Goal: Transaction & Acquisition: Purchase product/service

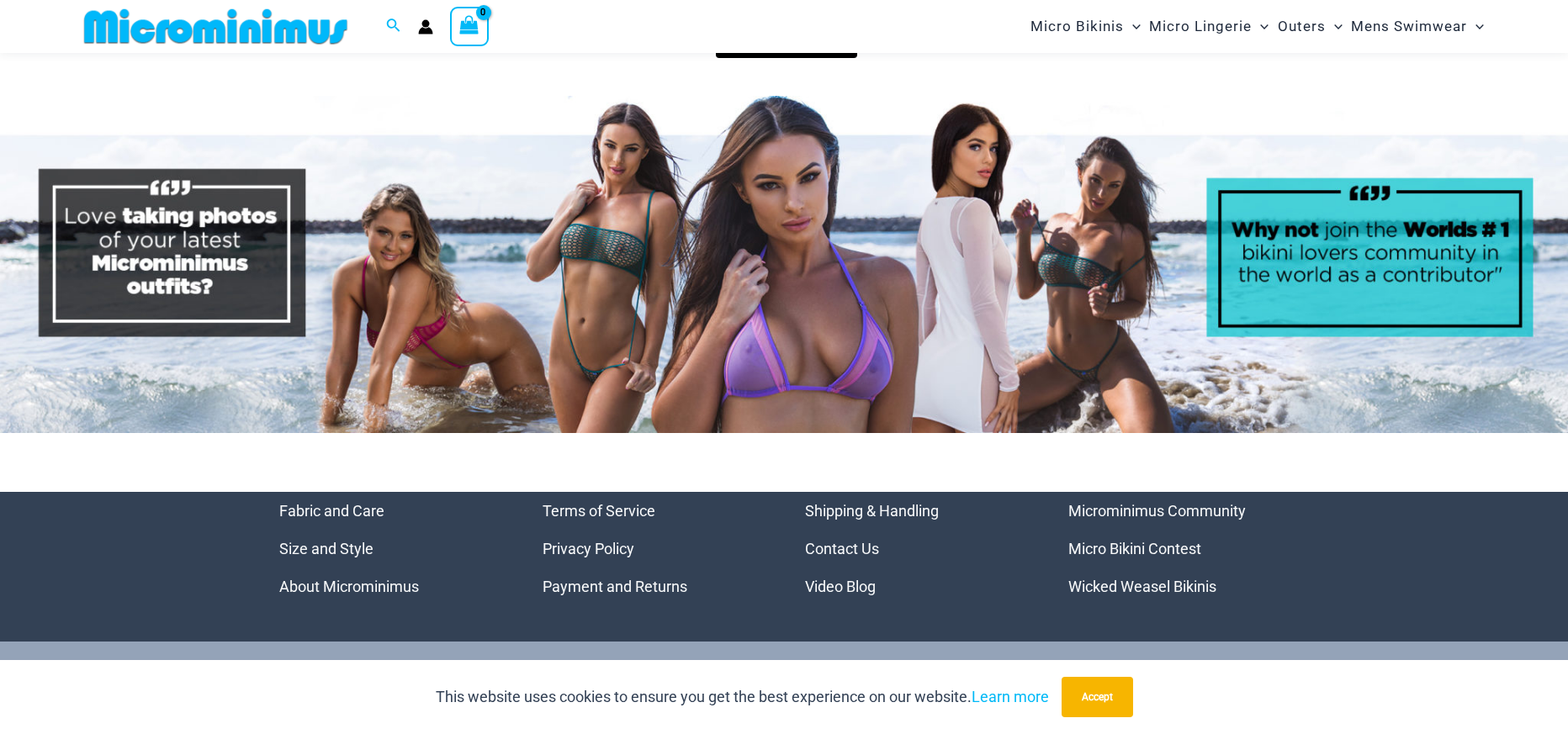
scroll to position [8553, 0]
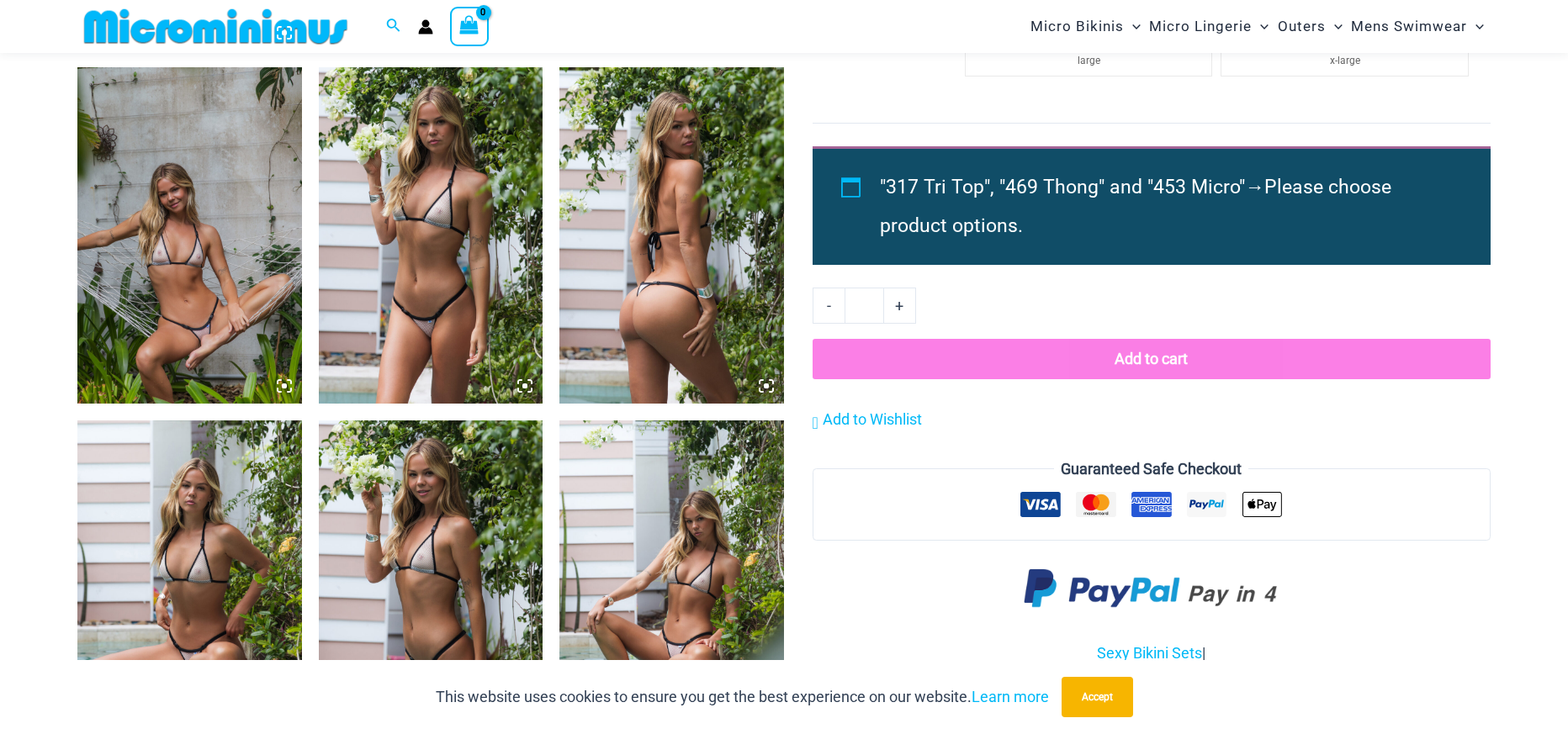
scroll to position [1723, 0]
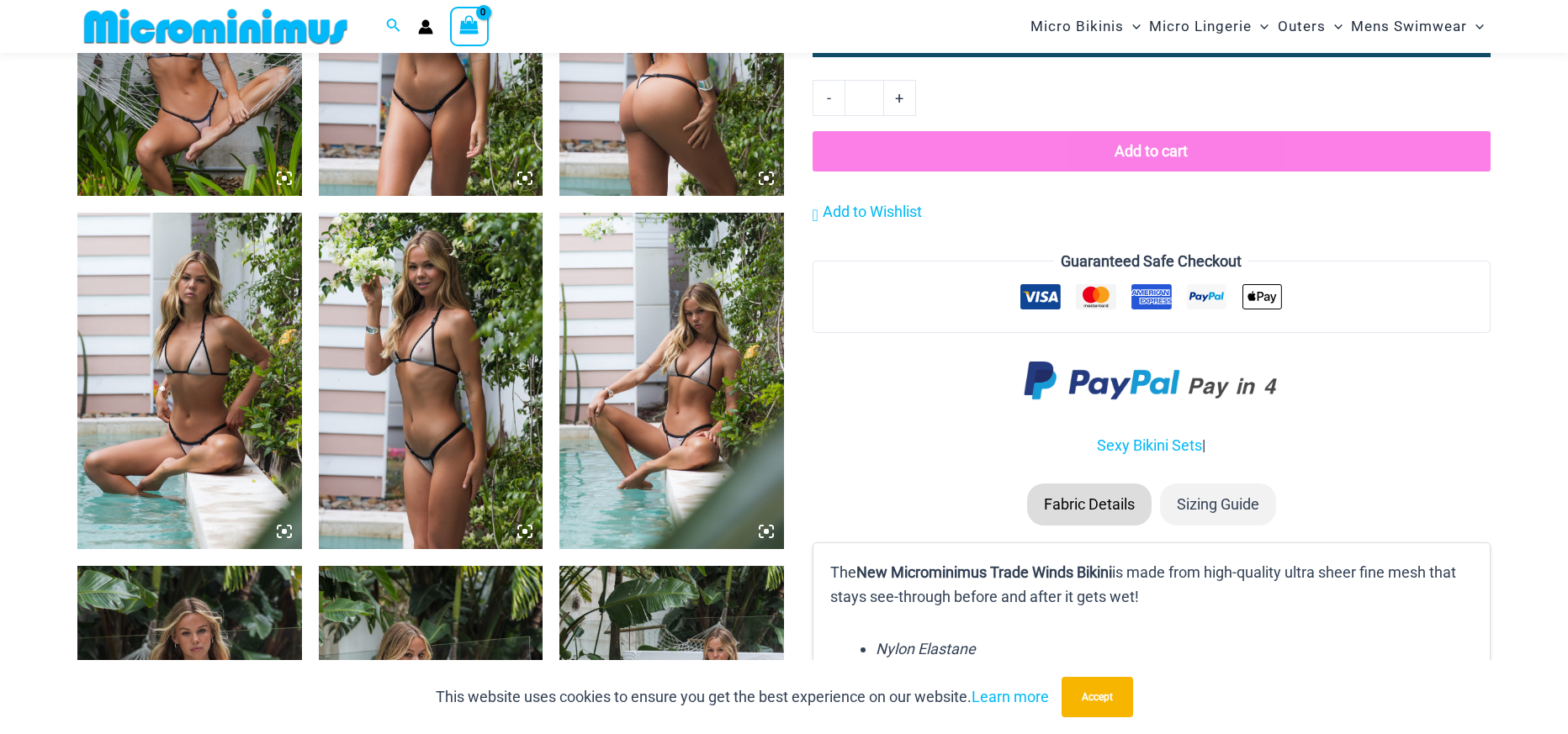
click at [451, 363] on img at bounding box center [431, 380] width 225 height 336
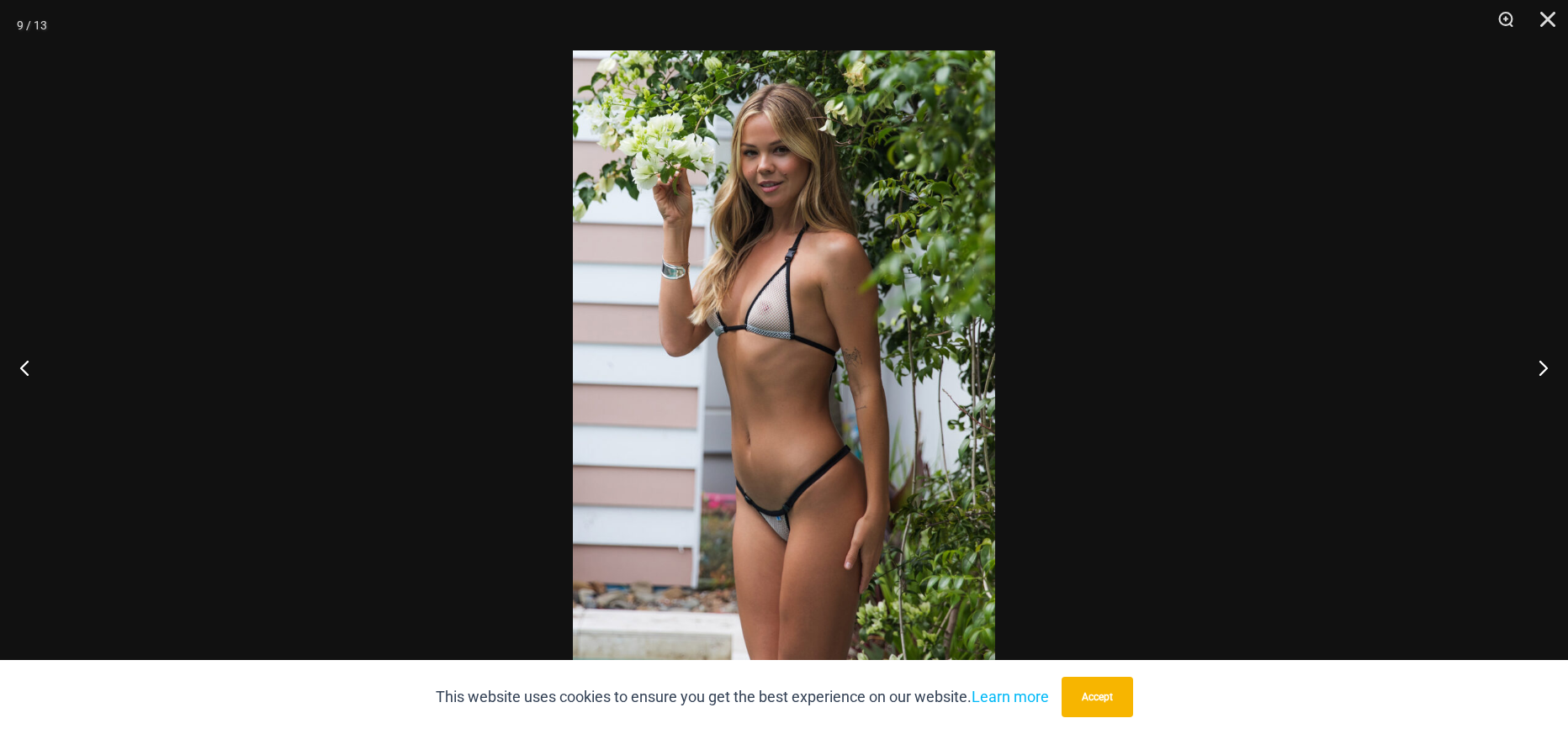
click at [1527, 409] on div at bounding box center [784, 367] width 1568 height 734
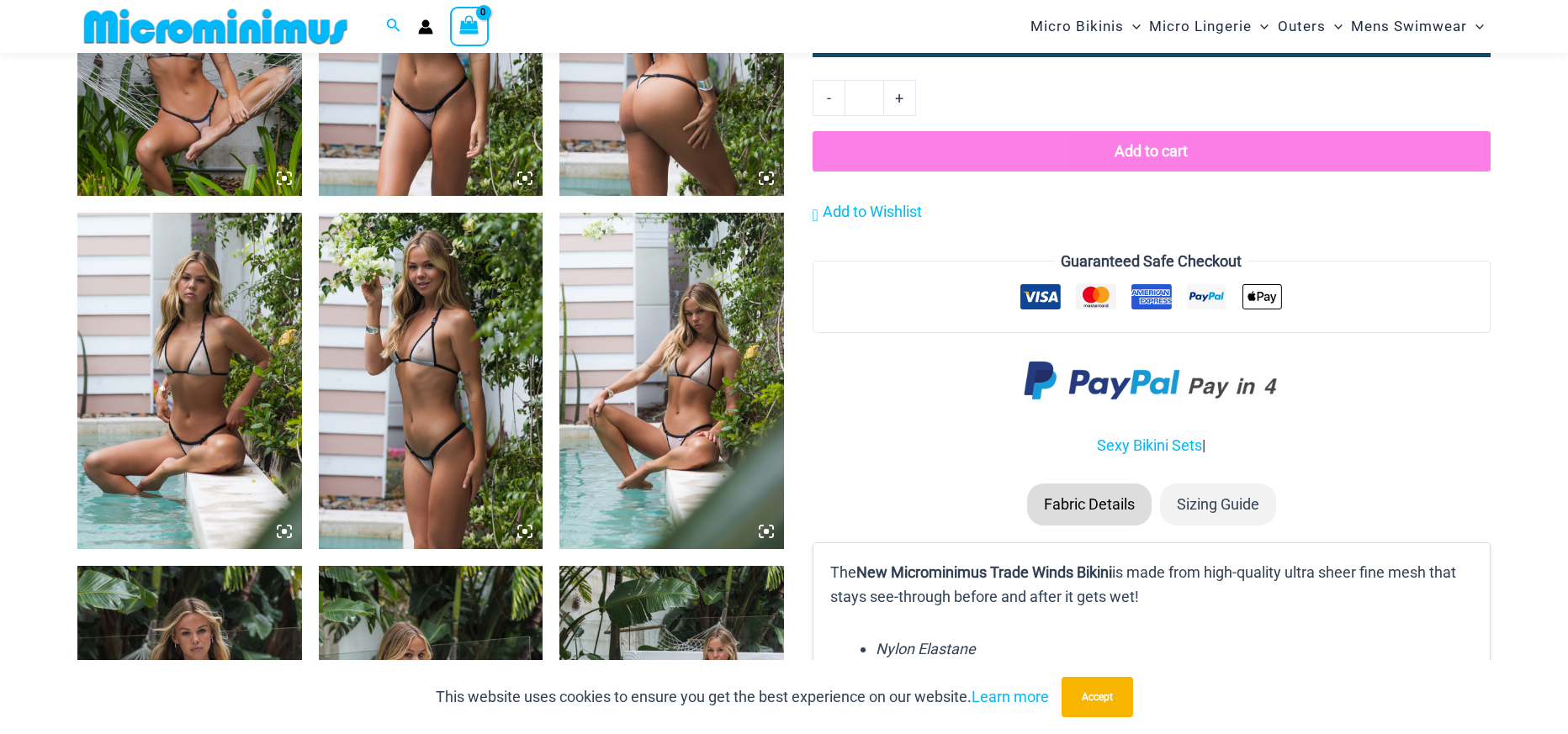
click at [177, 434] on img at bounding box center [190, 380] width 225 height 336
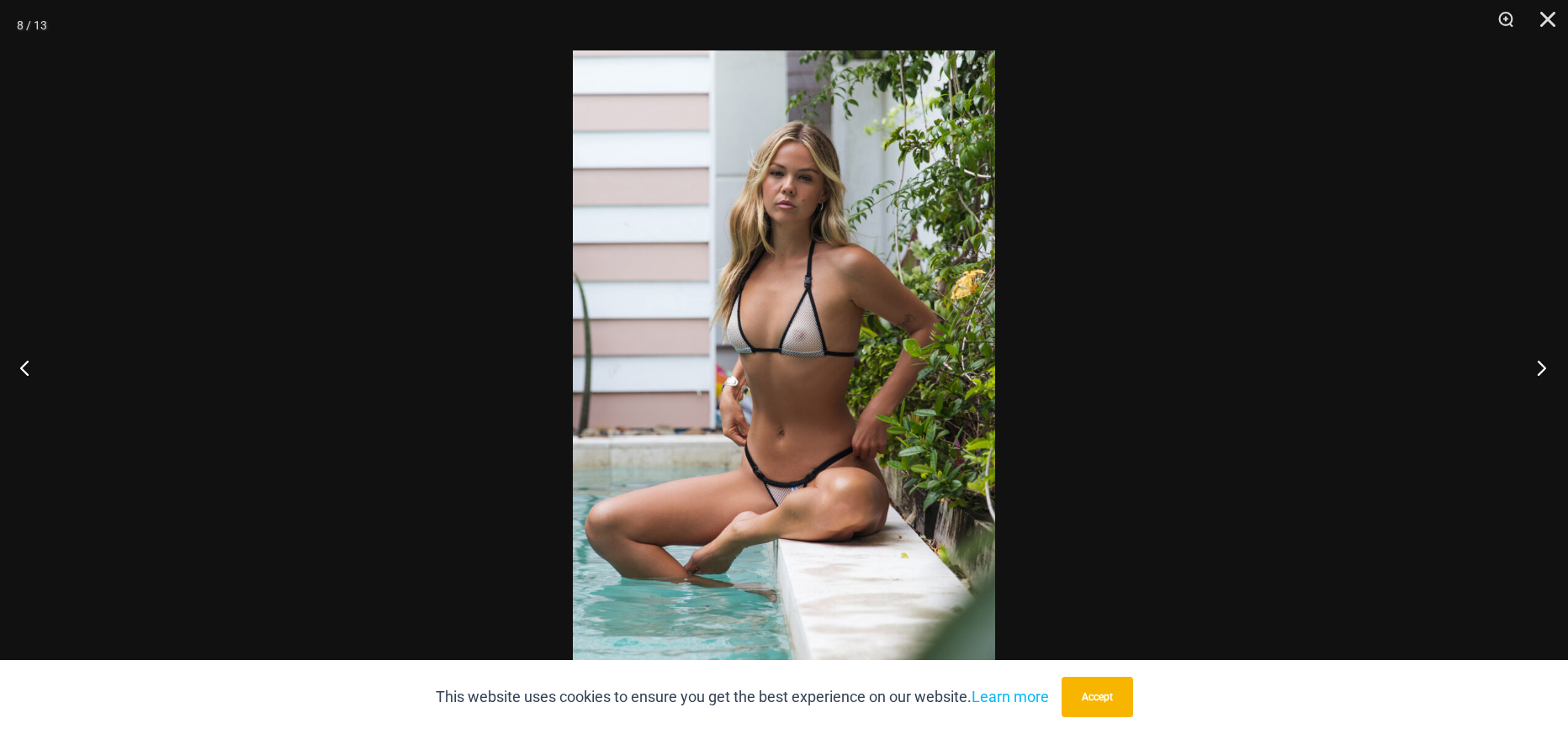
click at [1540, 350] on button "Next" at bounding box center [1536, 367] width 63 height 84
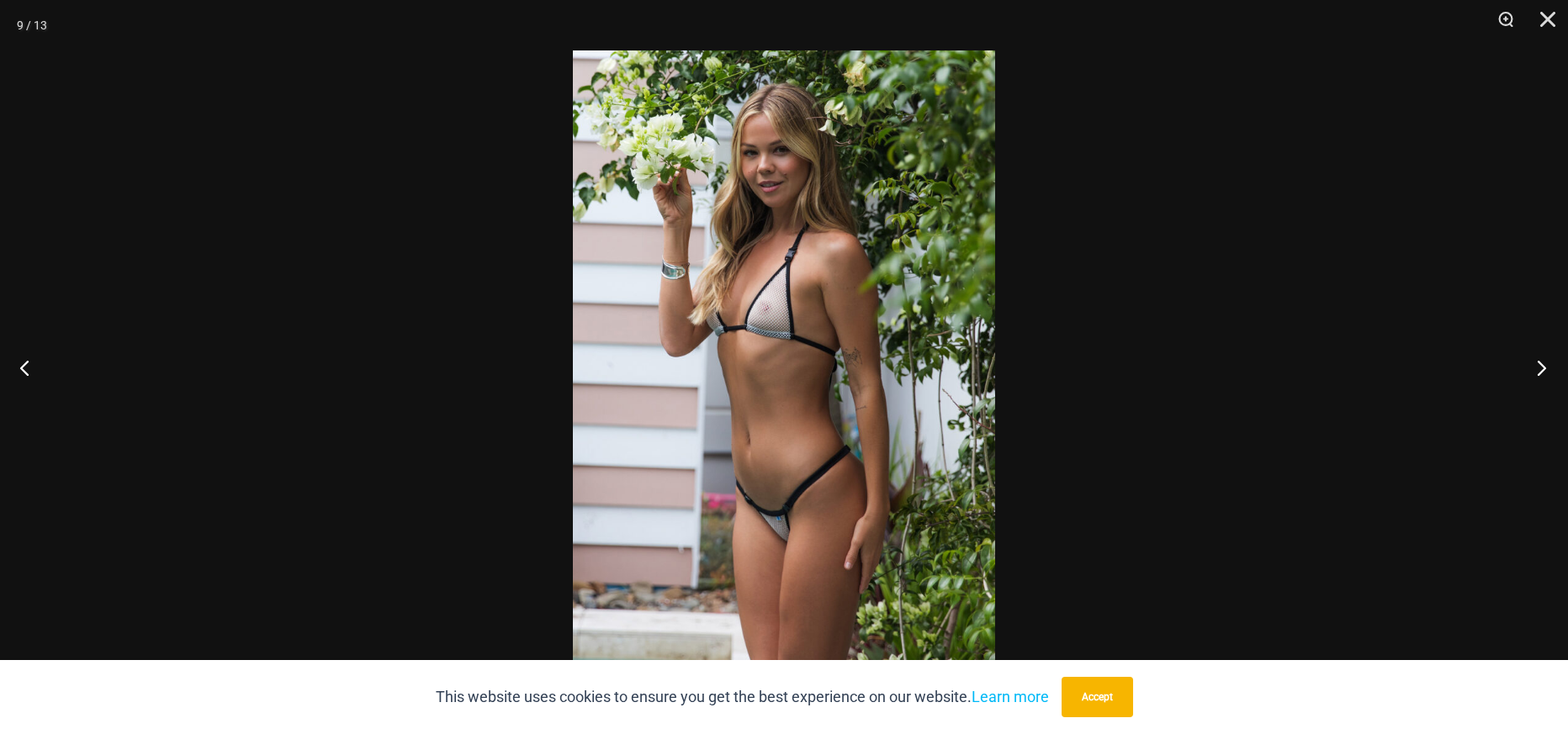
click at [1540, 350] on button "Next" at bounding box center [1536, 367] width 63 height 84
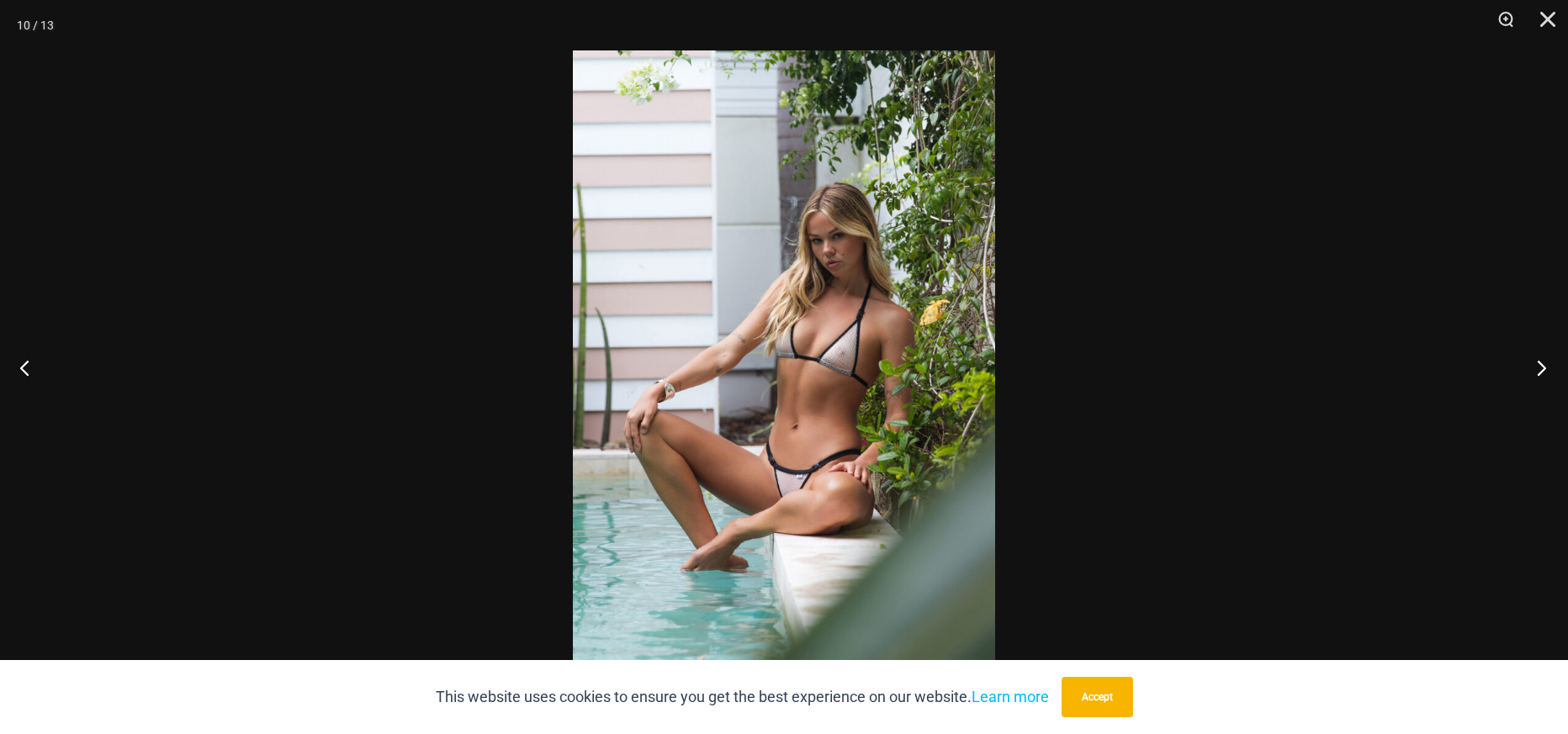
click at [1540, 350] on button "Next" at bounding box center [1536, 367] width 63 height 84
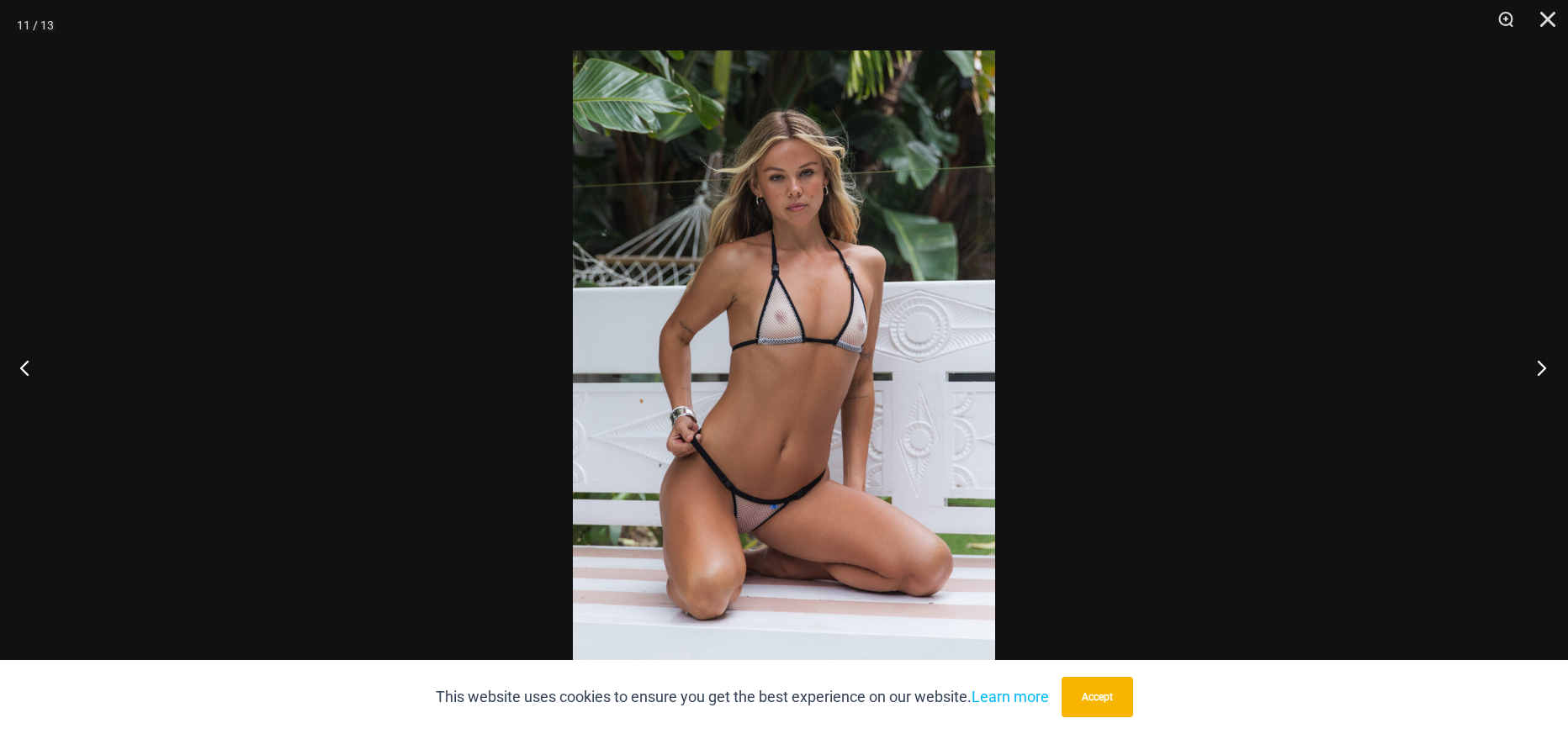
click at [1540, 347] on button "Next" at bounding box center [1536, 367] width 63 height 84
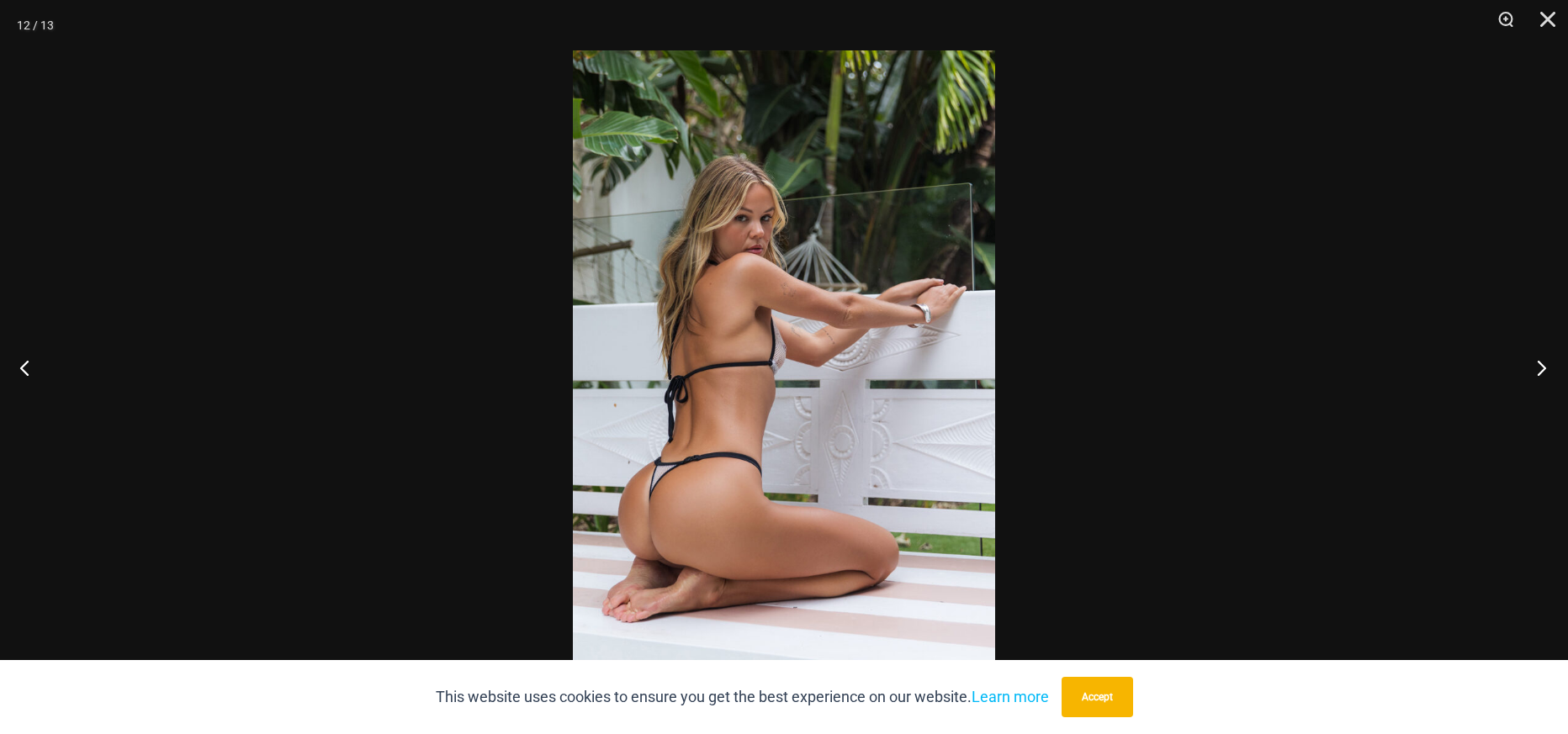
click at [1540, 349] on button "Next" at bounding box center [1536, 367] width 63 height 84
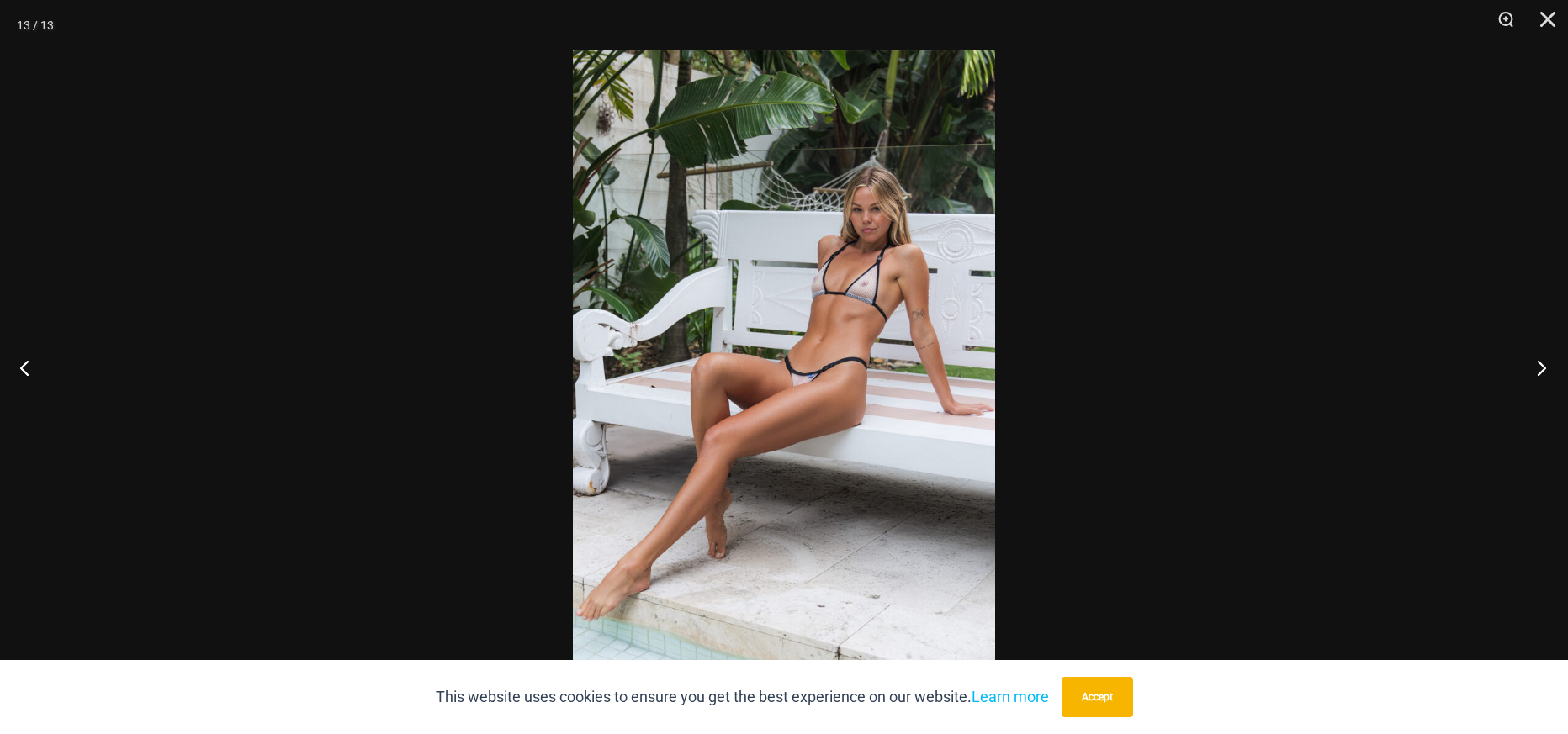
click at [1540, 349] on button "Next" at bounding box center [1536, 367] width 63 height 84
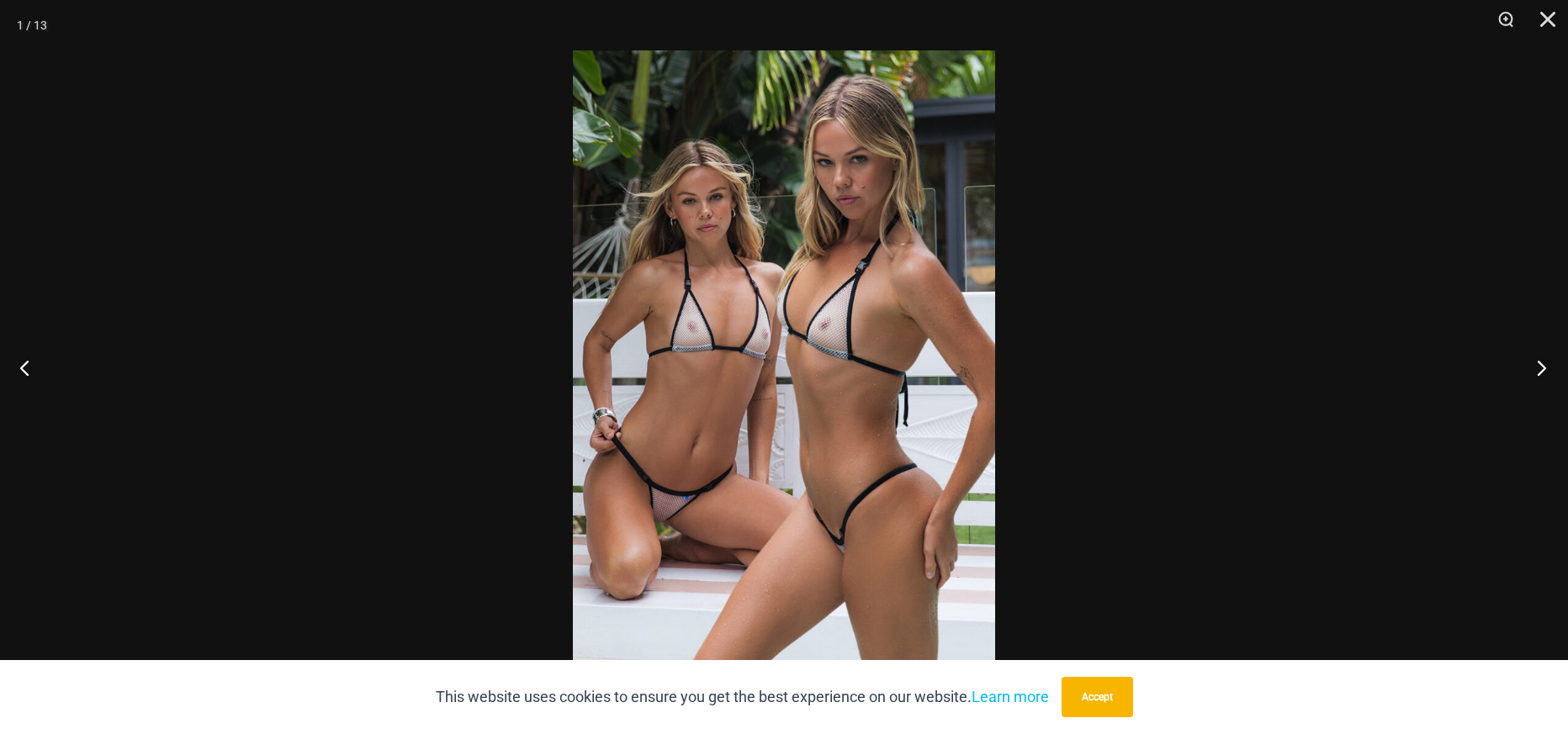
click at [1540, 349] on button "Next" at bounding box center [1536, 367] width 63 height 84
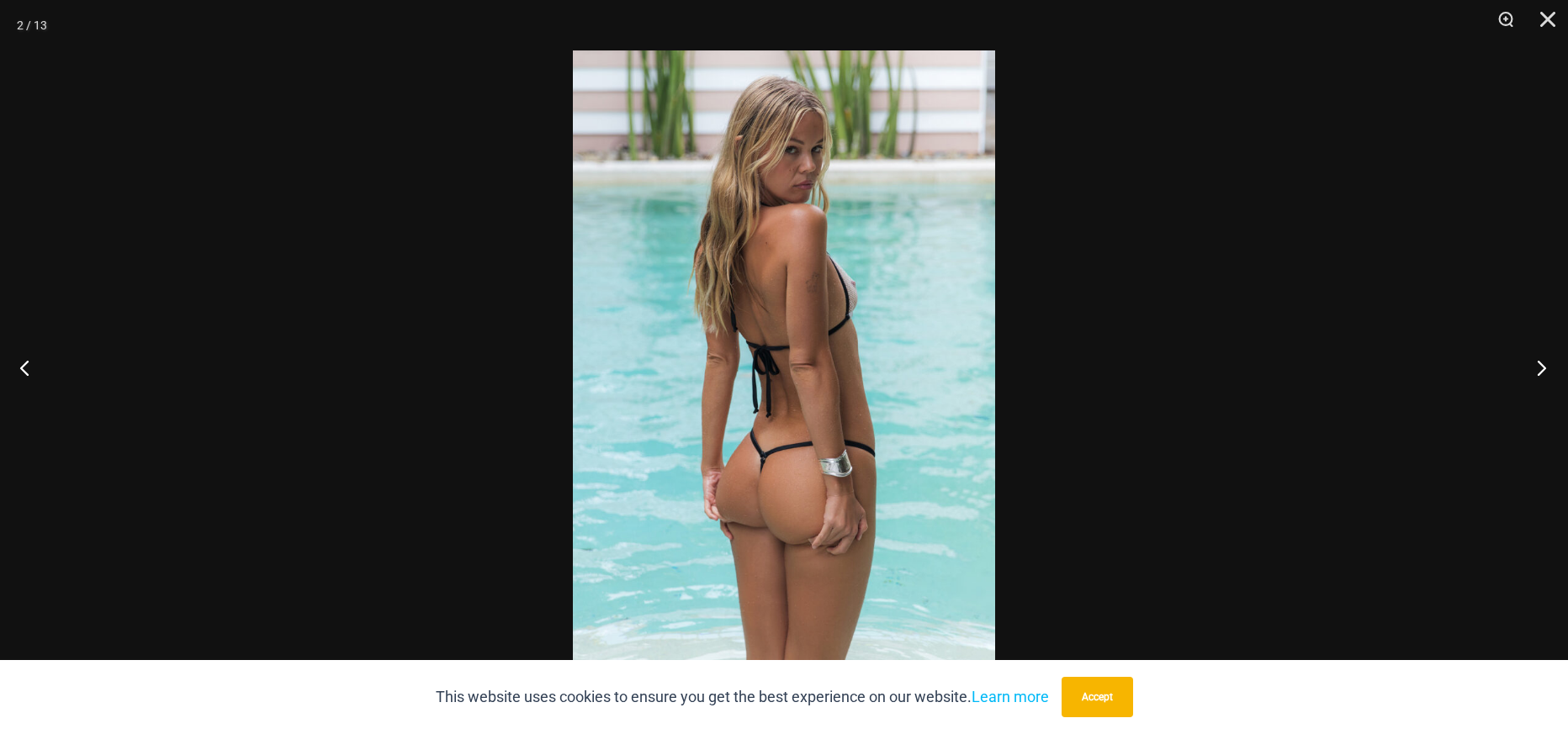
click at [1540, 348] on button "Next" at bounding box center [1536, 367] width 63 height 84
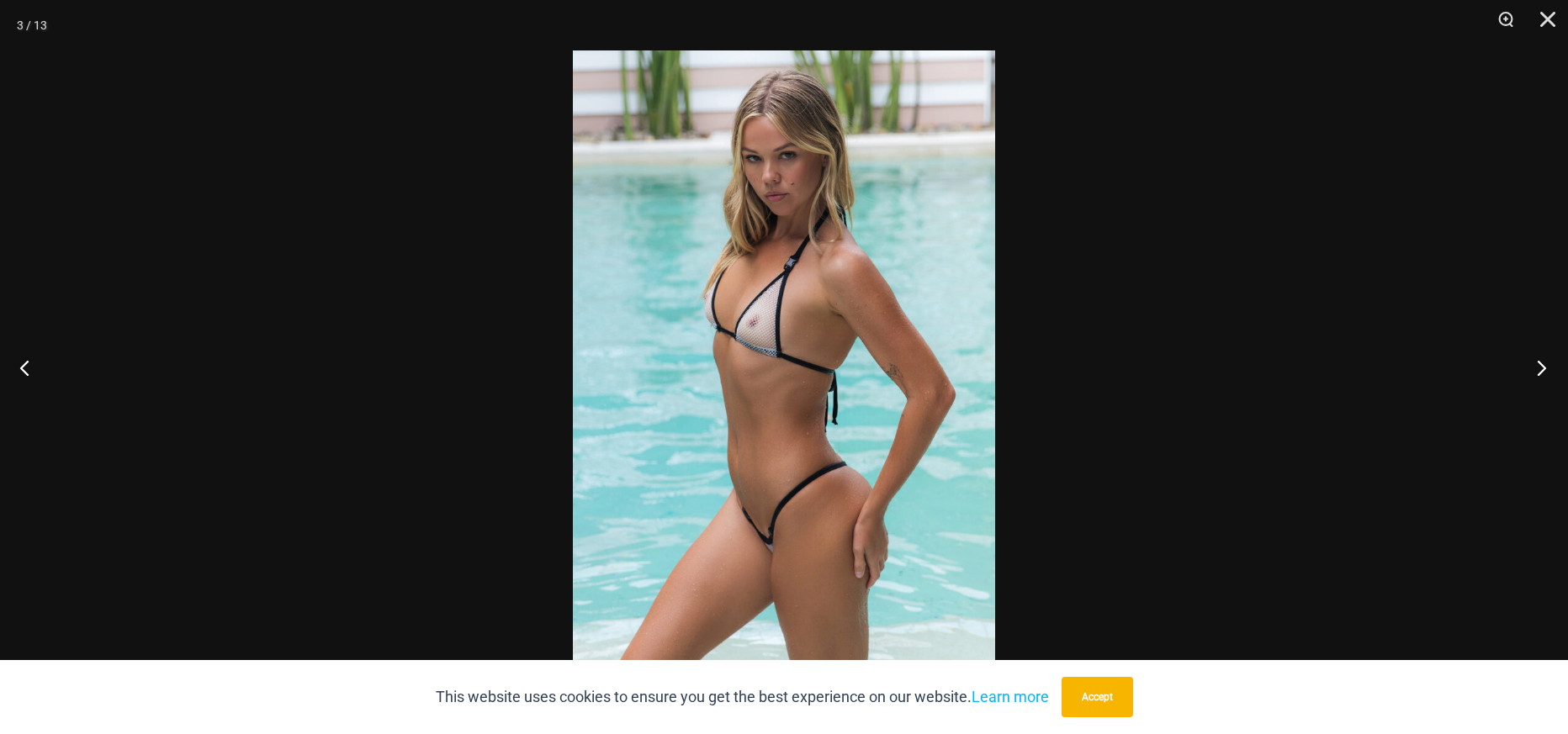
click at [1540, 349] on button "Next" at bounding box center [1536, 367] width 63 height 84
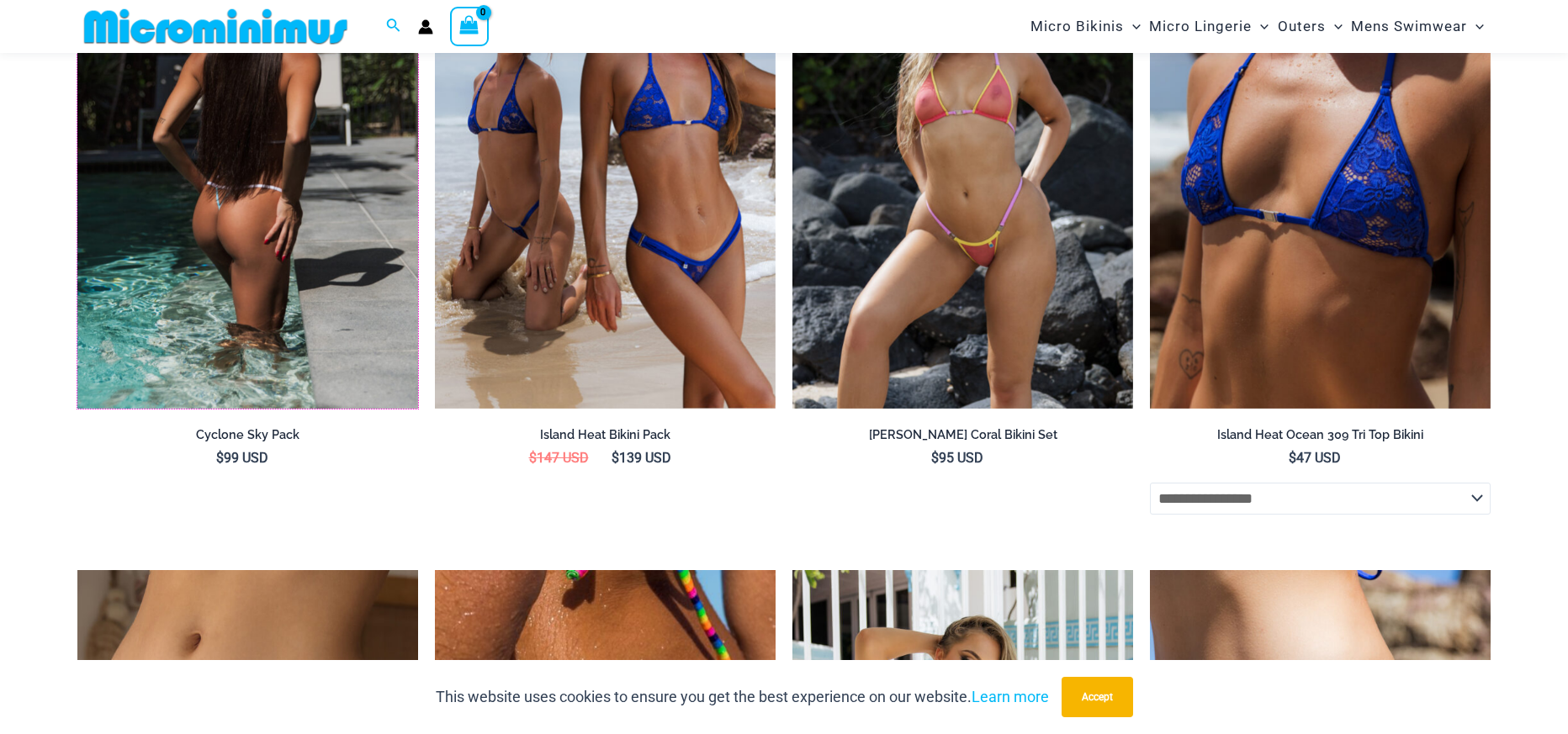
scroll to position [3963, 0]
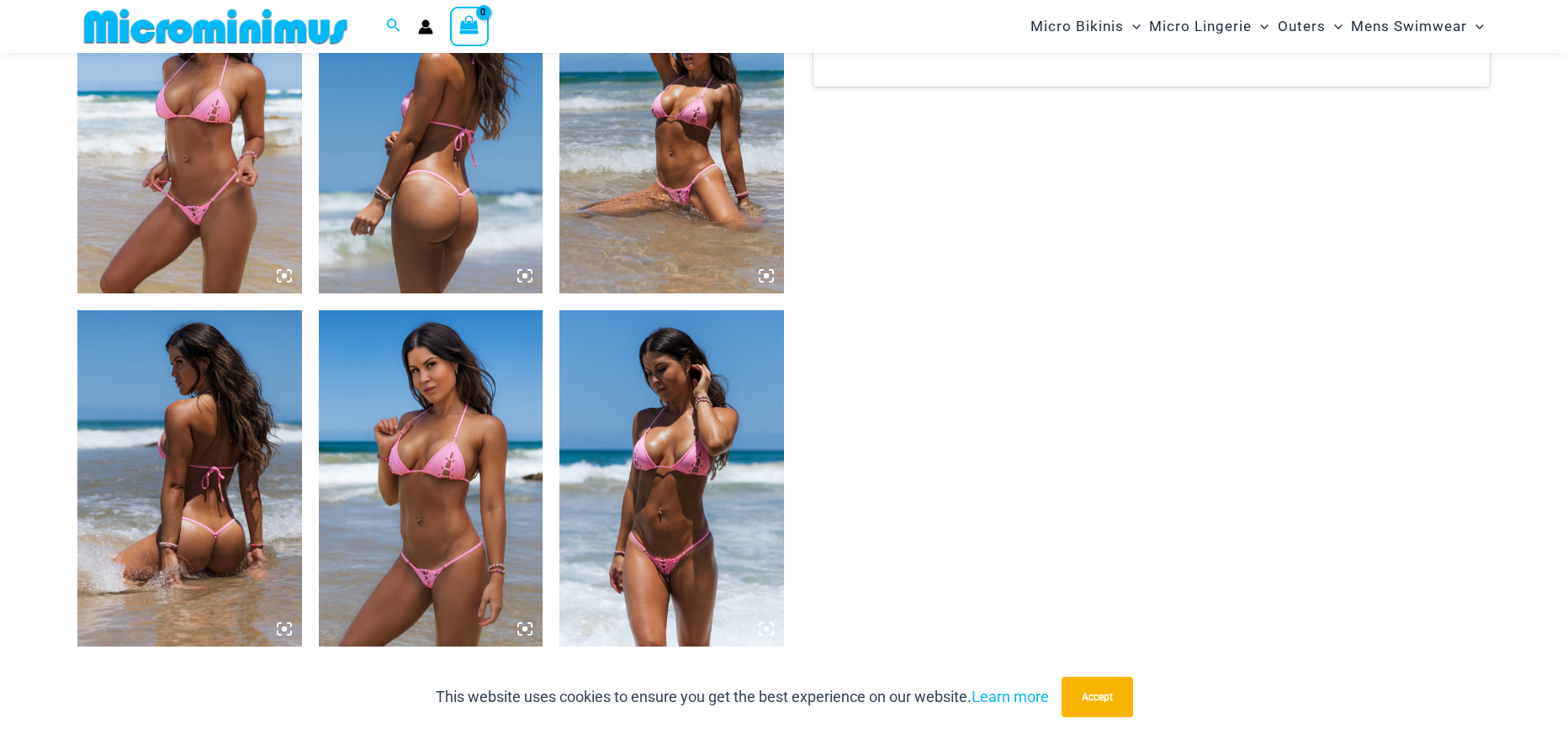
scroll to position [1273, 0]
click at [190, 203] on img at bounding box center [190, 125] width 225 height 336
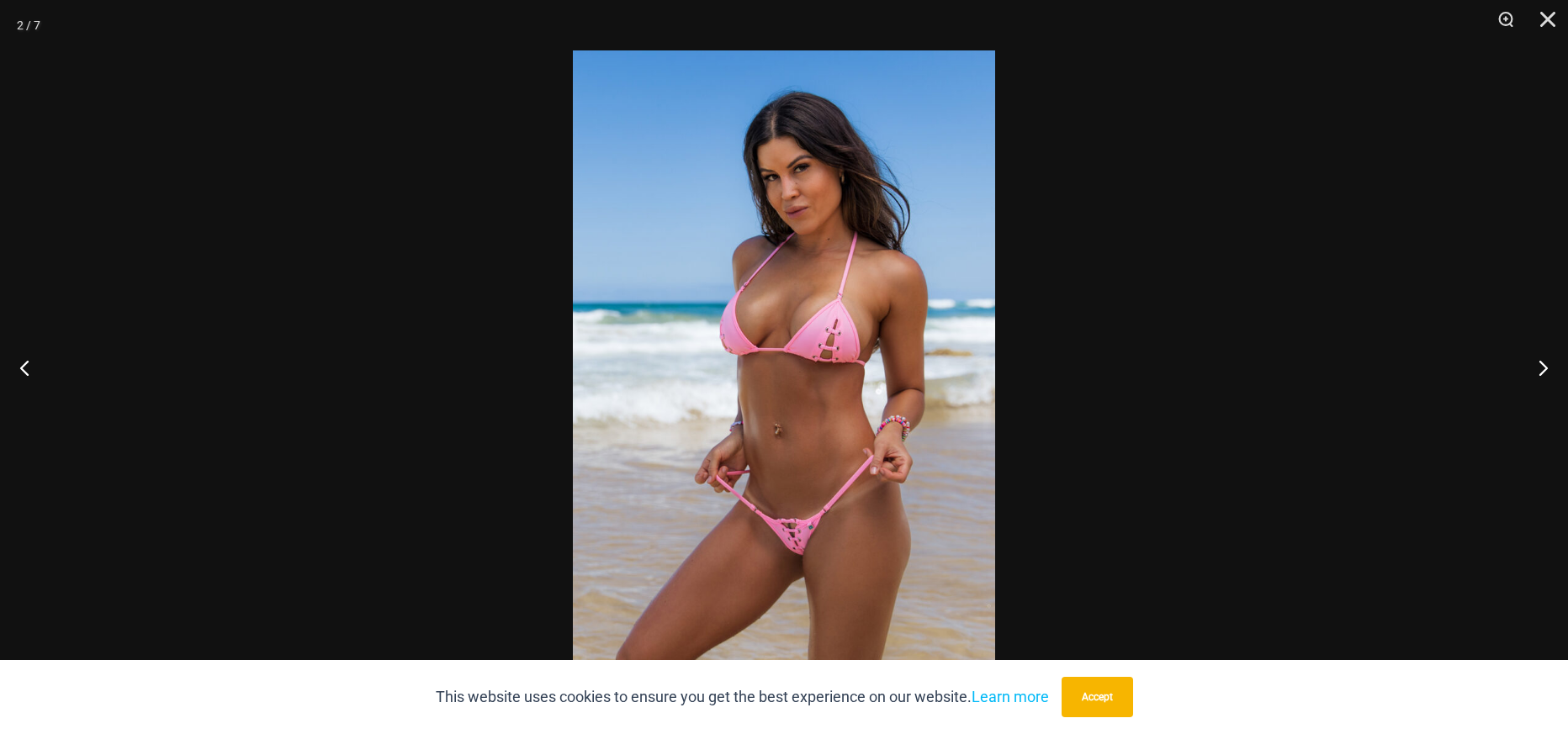
click at [859, 366] on img at bounding box center [784, 366] width 422 height 633
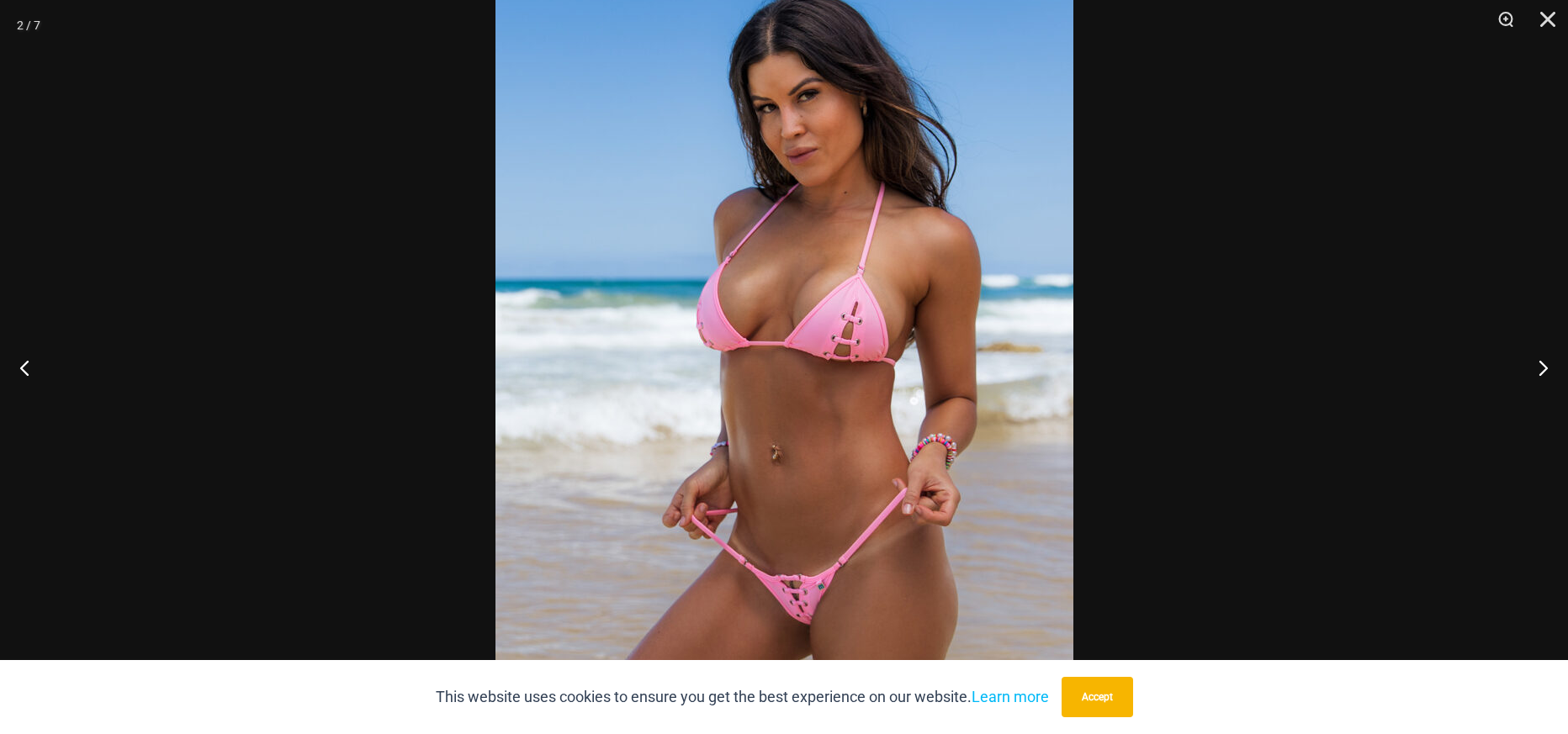
drag, startPoint x: 1127, startPoint y: 702, endPoint x: 1037, endPoint y: 558, distance: 169.8
click at [1126, 702] on button "Accept" at bounding box center [1097, 696] width 72 height 41
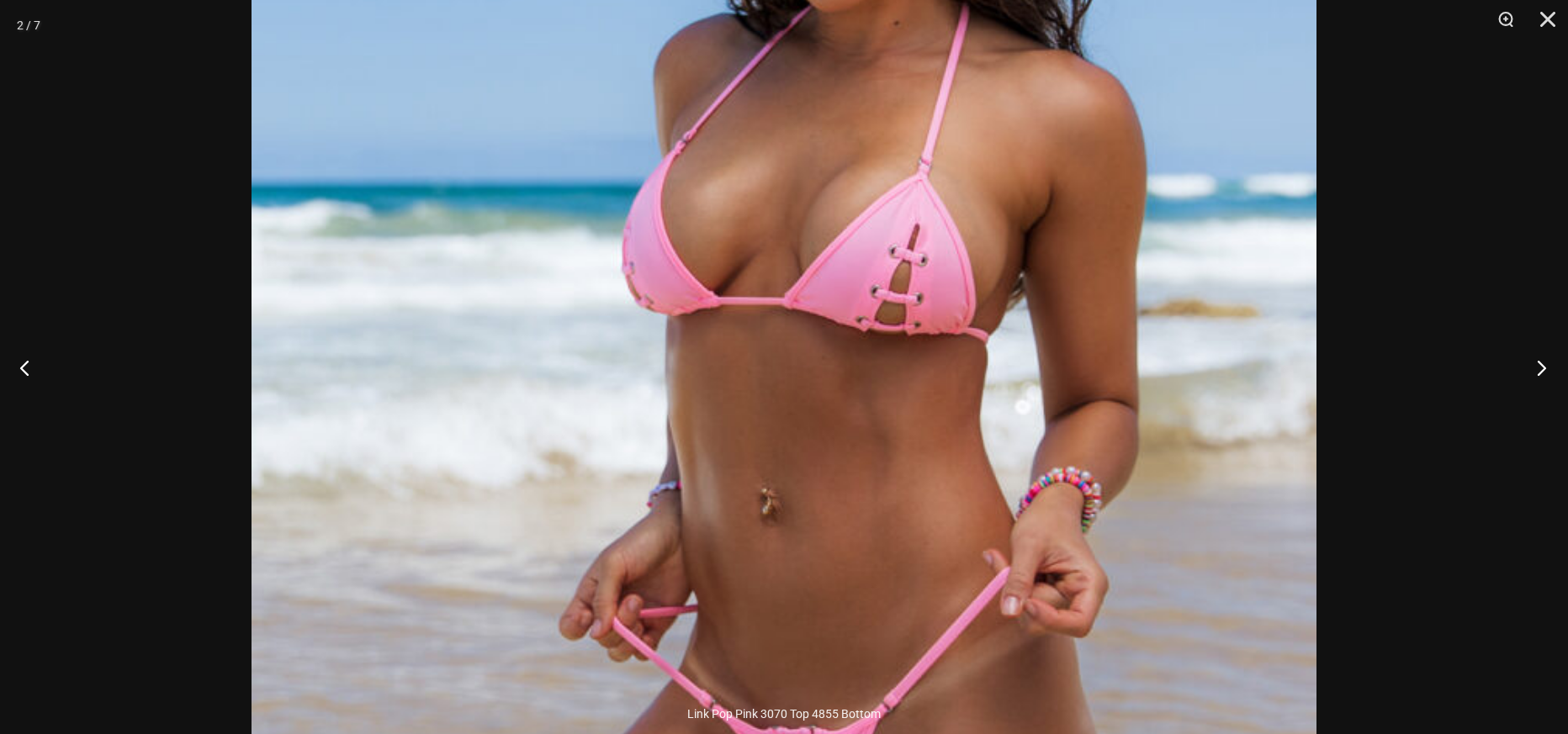
click at [1536, 373] on button "Next" at bounding box center [1536, 367] width 63 height 84
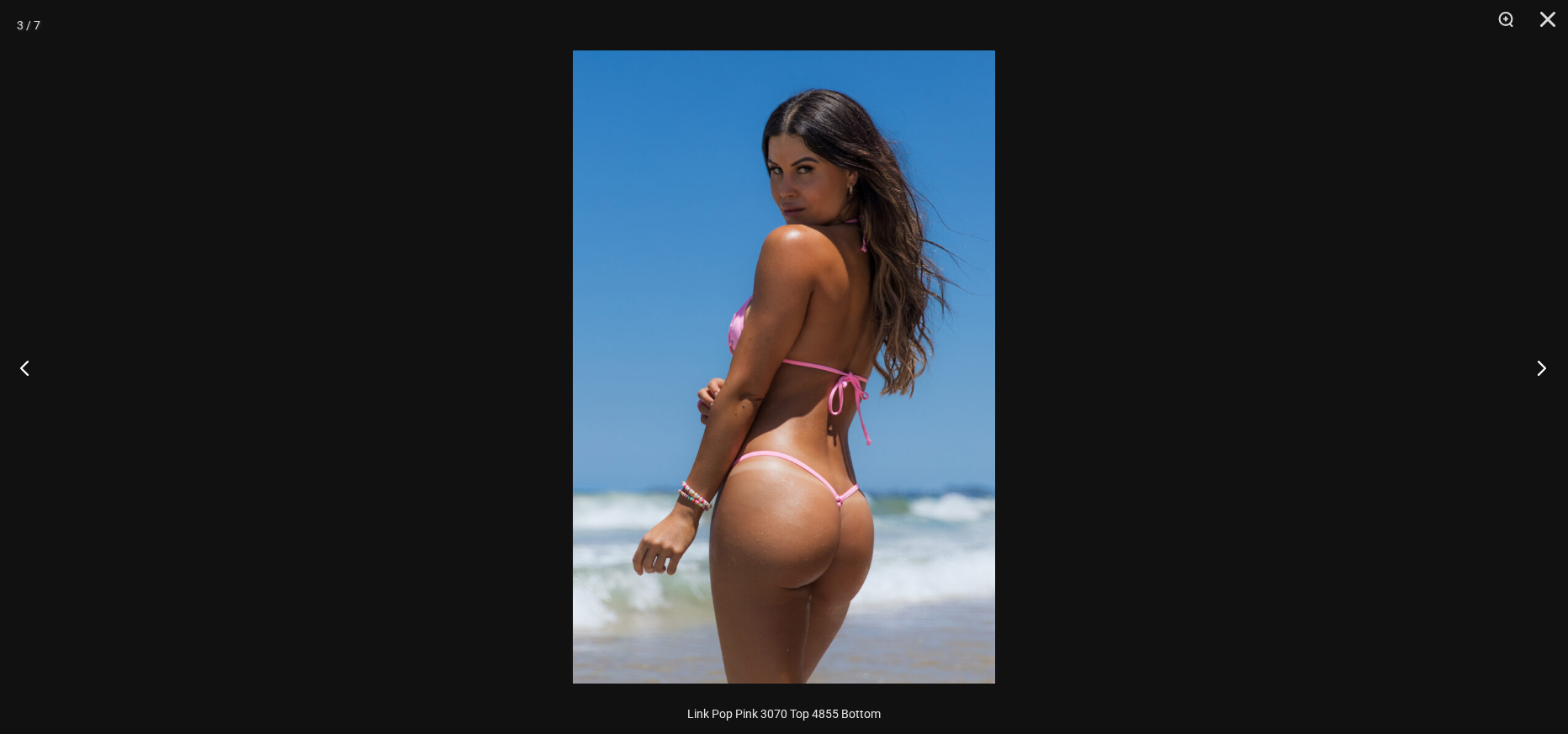
click at [1530, 369] on button "Next" at bounding box center [1536, 367] width 63 height 84
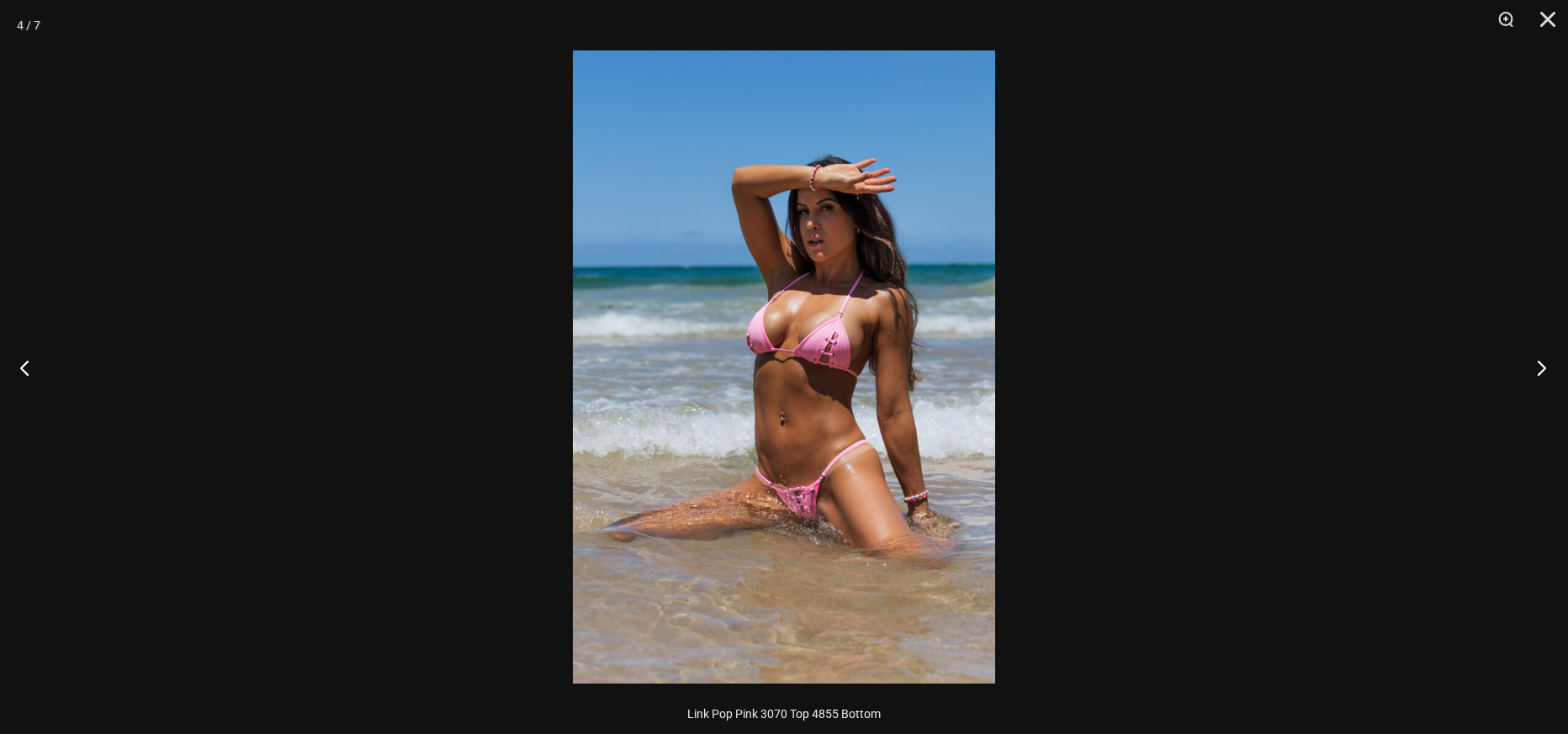
click at [1538, 362] on button "Next" at bounding box center [1536, 367] width 63 height 84
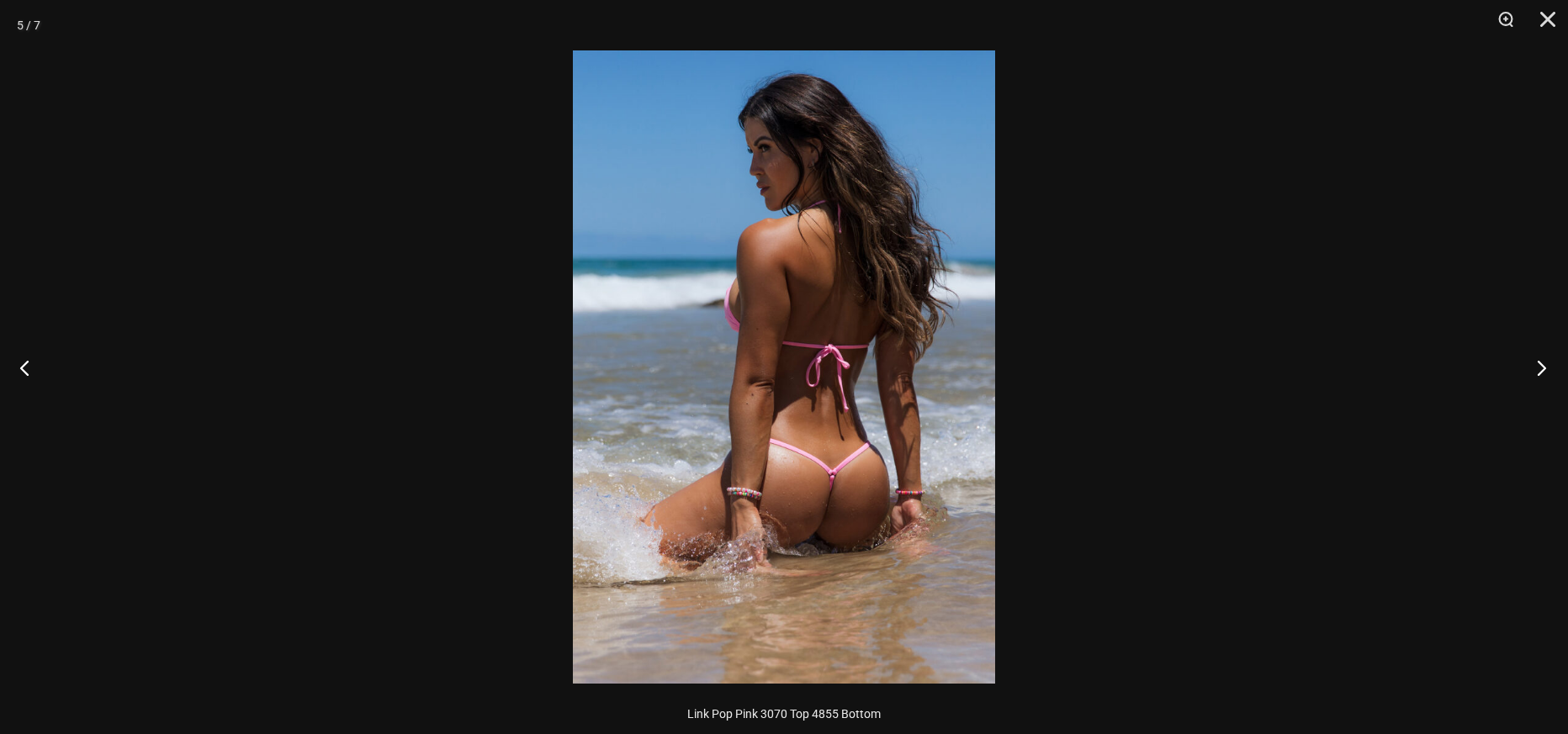
click at [1538, 362] on button "Next" at bounding box center [1536, 367] width 63 height 84
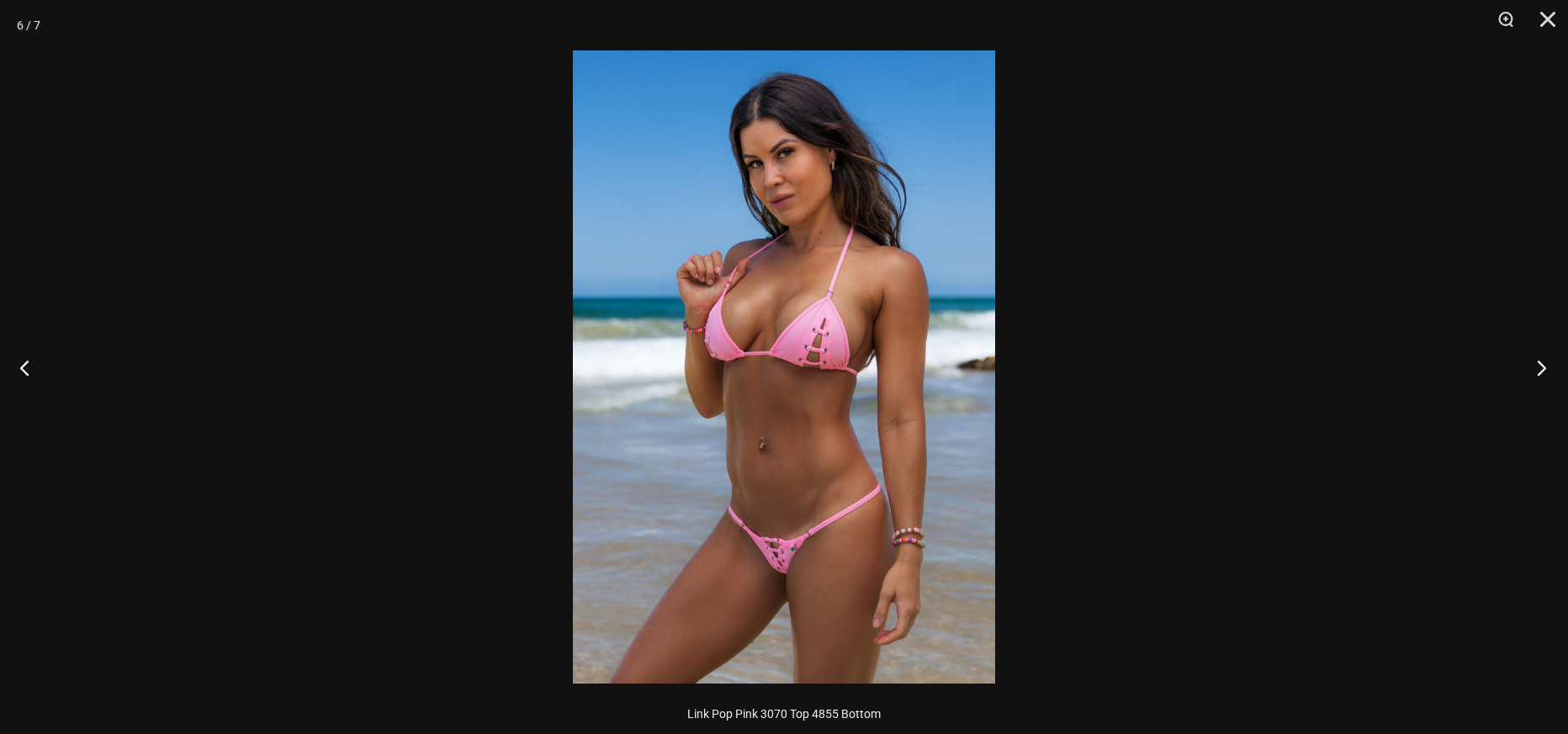
click at [1538, 362] on button "Next" at bounding box center [1536, 367] width 63 height 84
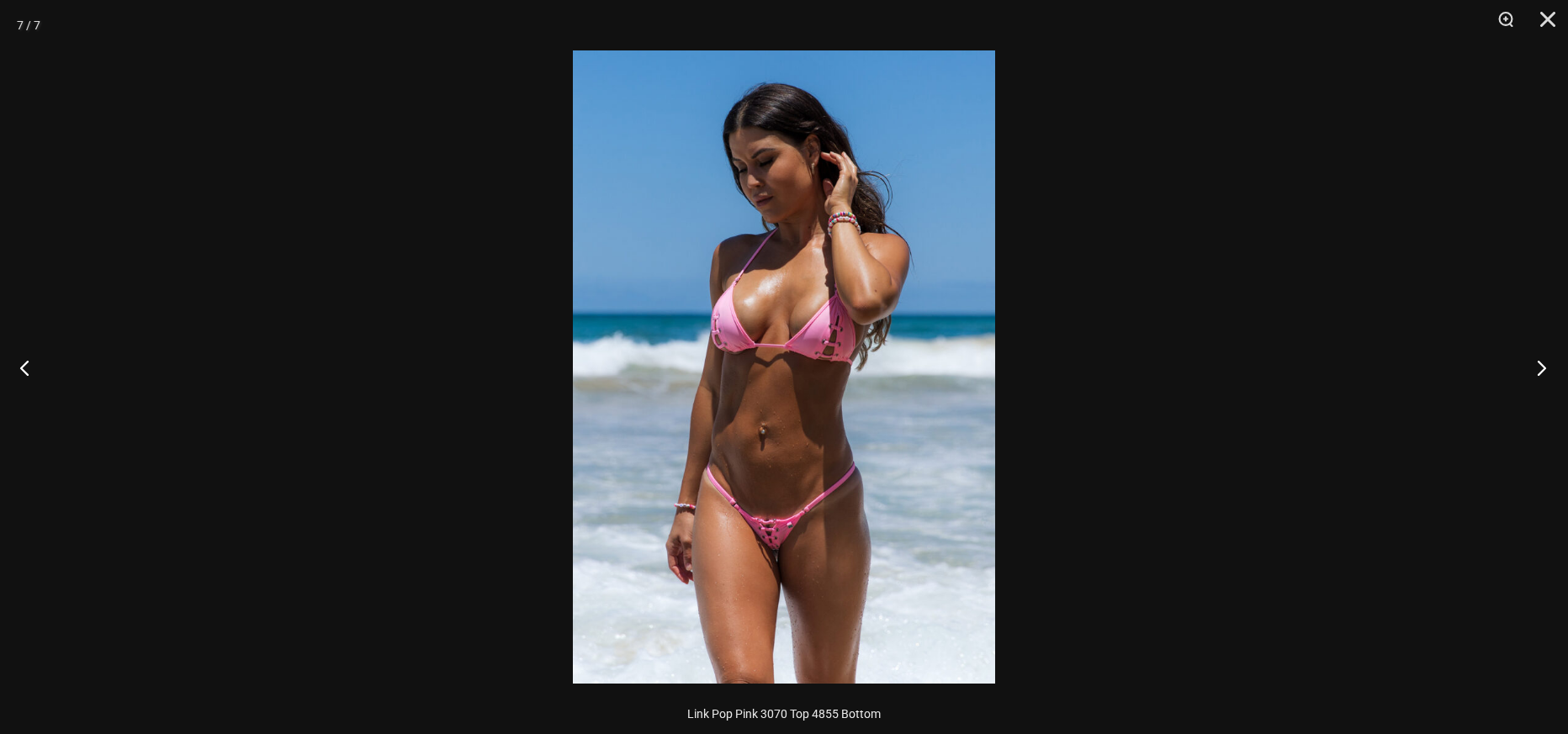
click at [1538, 362] on button "Next" at bounding box center [1536, 367] width 63 height 84
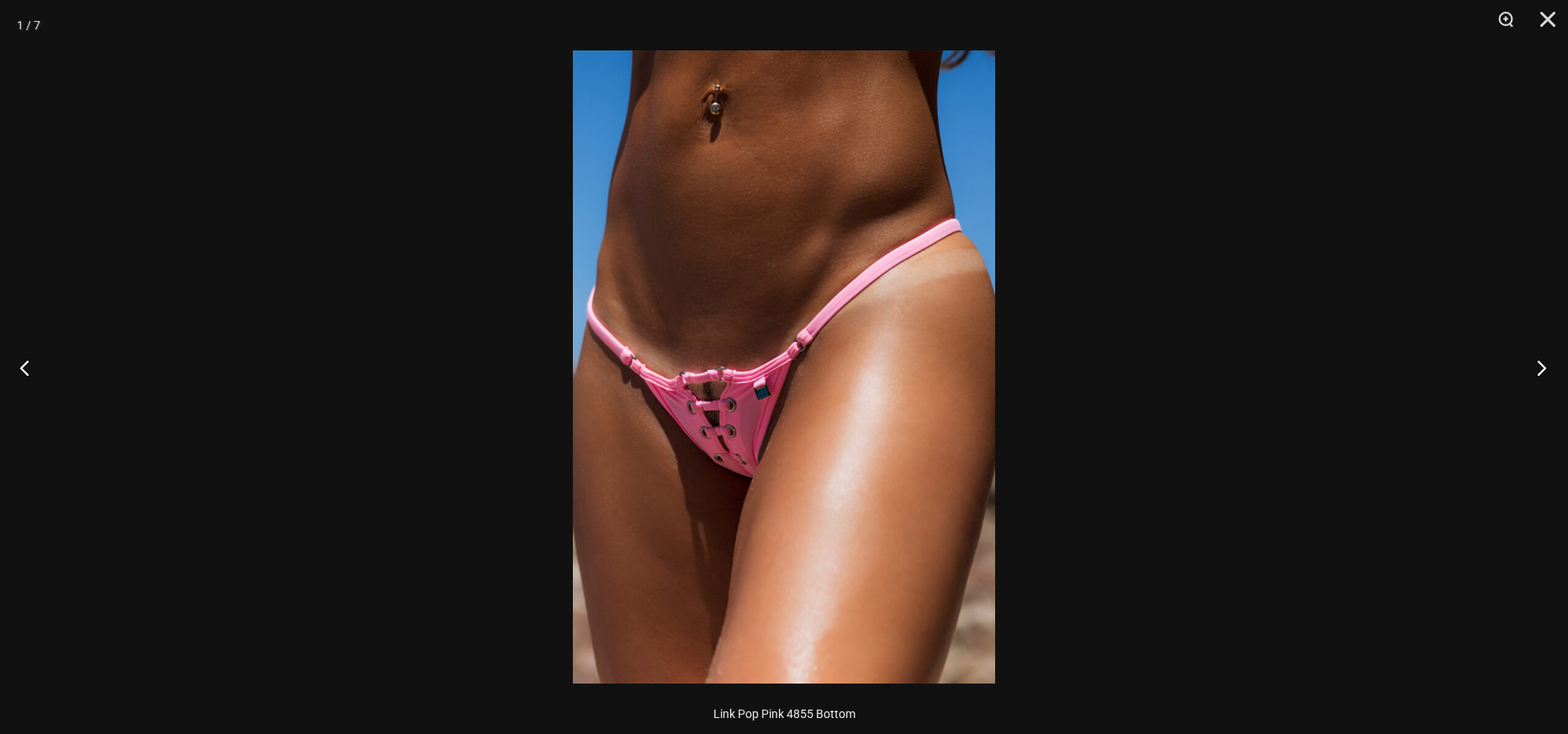
click at [1538, 362] on button "Next" at bounding box center [1536, 367] width 63 height 84
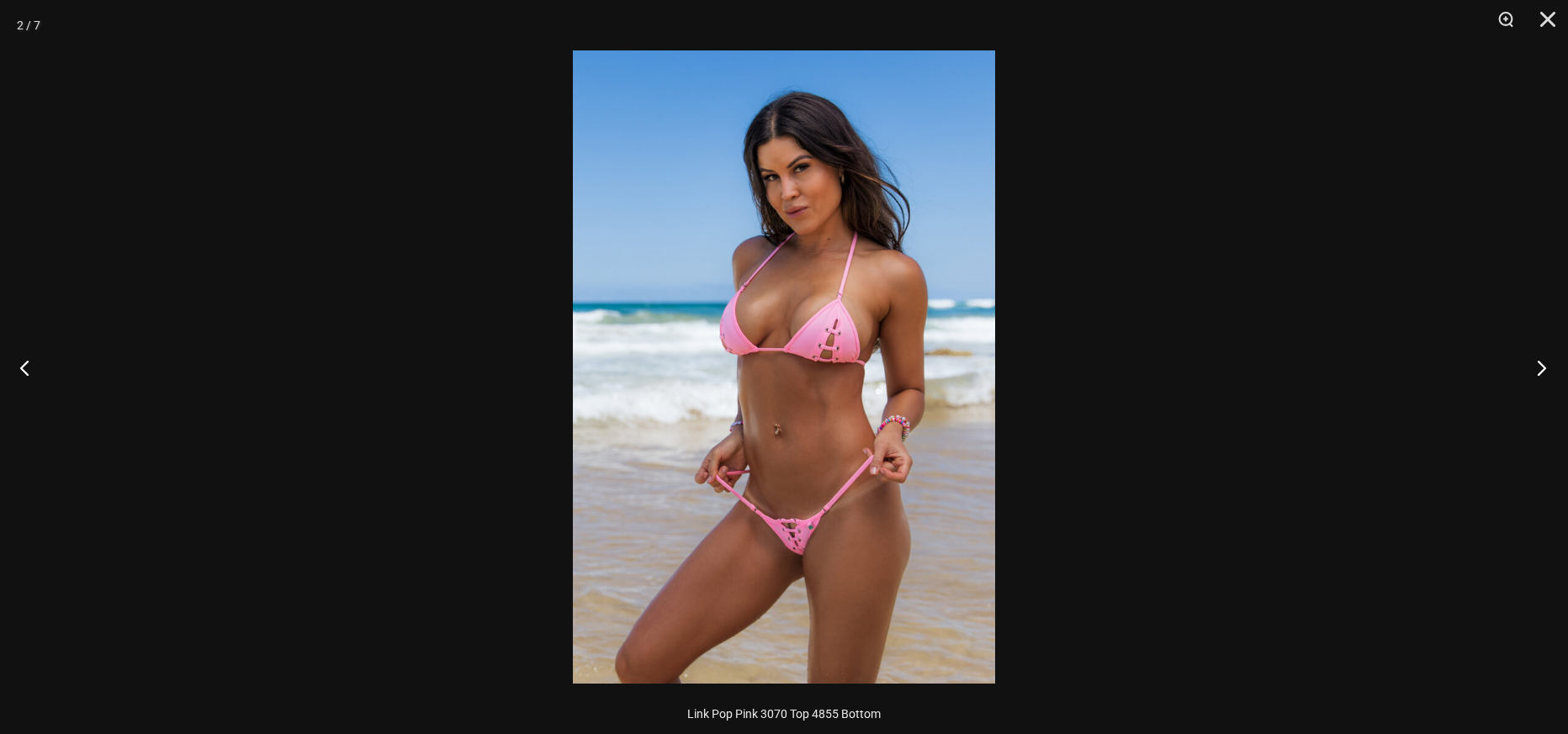
click at [1538, 362] on button "Next" at bounding box center [1536, 367] width 63 height 84
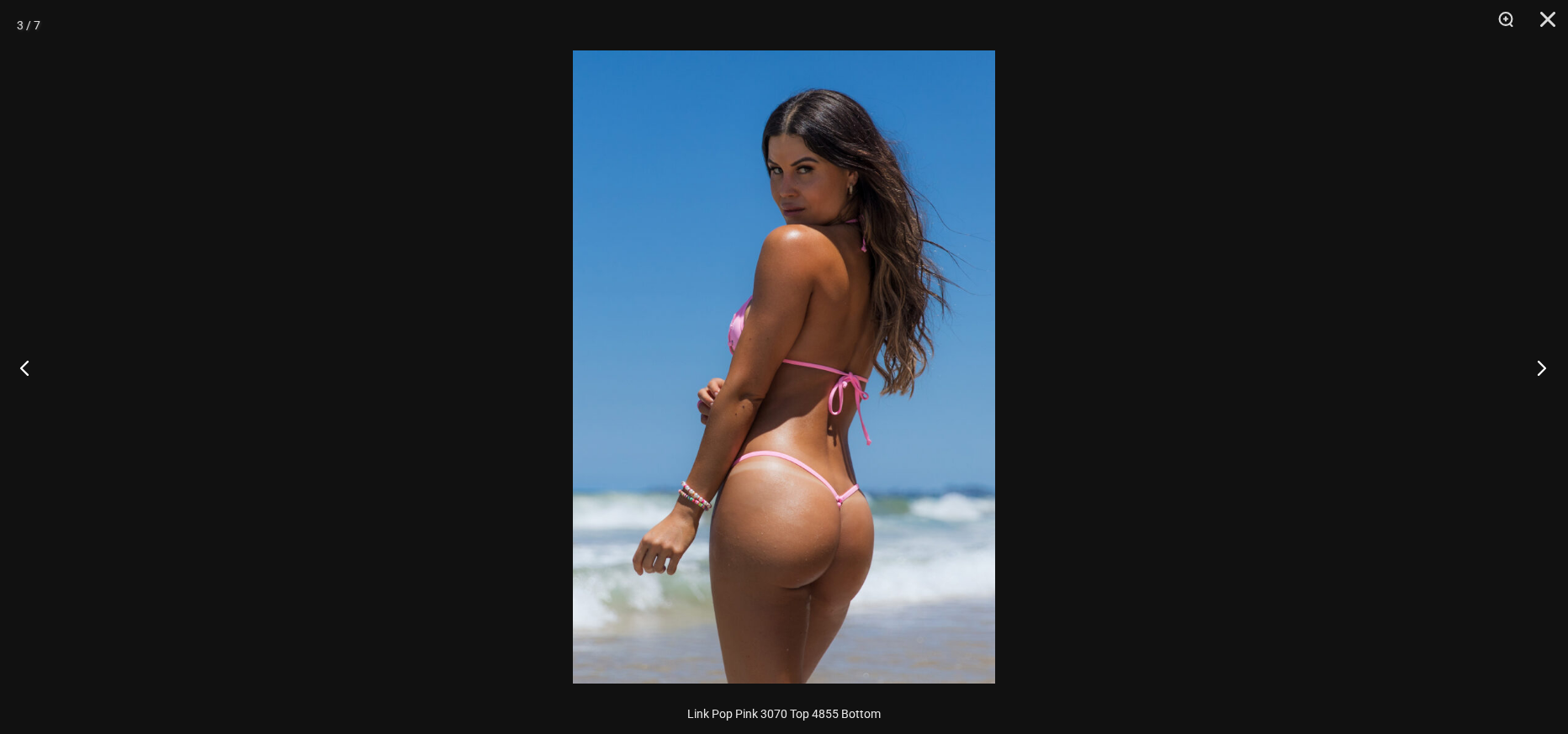
click at [1538, 362] on button "Next" at bounding box center [1536, 367] width 63 height 84
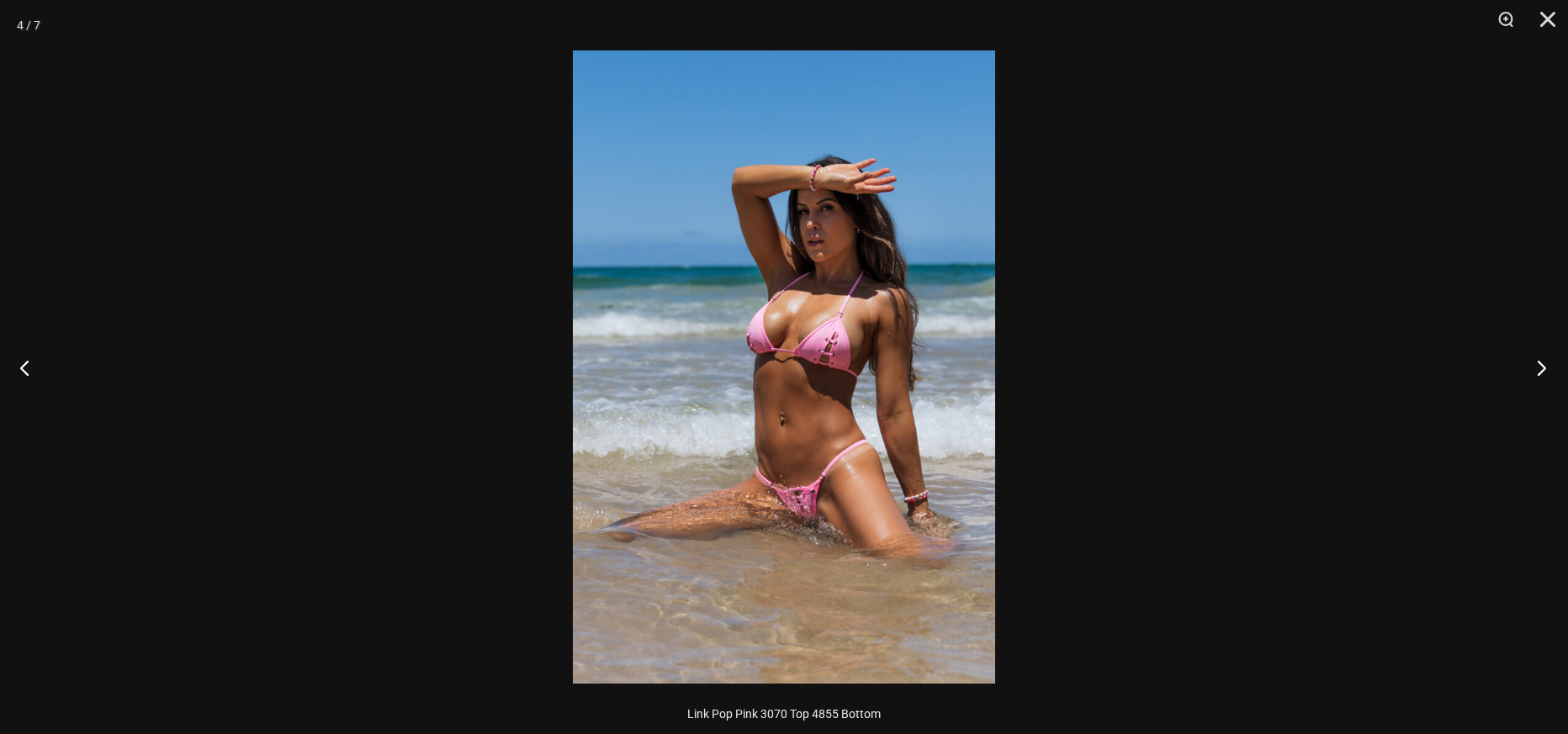
click at [1538, 362] on button "Next" at bounding box center [1536, 367] width 63 height 84
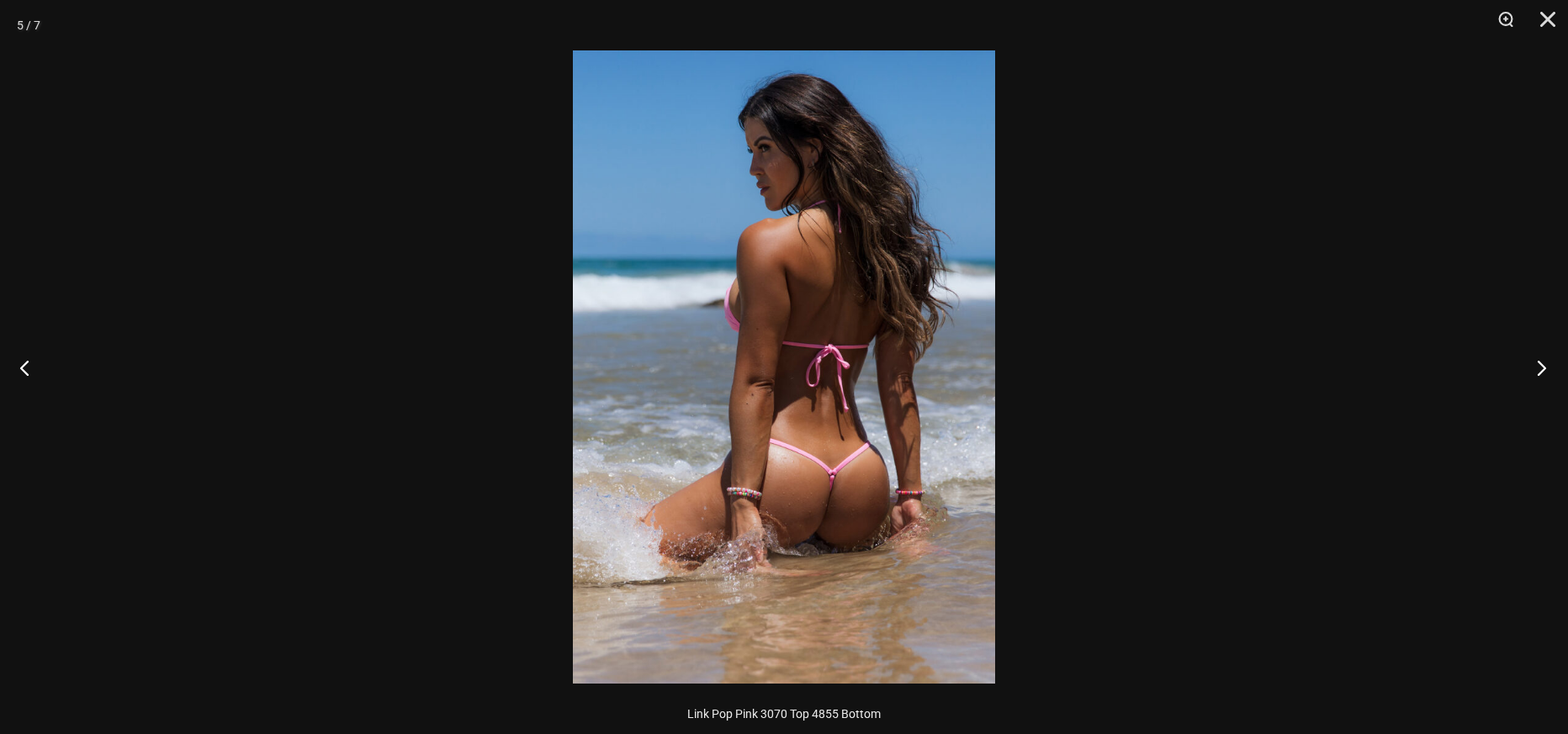
click at [1538, 362] on button "Next" at bounding box center [1536, 367] width 63 height 84
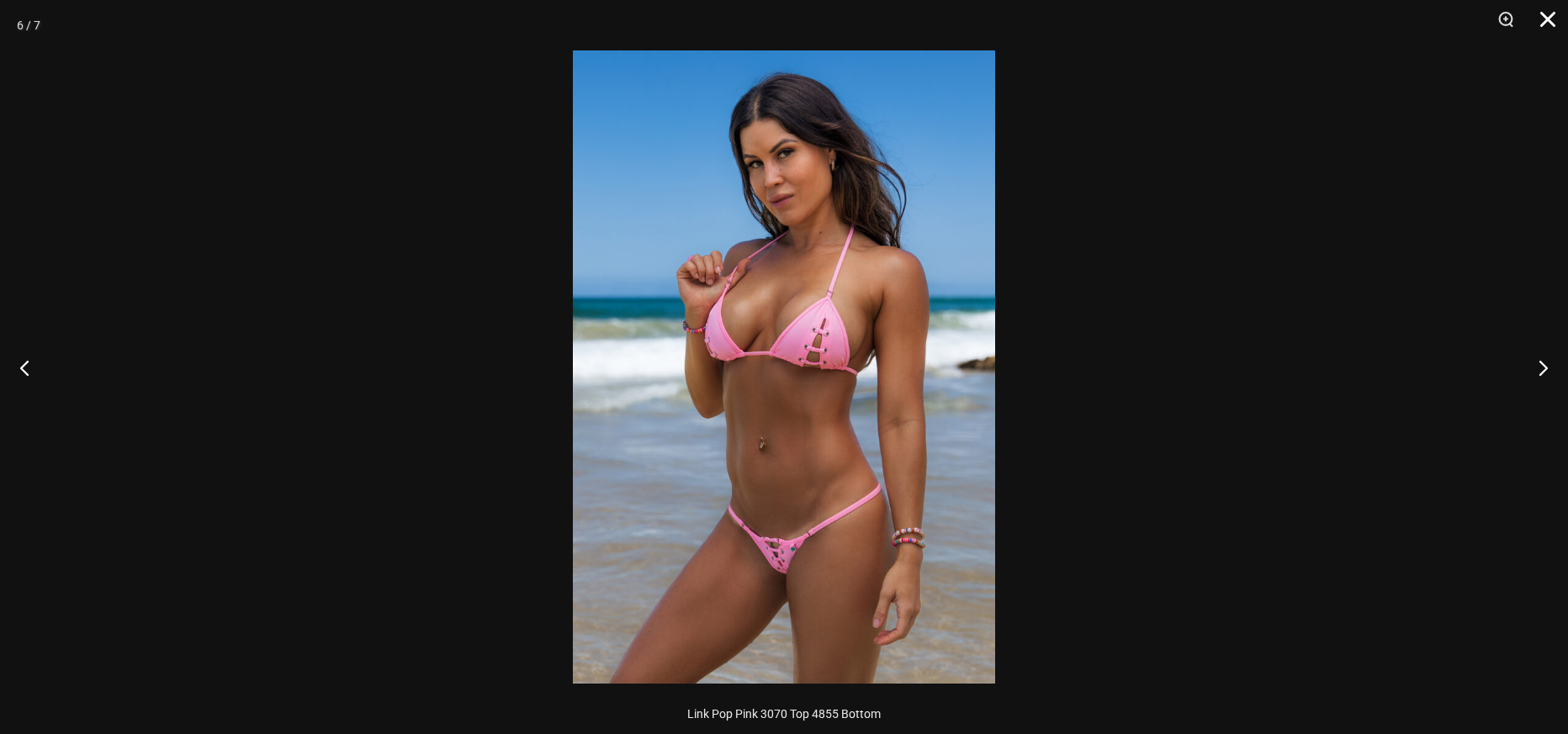
click at [1551, 27] on button "Close" at bounding box center [1542, 25] width 42 height 50
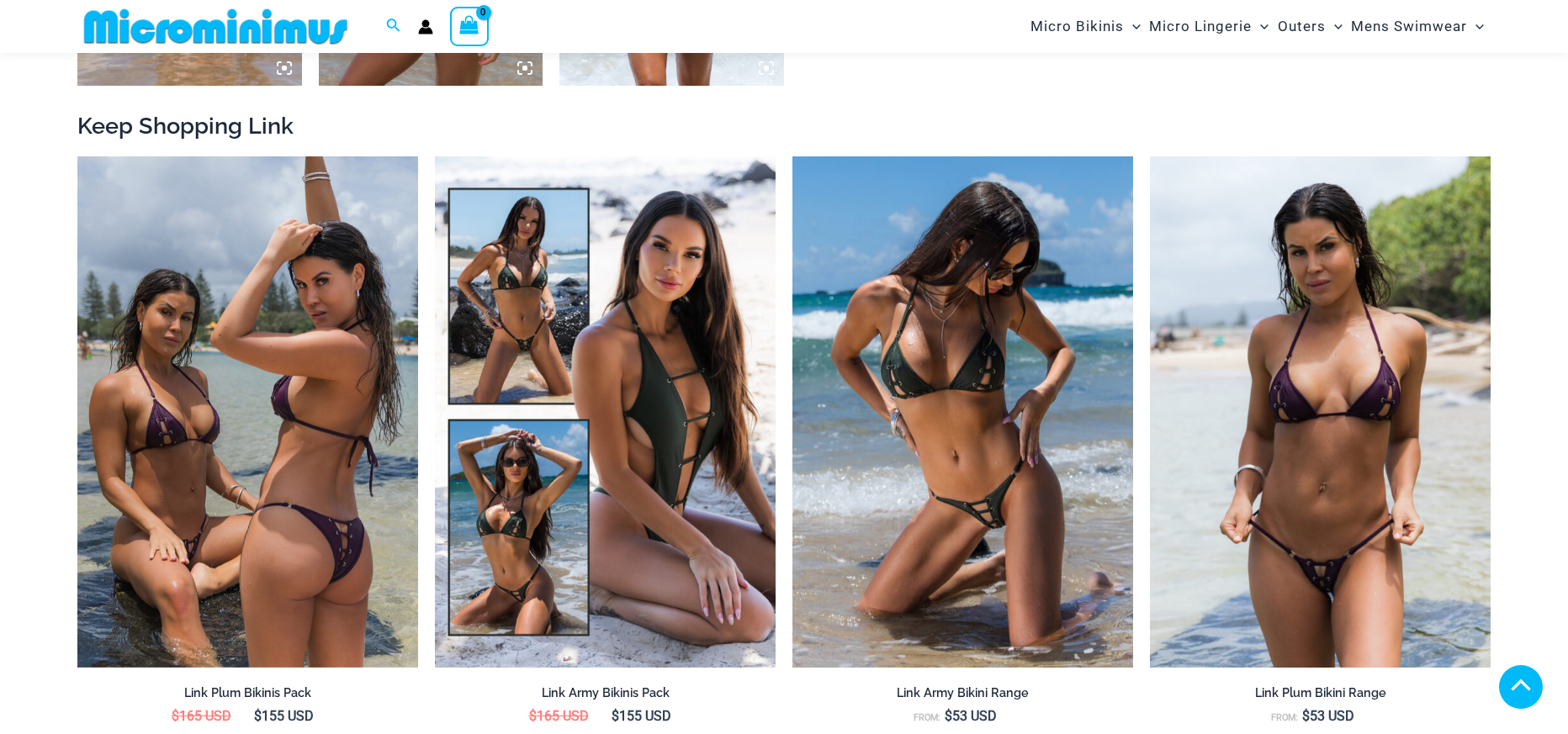
scroll to position [1833, 0]
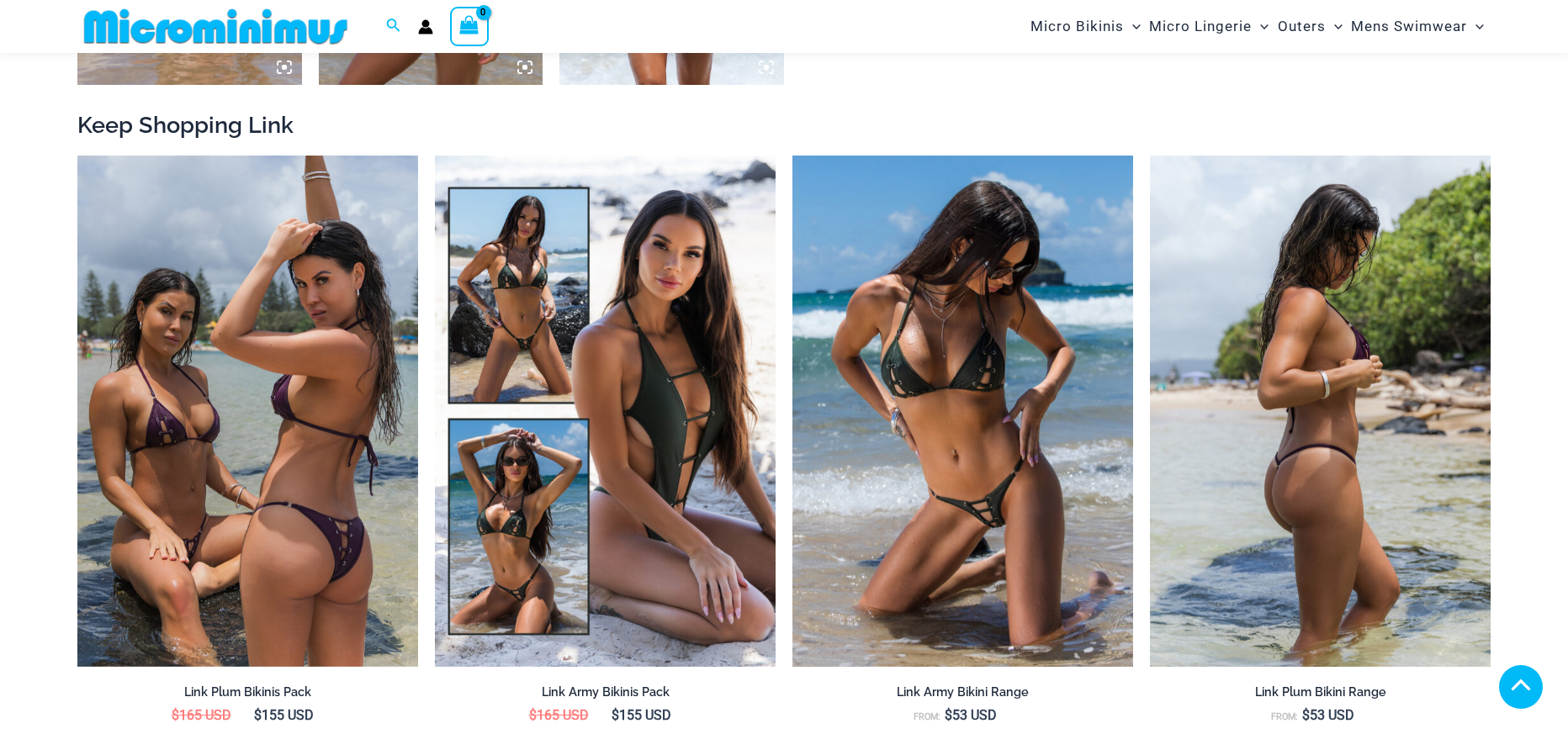
click at [1280, 373] on img at bounding box center [1320, 411] width 341 height 511
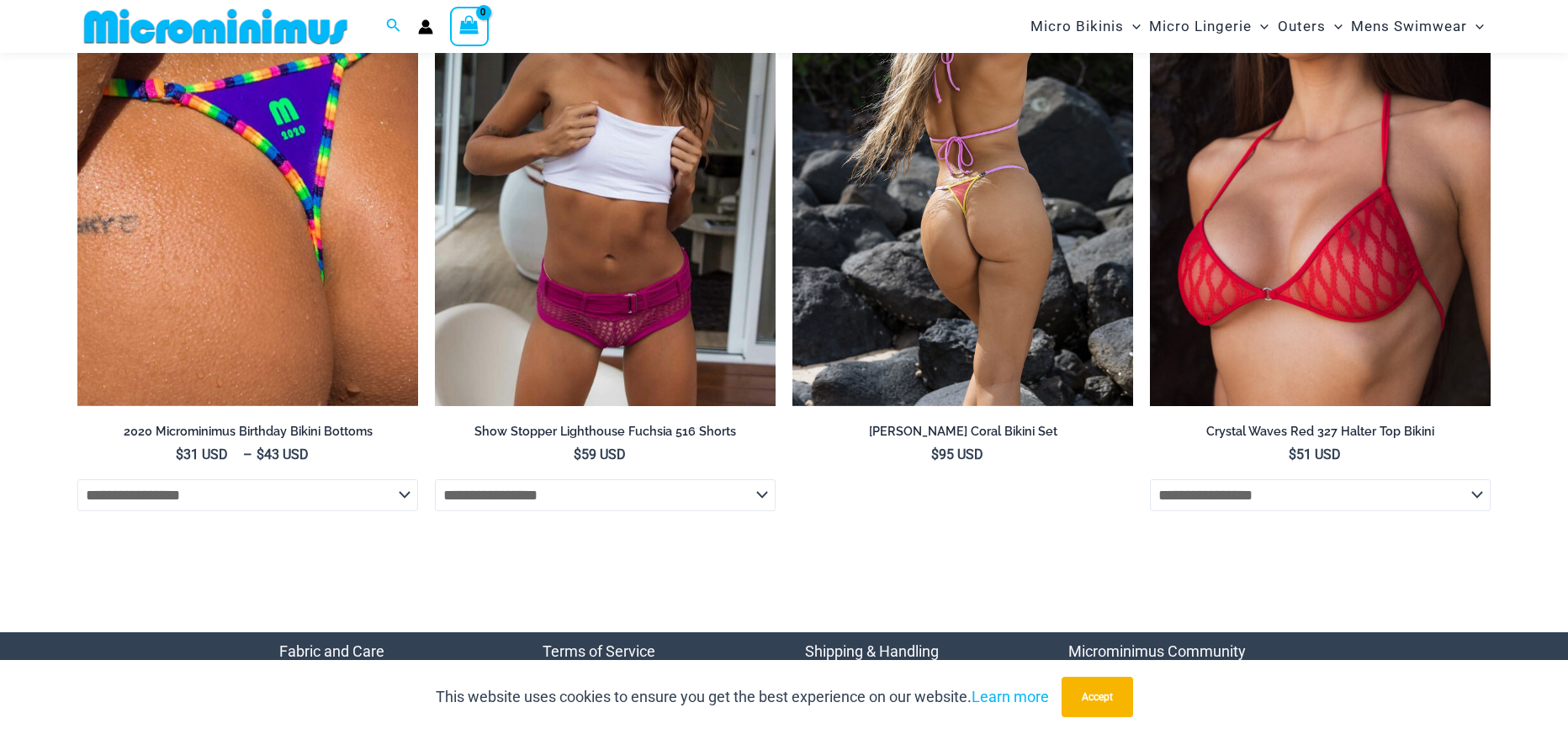
scroll to position [5987, 0]
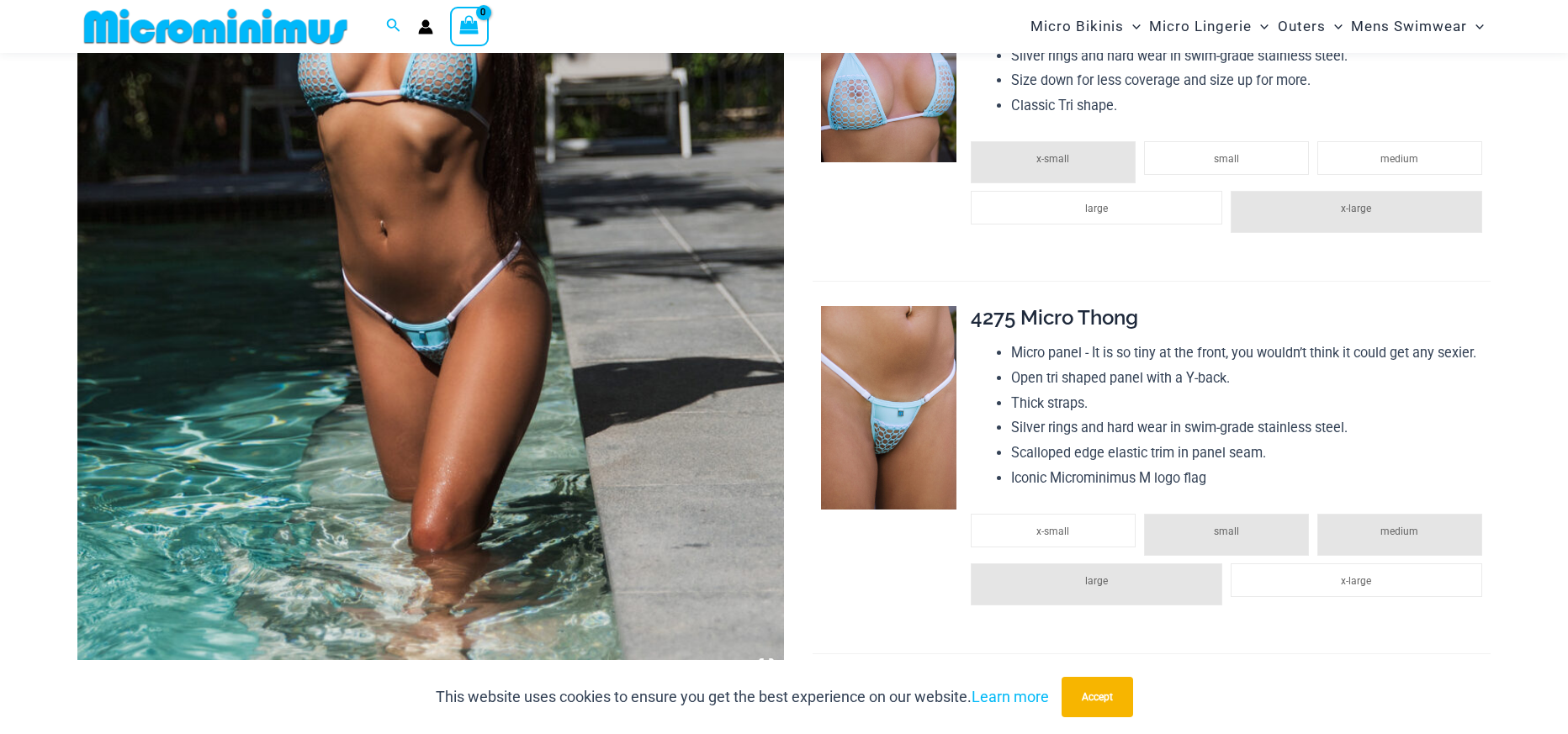
scroll to position [937, 0]
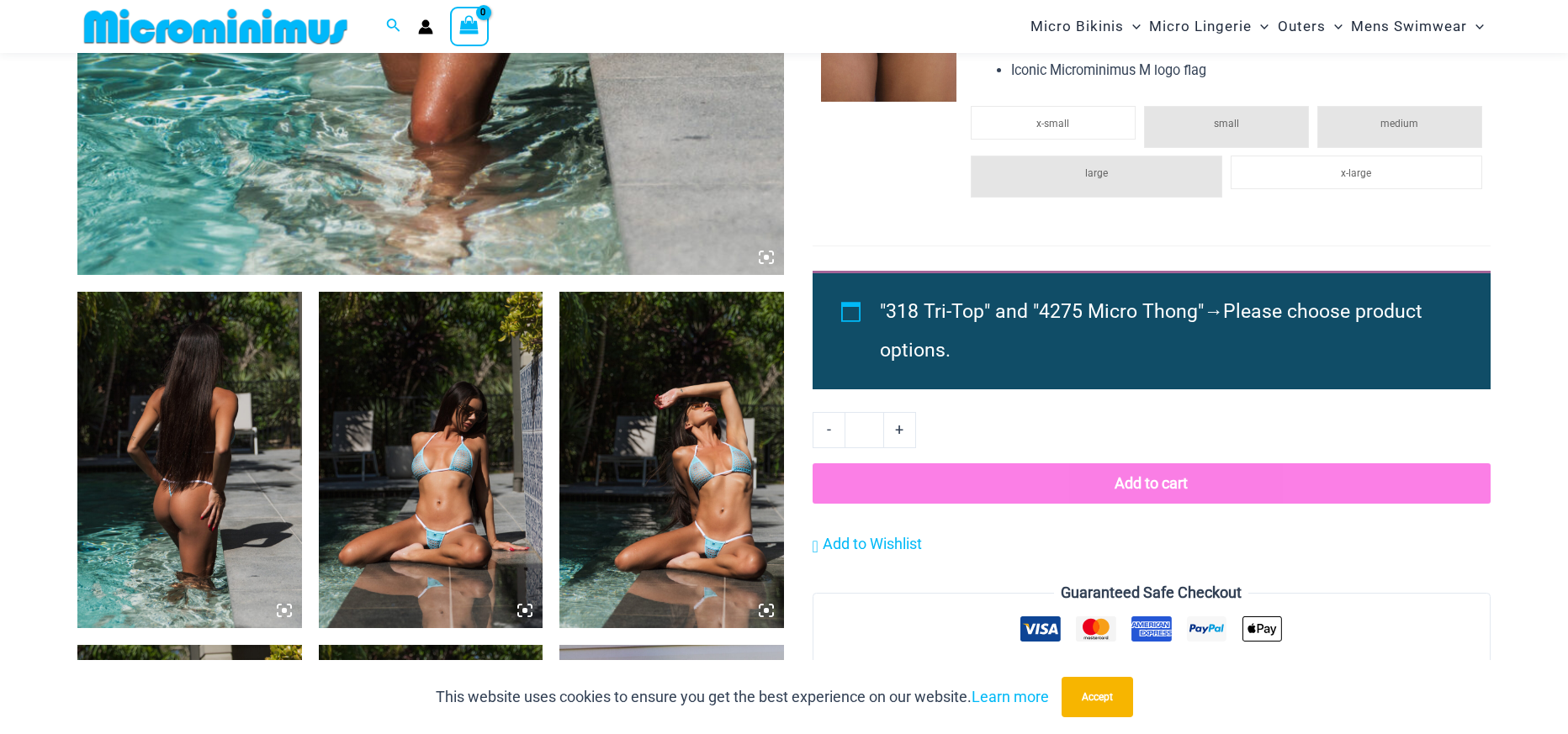
click at [466, 474] on img at bounding box center [431, 459] width 225 height 336
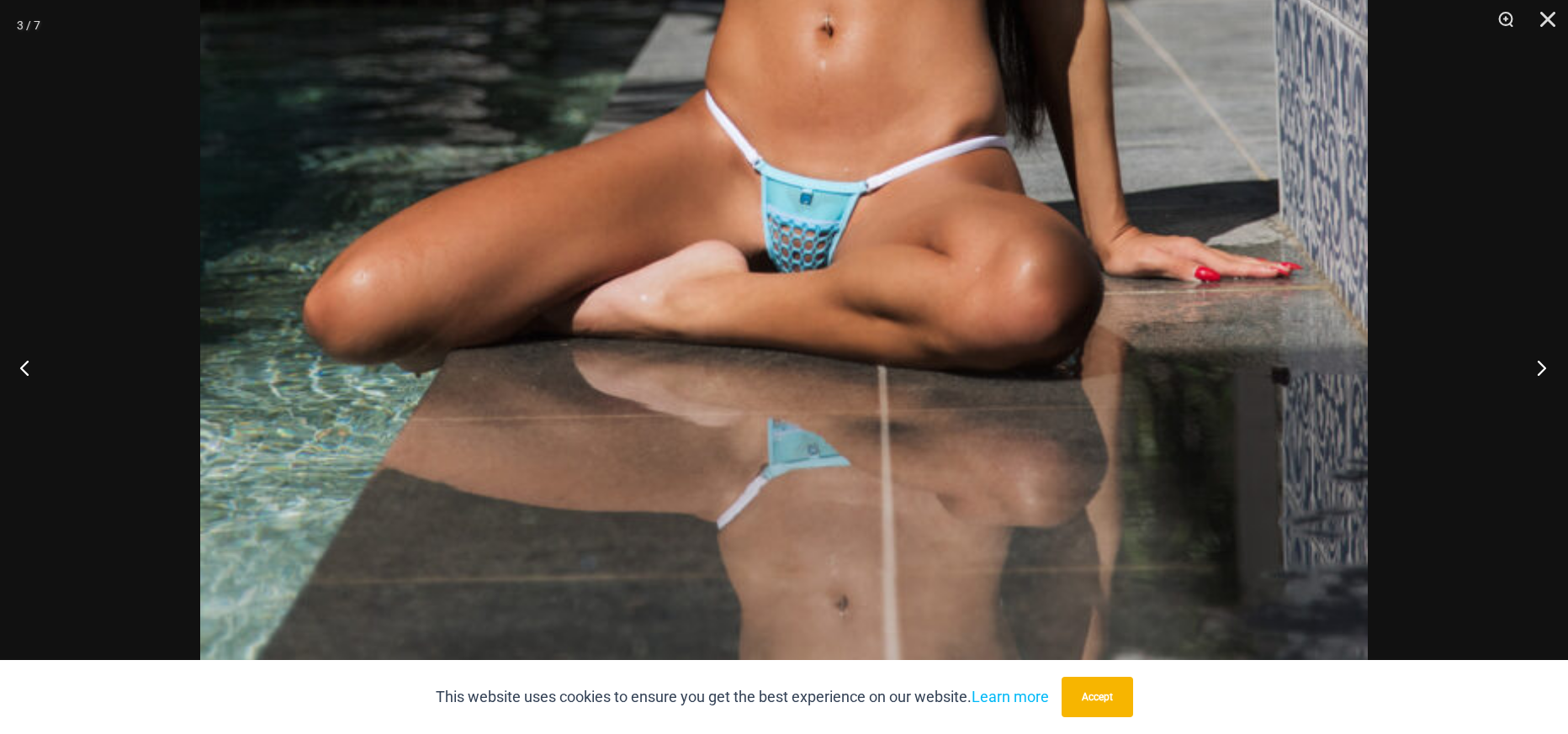
click at [1542, 371] on button "Next" at bounding box center [1536, 367] width 63 height 84
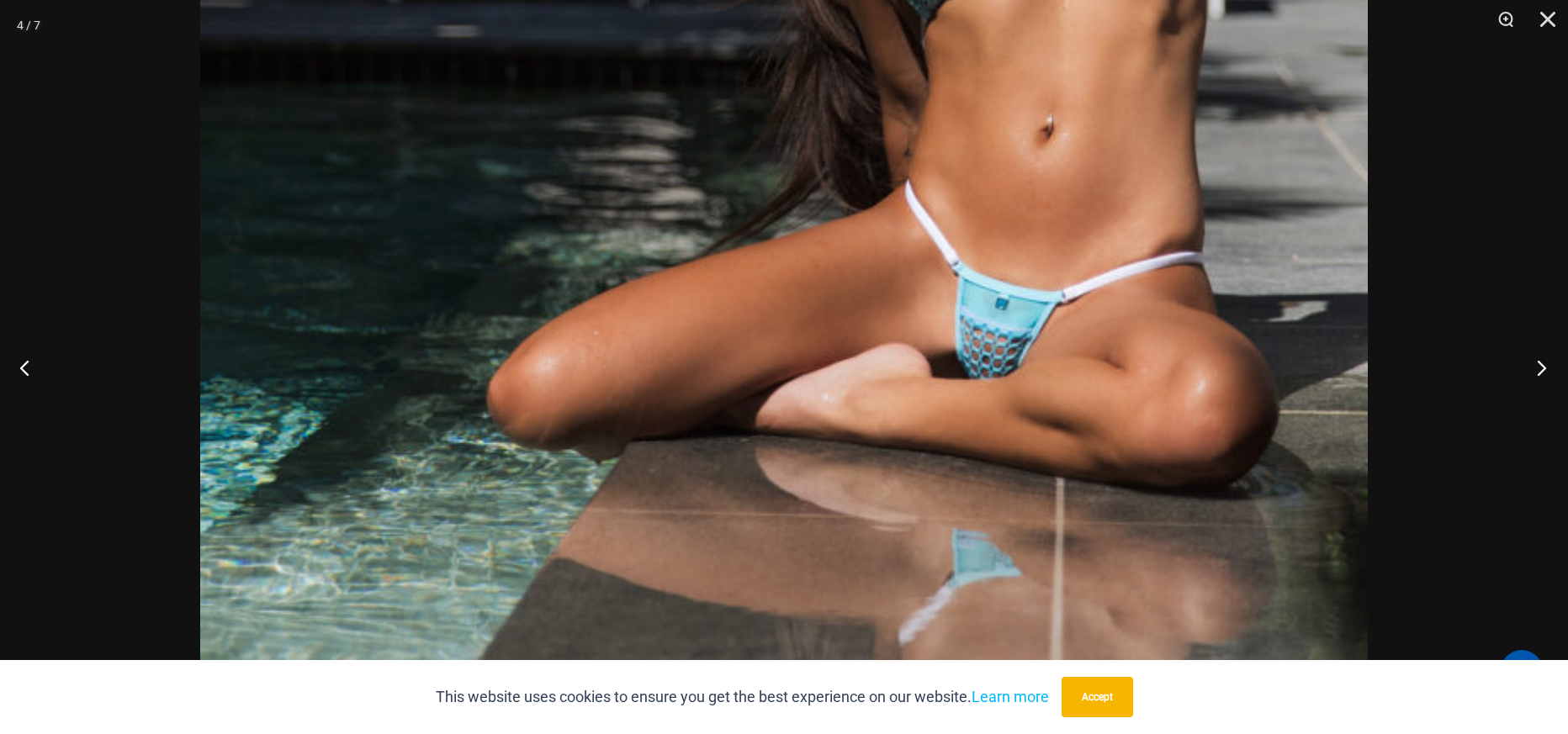
click at [1544, 351] on button "Next" at bounding box center [1536, 367] width 63 height 84
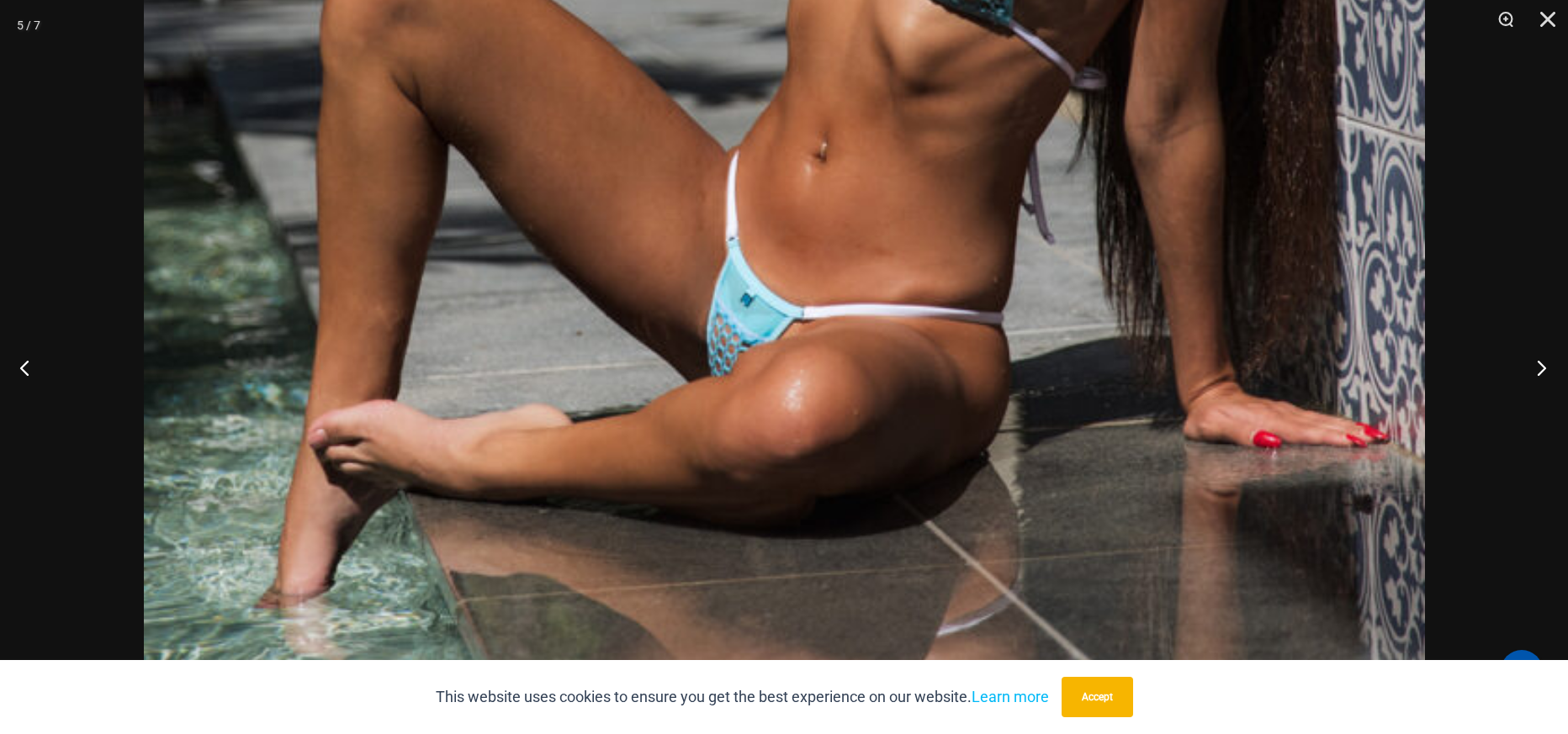
click at [1543, 369] on button "Next" at bounding box center [1536, 367] width 63 height 84
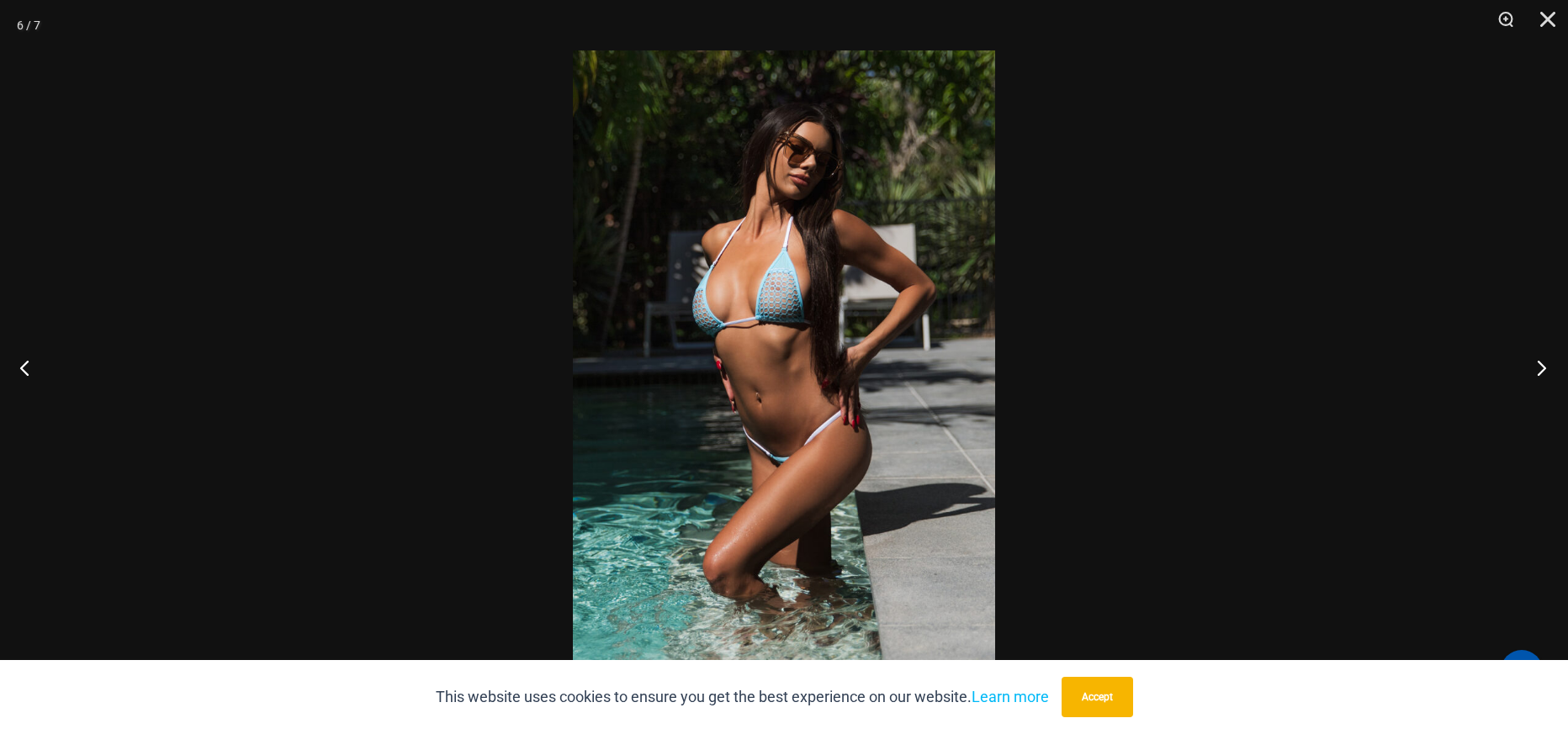
click at [1531, 372] on button "Next" at bounding box center [1536, 367] width 63 height 84
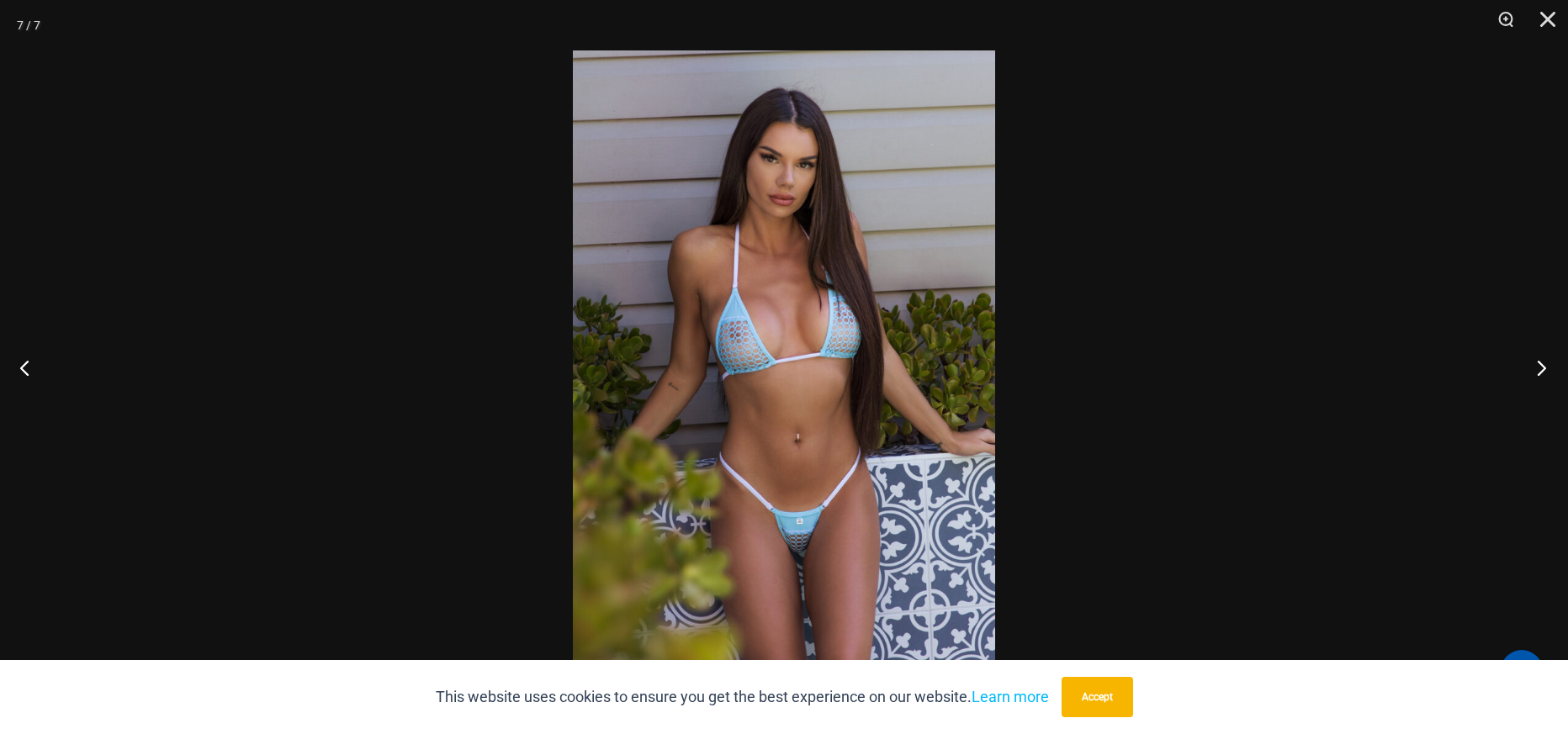
click at [1547, 371] on button "Next" at bounding box center [1536, 367] width 63 height 84
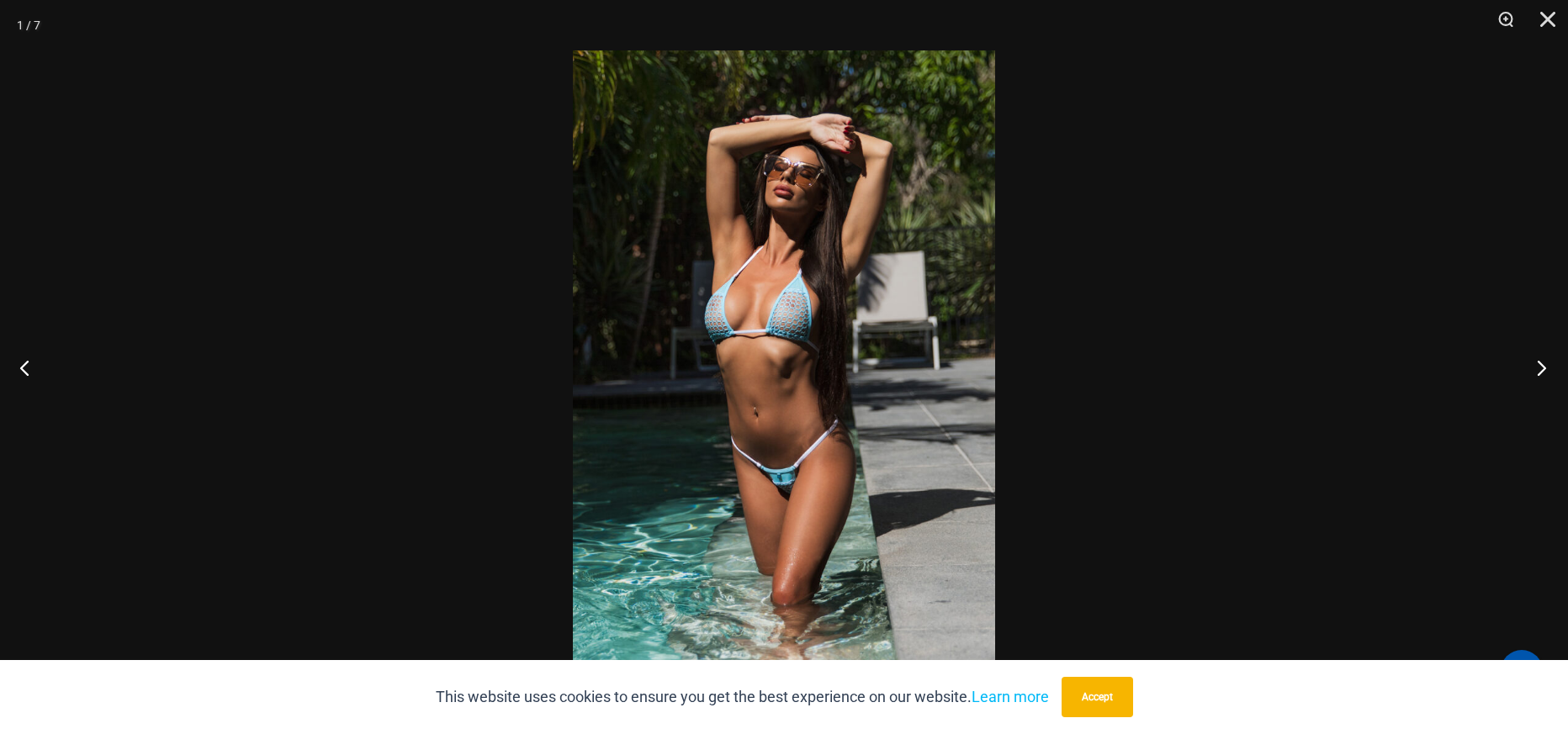
click at [1543, 353] on button "Next" at bounding box center [1536, 367] width 63 height 84
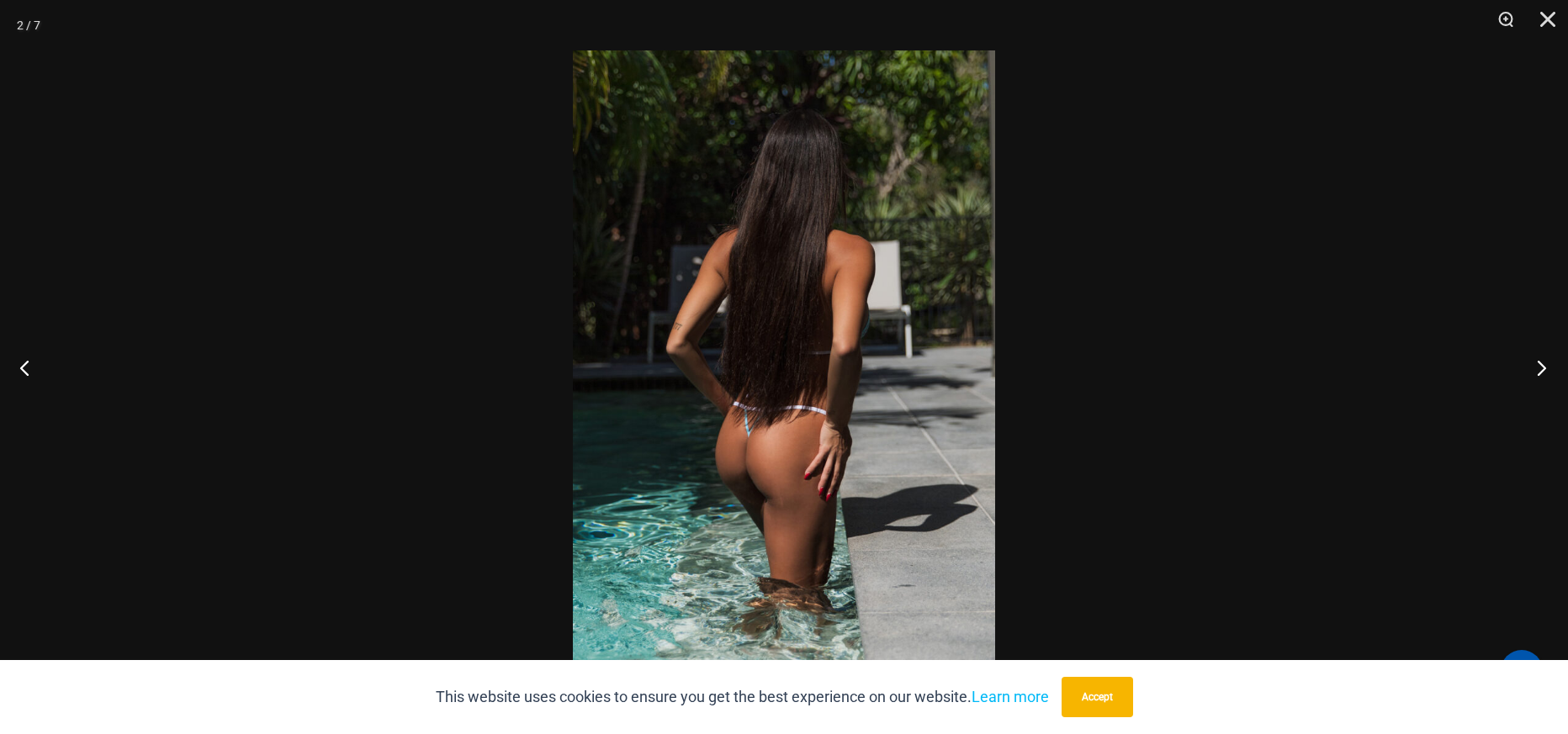
click at [1543, 353] on button "Next" at bounding box center [1536, 367] width 63 height 84
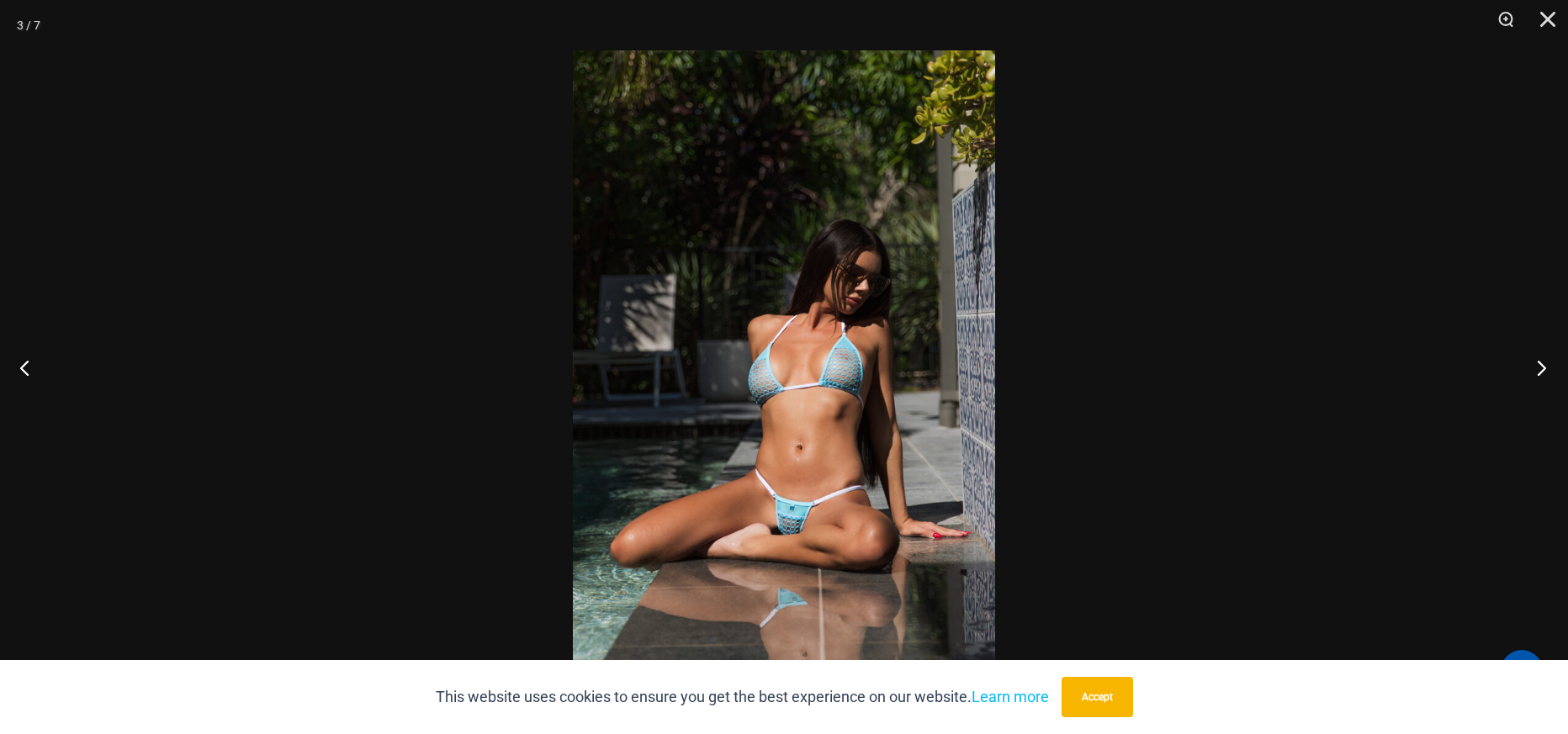
click at [1543, 353] on button "Next" at bounding box center [1536, 367] width 63 height 84
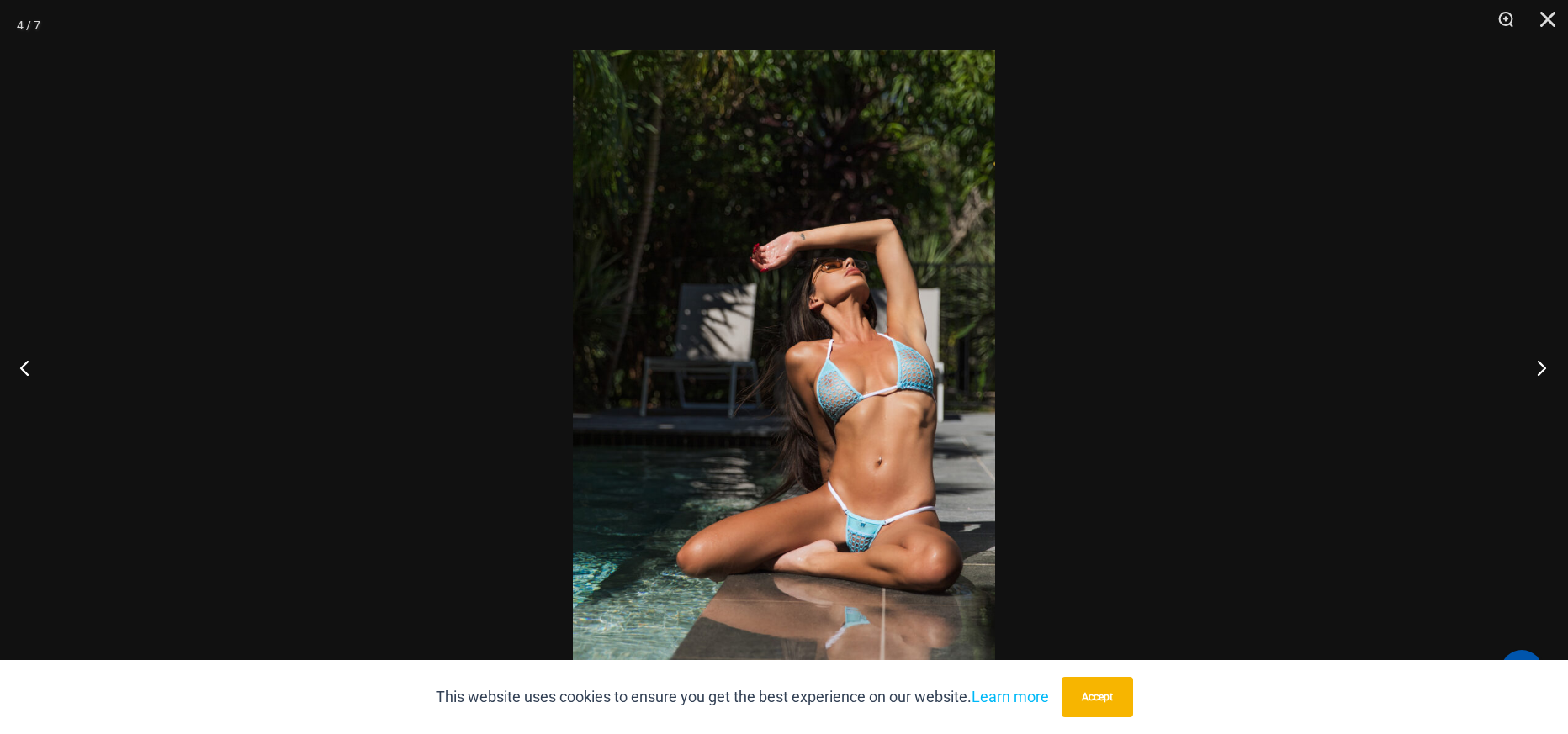
click at [1543, 353] on button "Next" at bounding box center [1536, 367] width 63 height 84
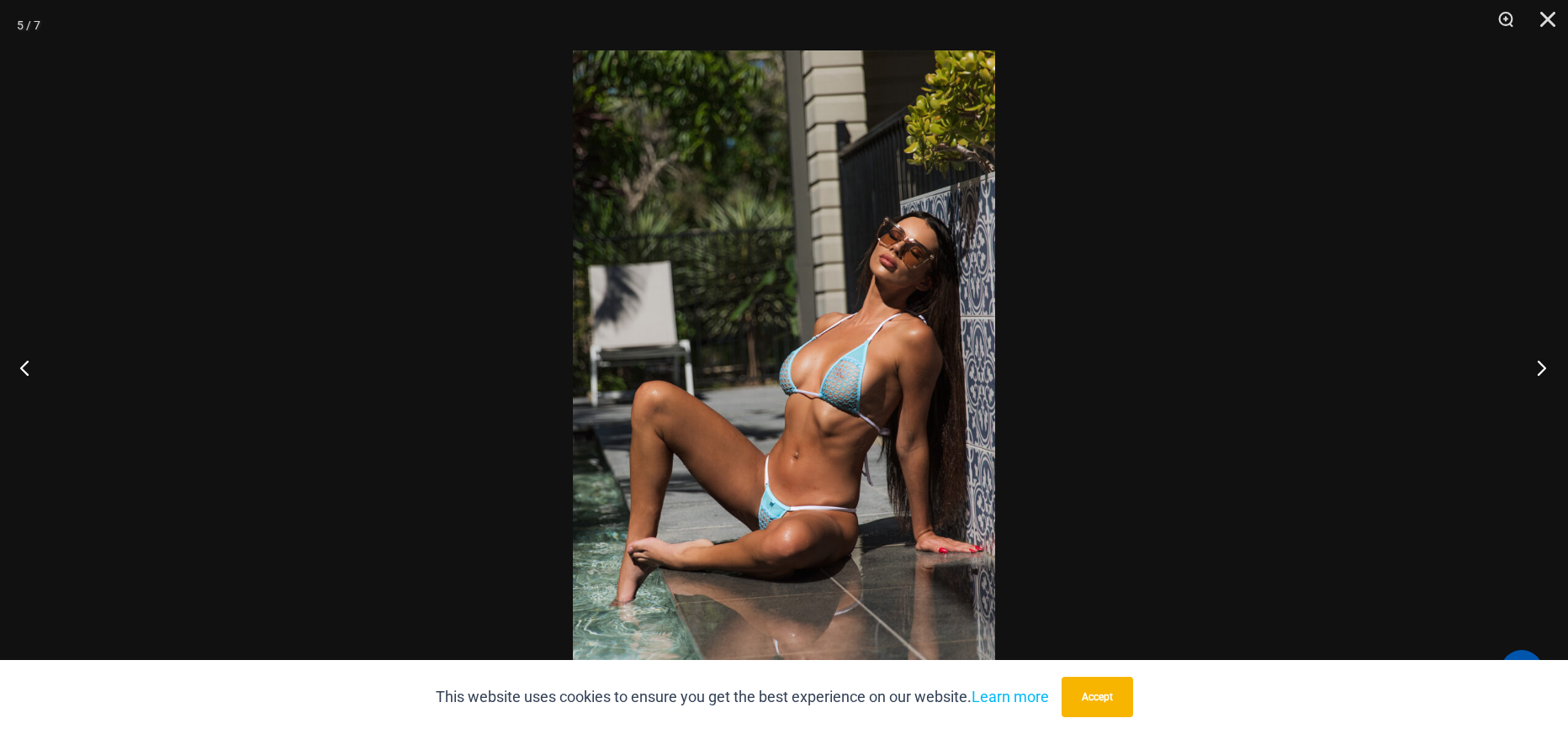
click at [1543, 353] on button "Next" at bounding box center [1536, 367] width 63 height 84
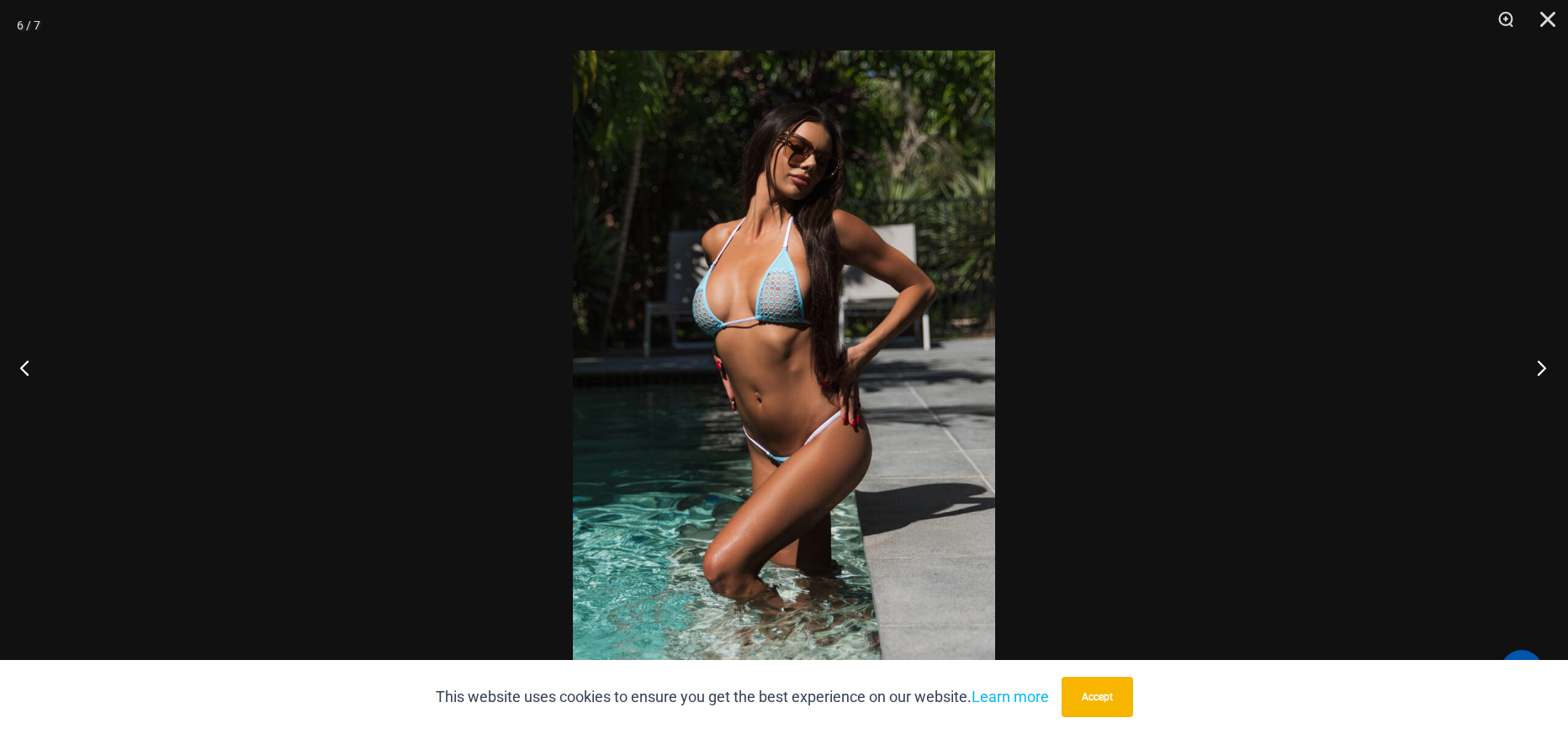
click at [1543, 353] on button "Next" at bounding box center [1536, 367] width 63 height 84
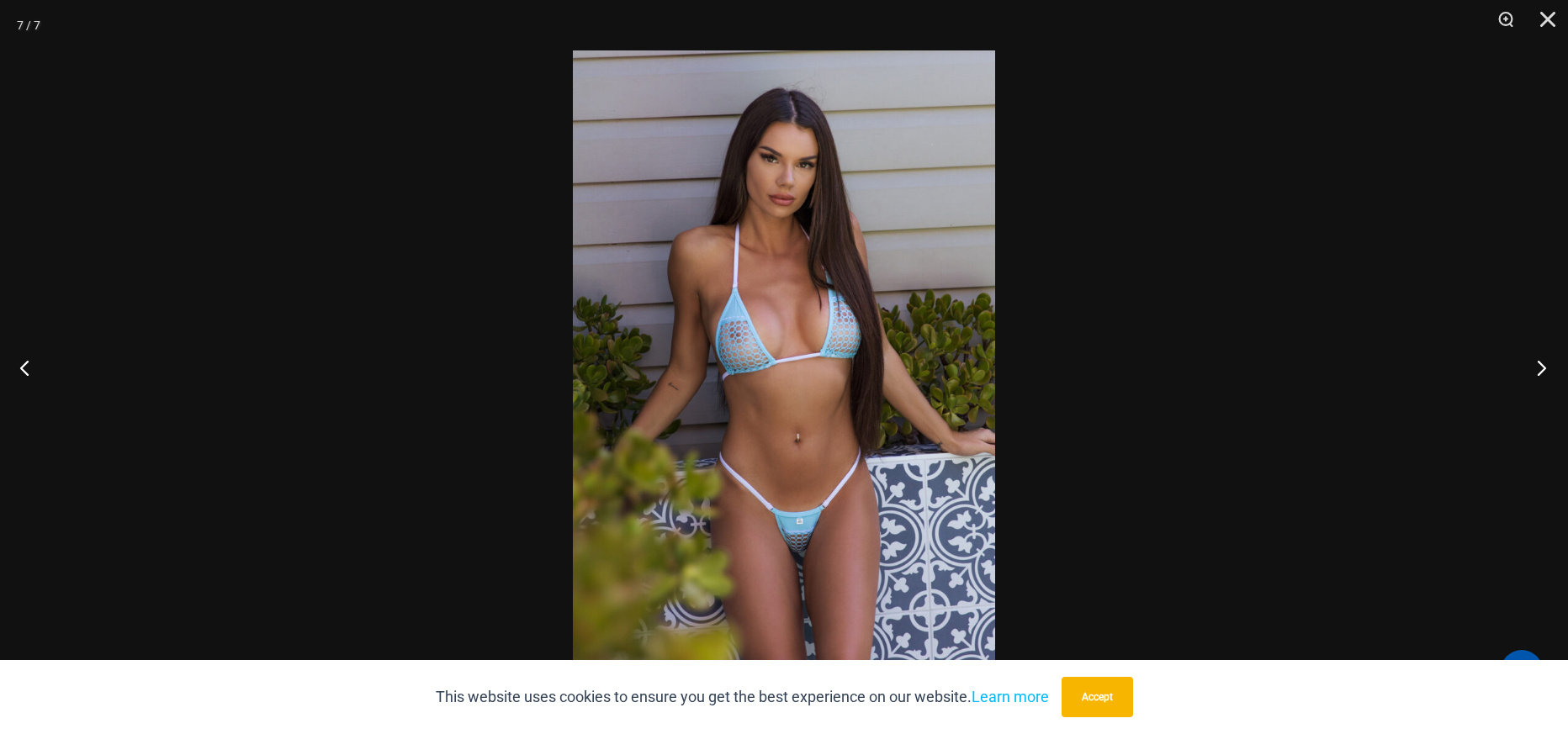
click at [1543, 353] on button "Next" at bounding box center [1536, 367] width 63 height 84
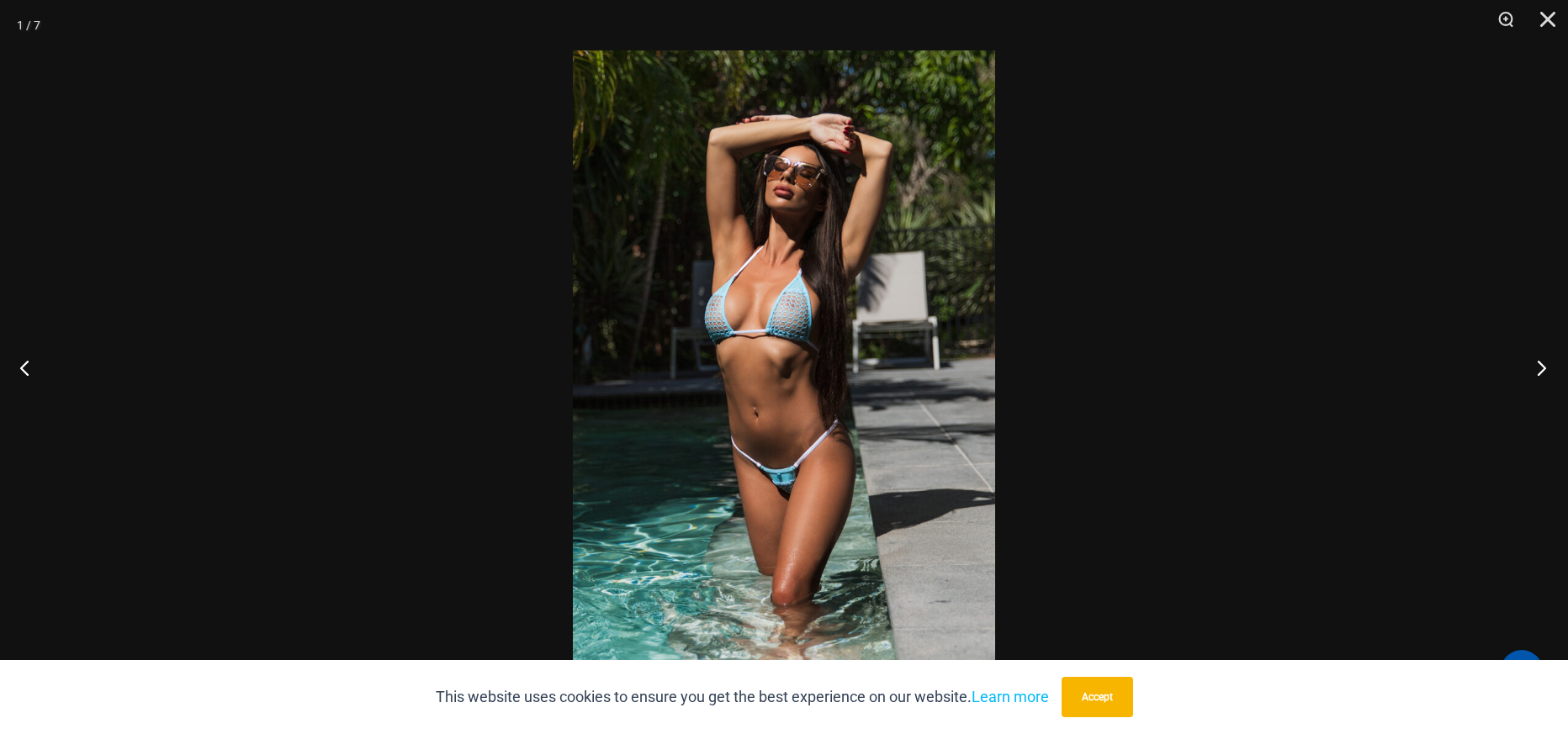
click at [1543, 353] on button "Next" at bounding box center [1536, 367] width 63 height 84
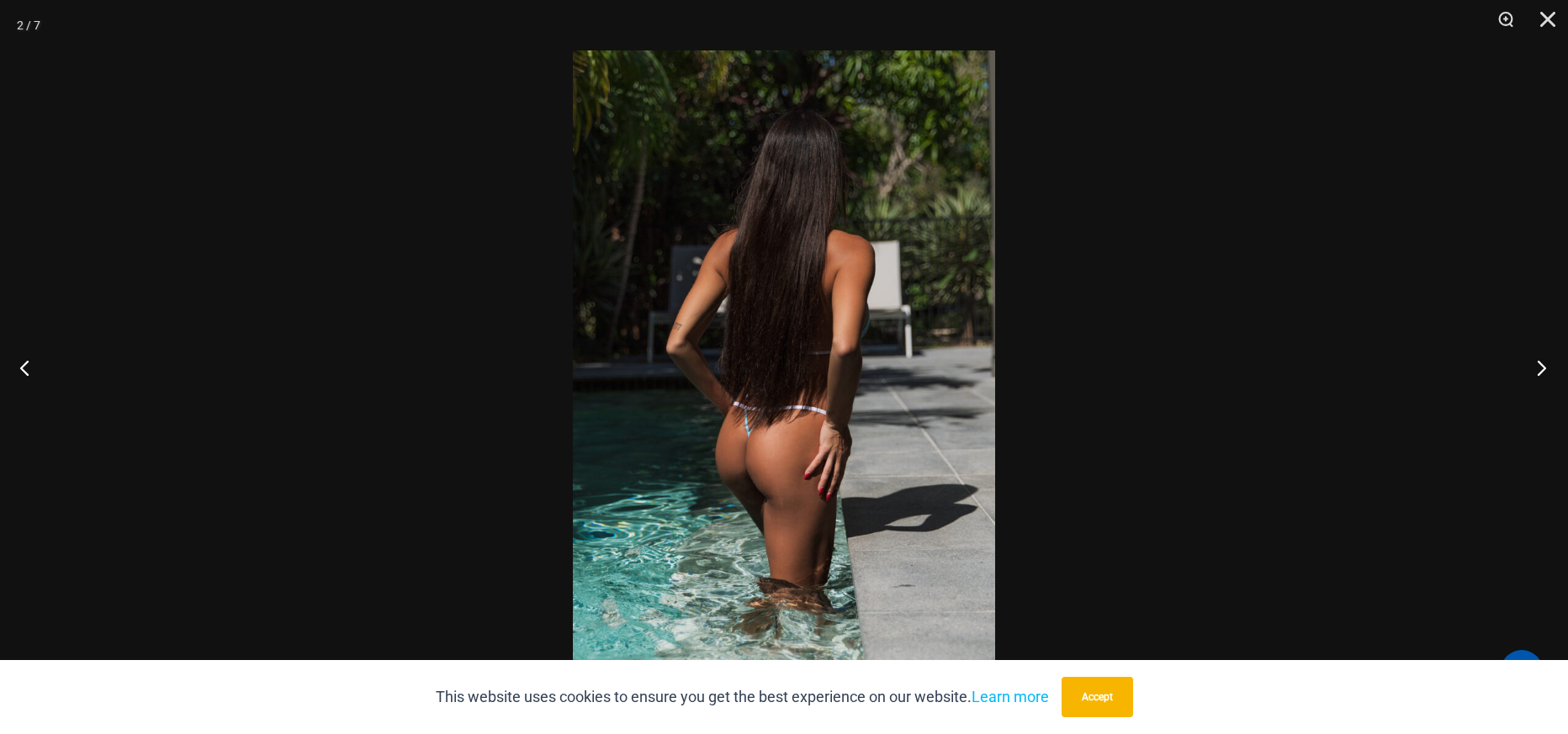
click at [1543, 353] on button "Next" at bounding box center [1536, 367] width 63 height 84
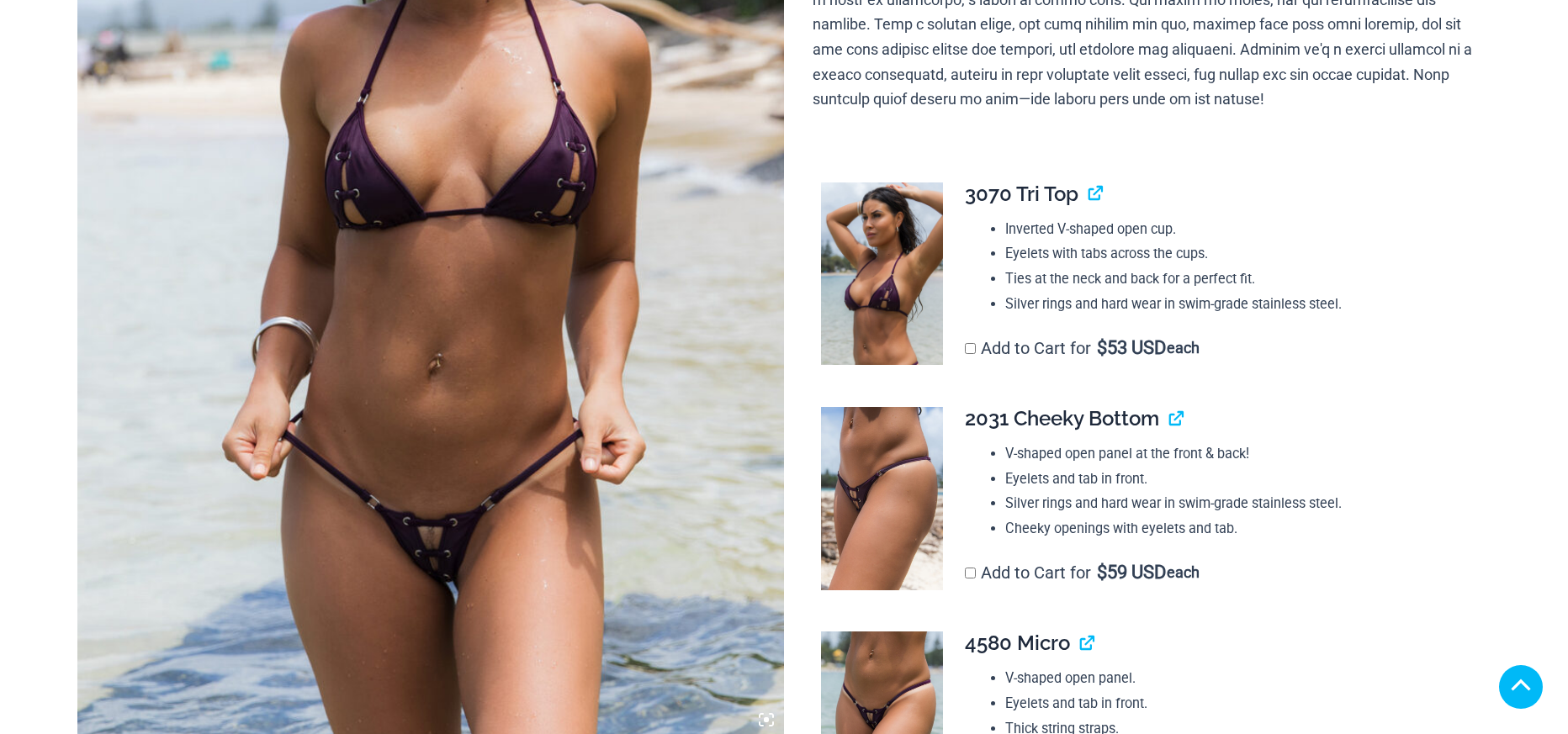
scroll to position [505, 0]
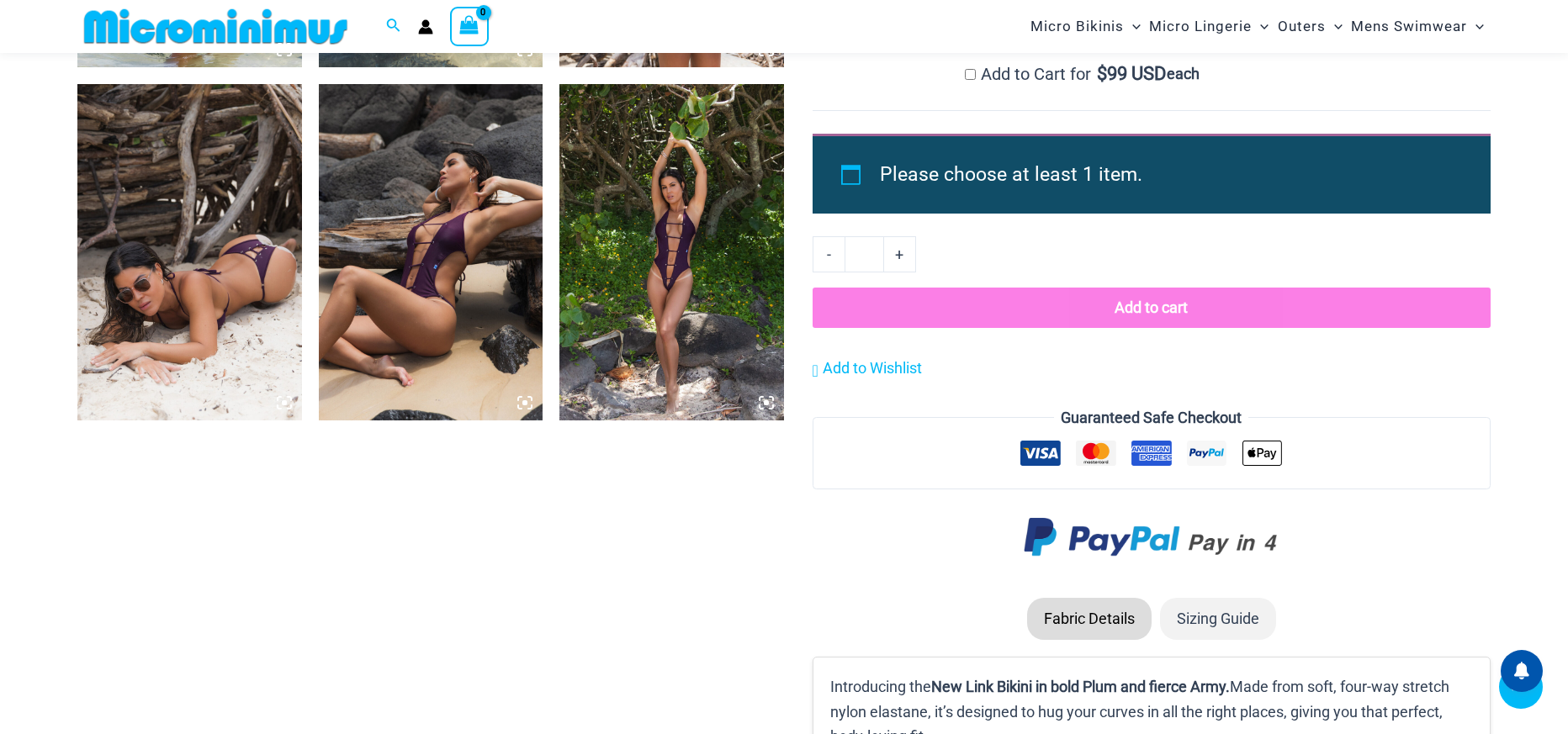
click at [396, 289] on img at bounding box center [431, 252] width 225 height 336
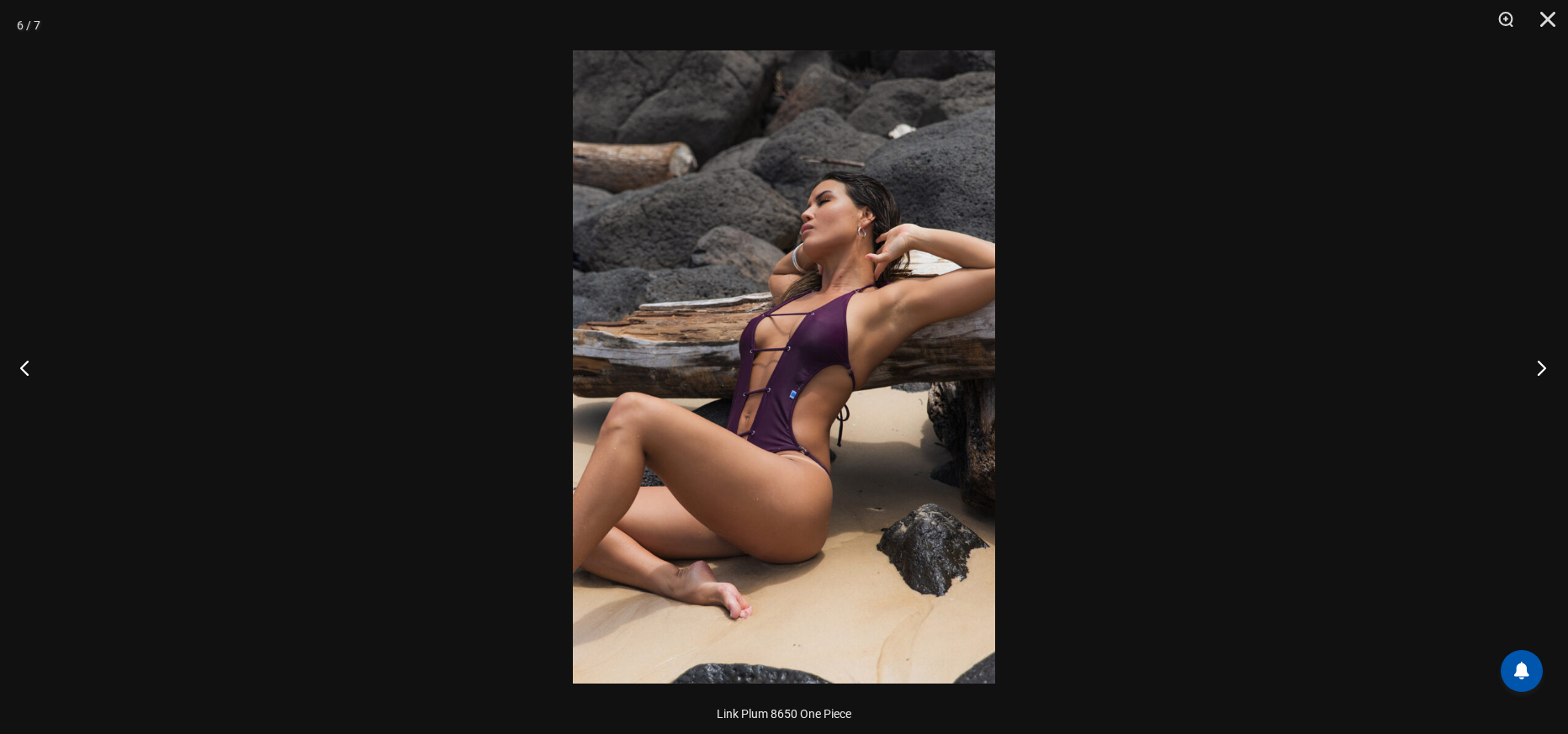
click at [1550, 380] on button "Next" at bounding box center [1536, 367] width 63 height 84
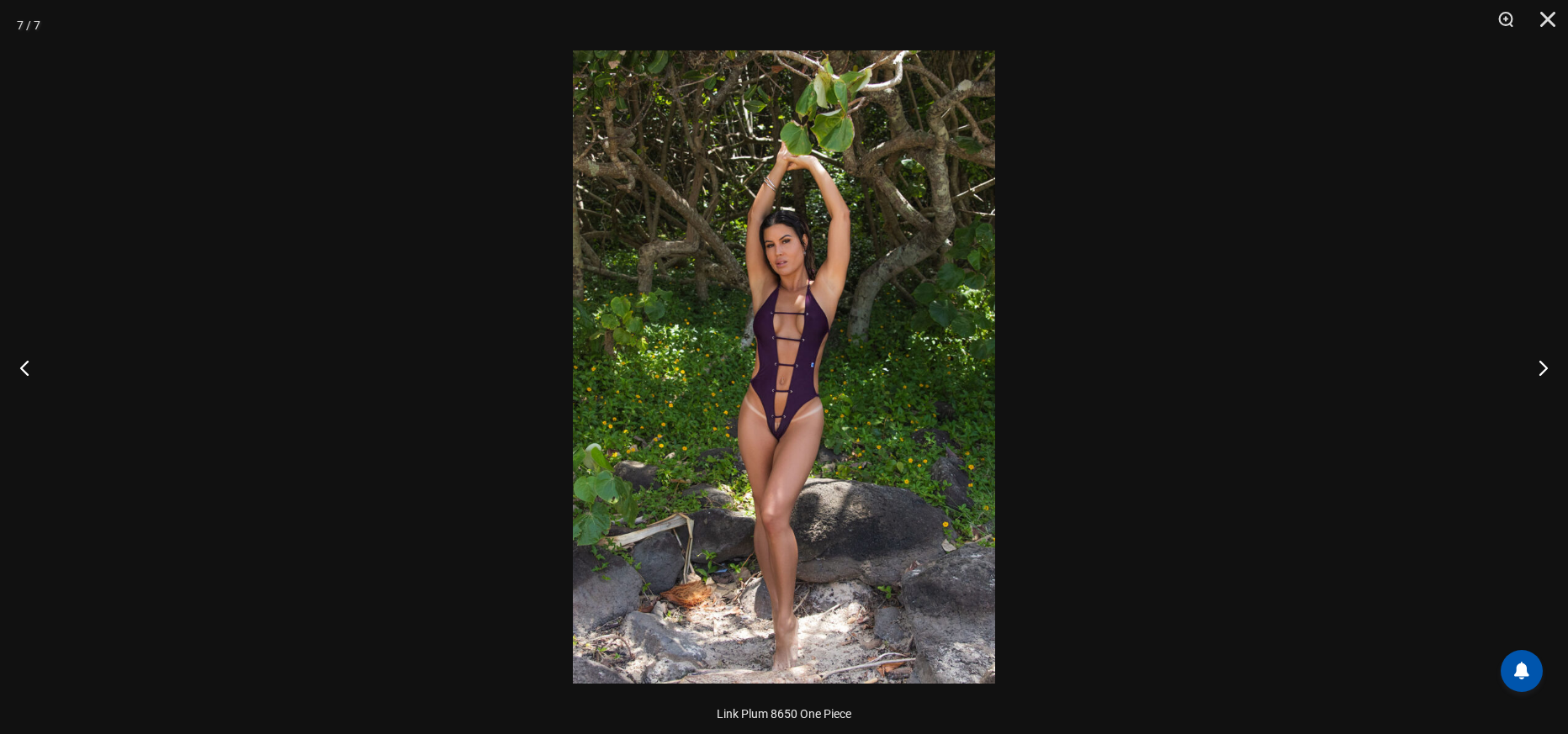
click at [810, 359] on img at bounding box center [784, 366] width 422 height 633
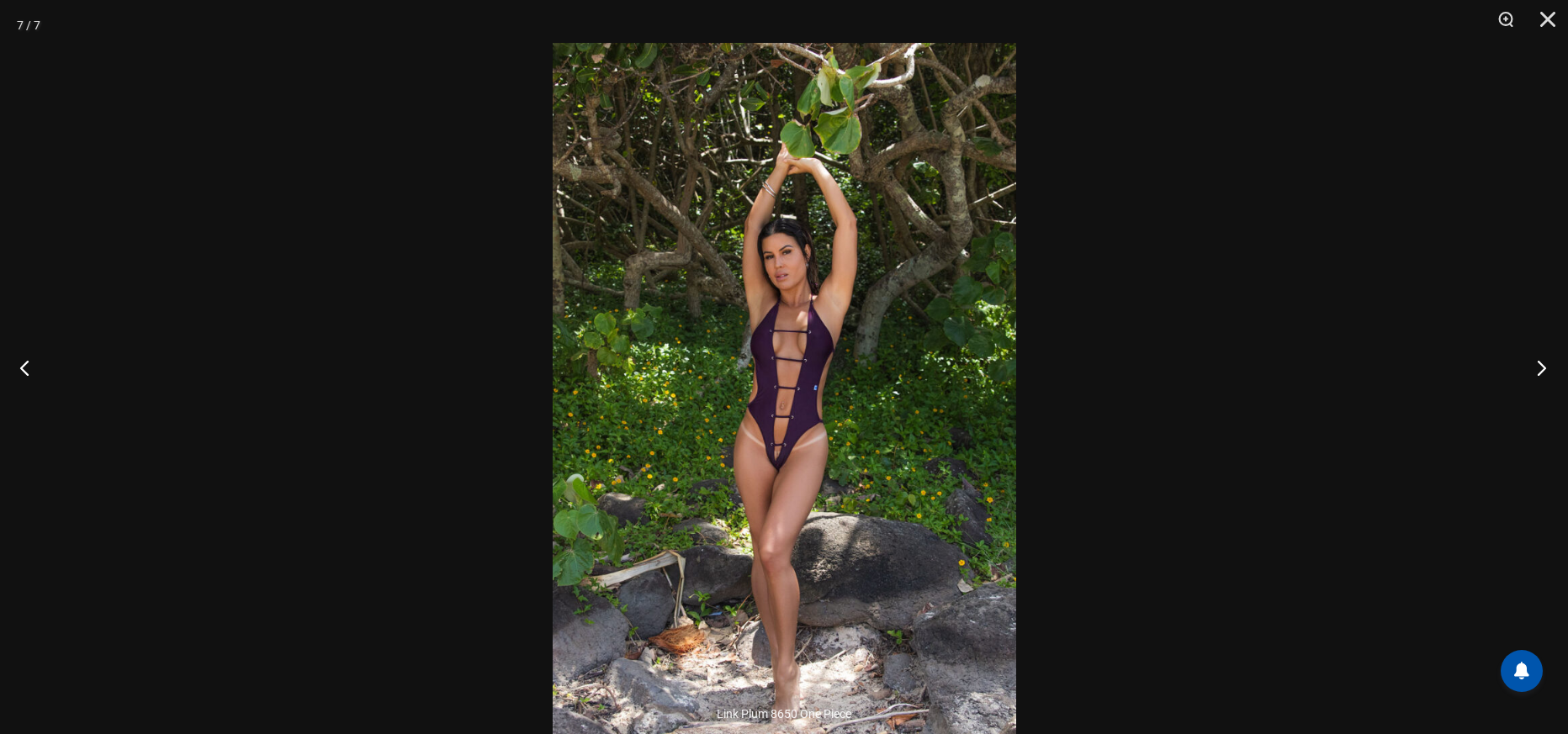
click at [1530, 367] on button "Next" at bounding box center [1536, 367] width 63 height 84
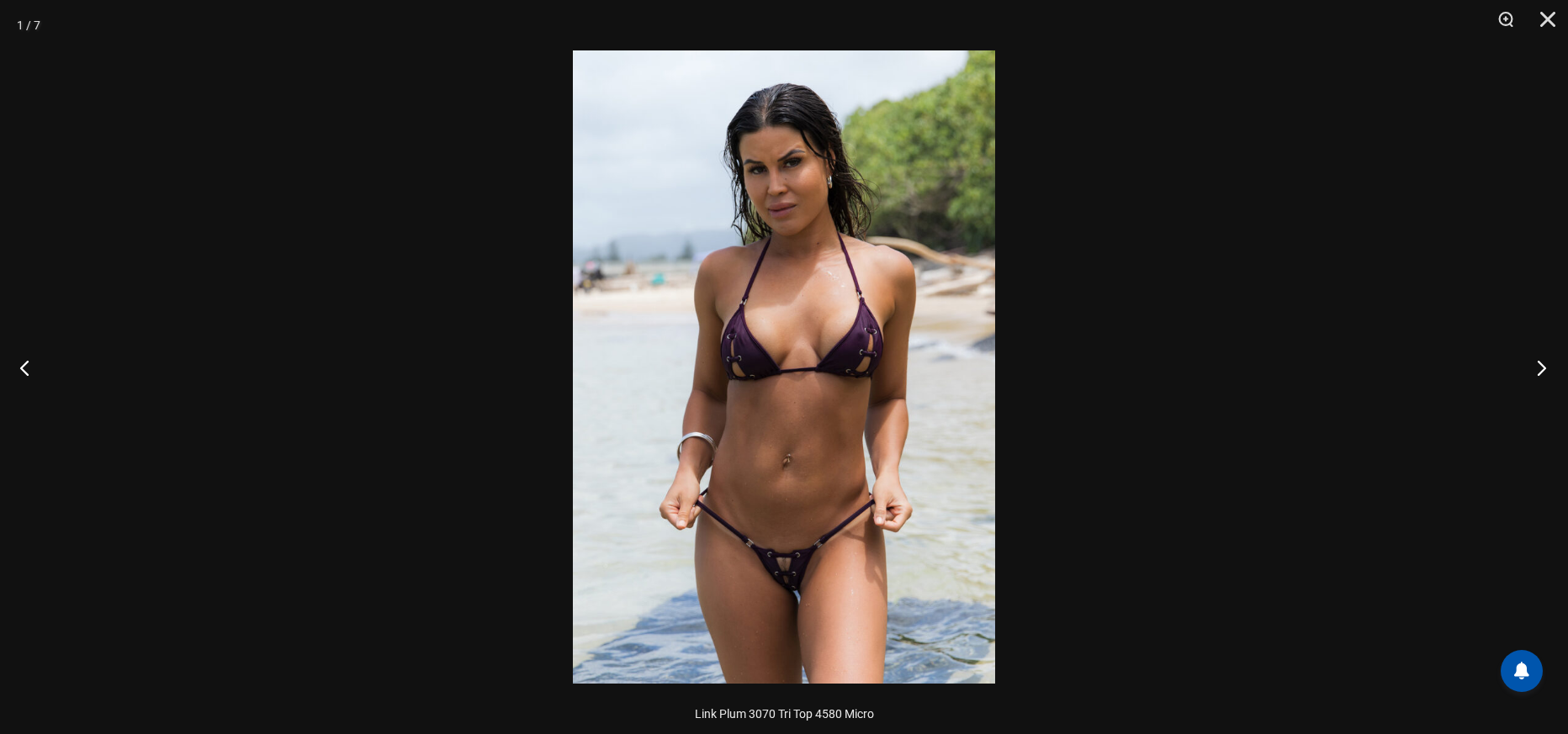
click at [1530, 367] on button "Next" at bounding box center [1536, 367] width 63 height 84
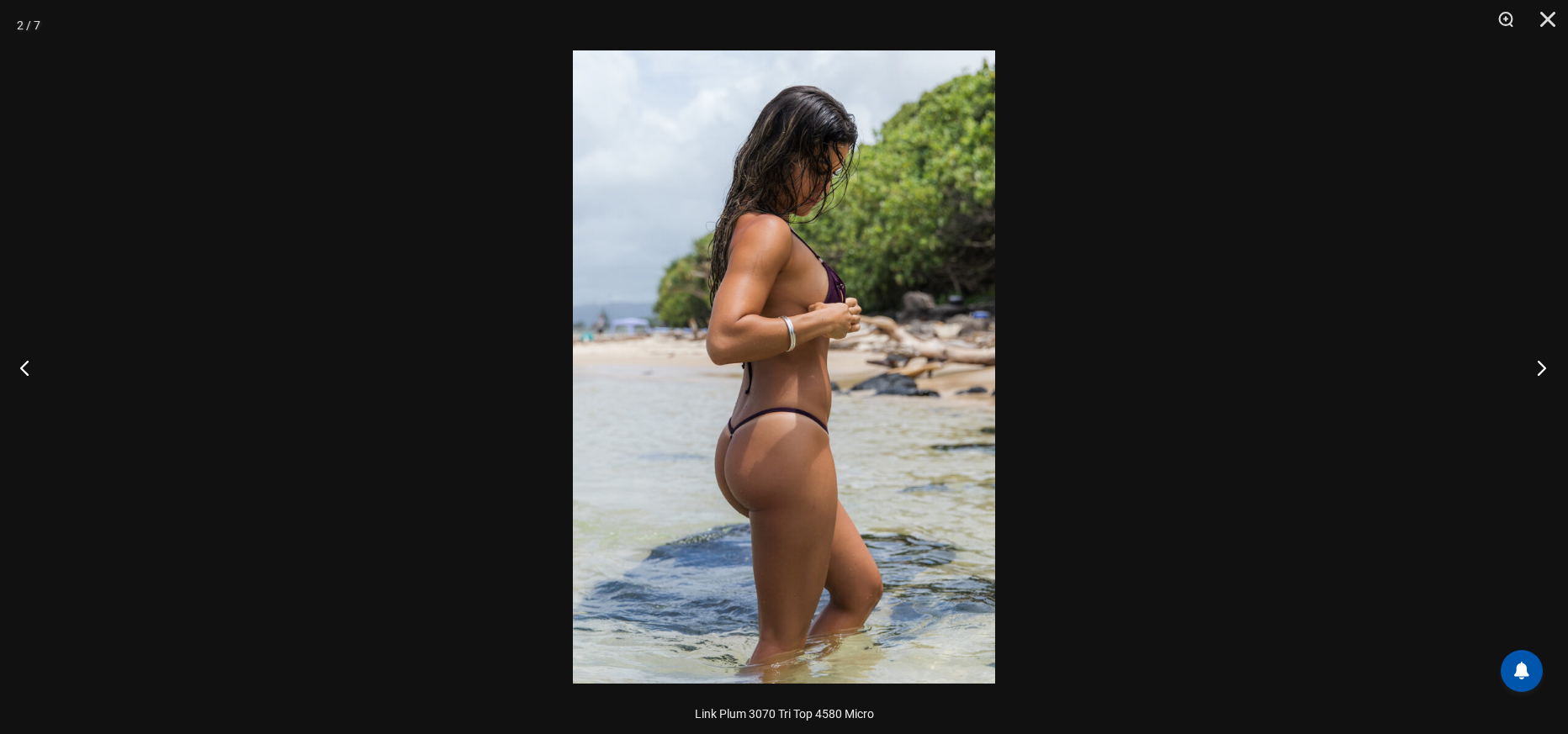
click at [1530, 366] on button "Next" at bounding box center [1536, 367] width 63 height 84
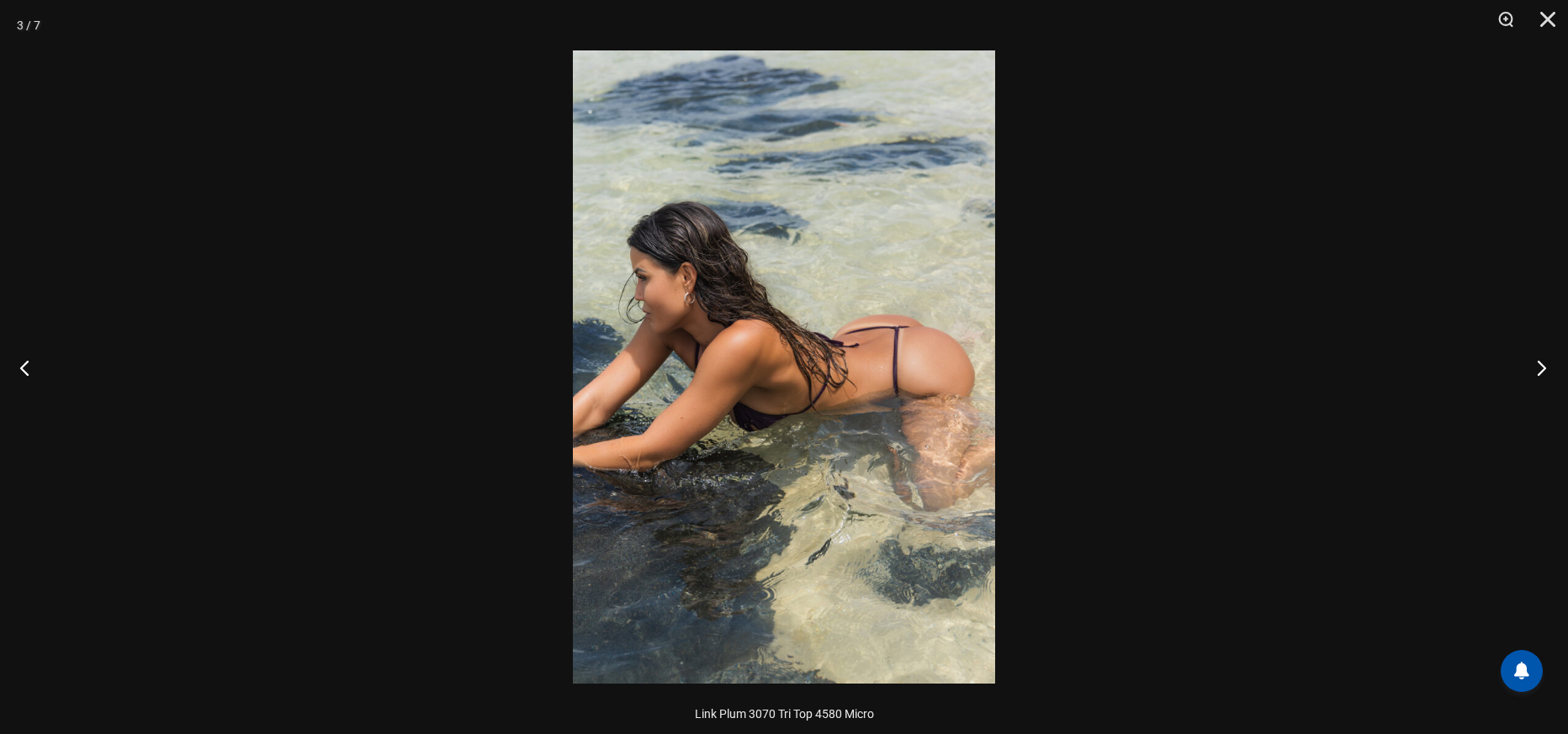
click at [1530, 366] on button "Next" at bounding box center [1536, 367] width 63 height 84
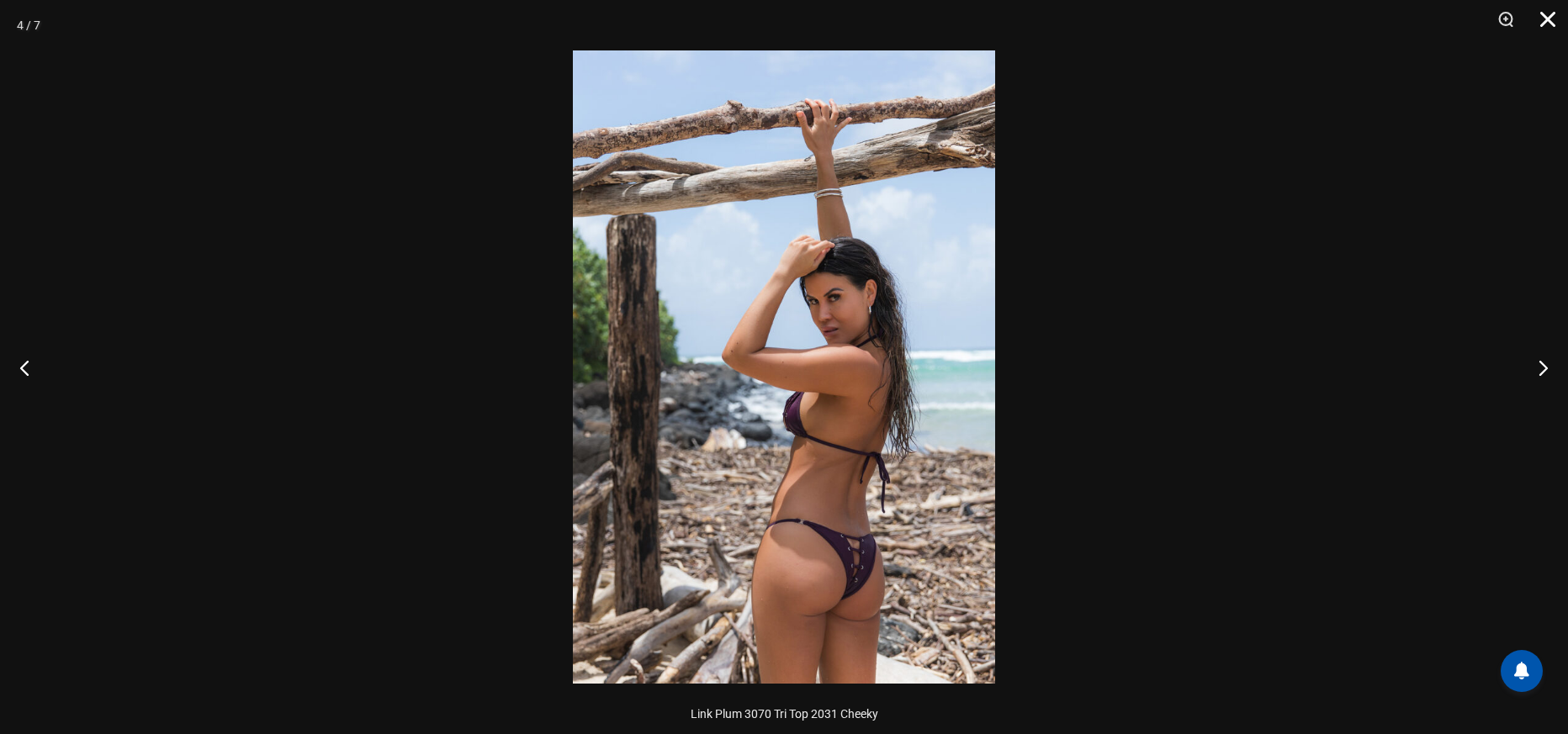
click at [1545, 21] on button "Close" at bounding box center [1542, 25] width 42 height 50
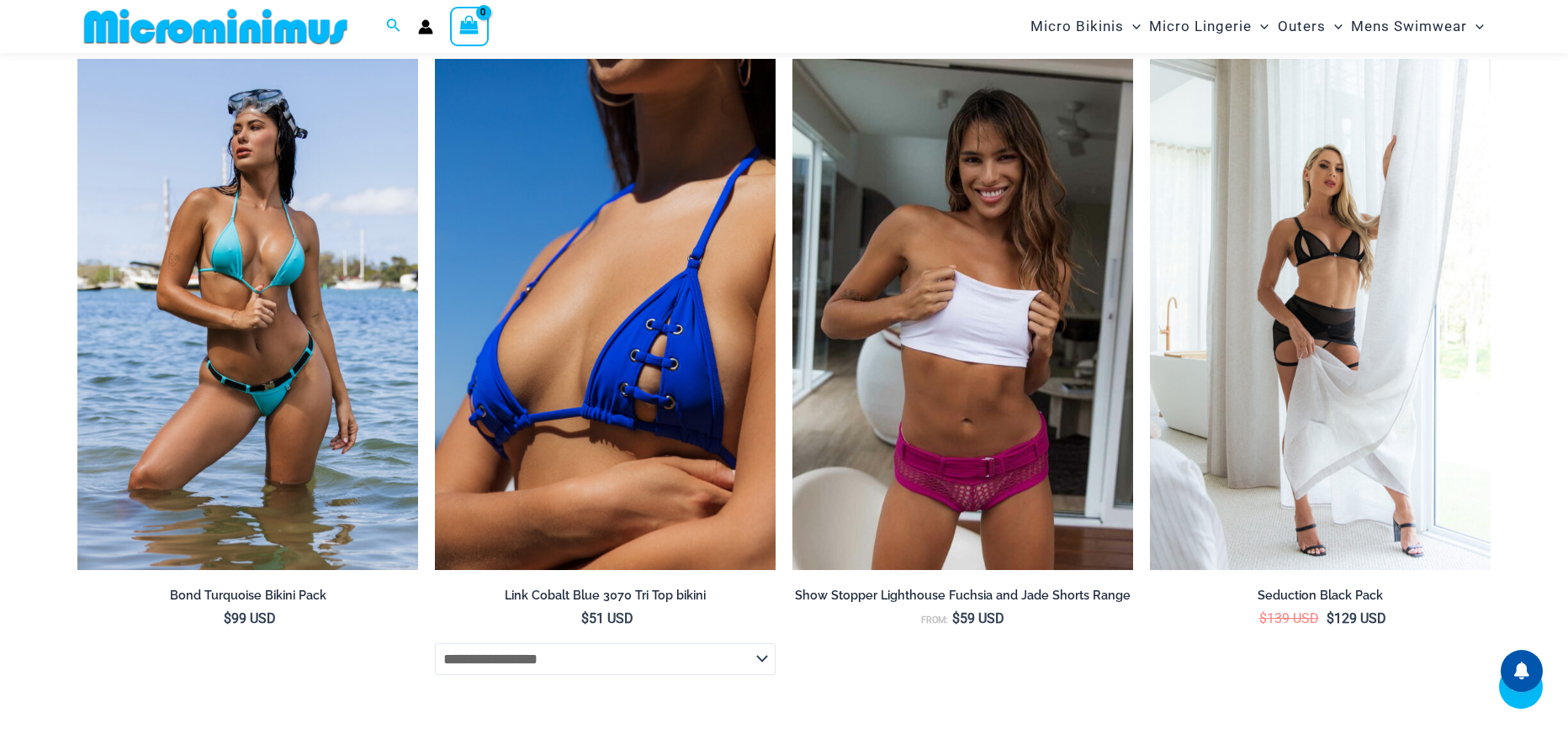
scroll to position [6843, 0]
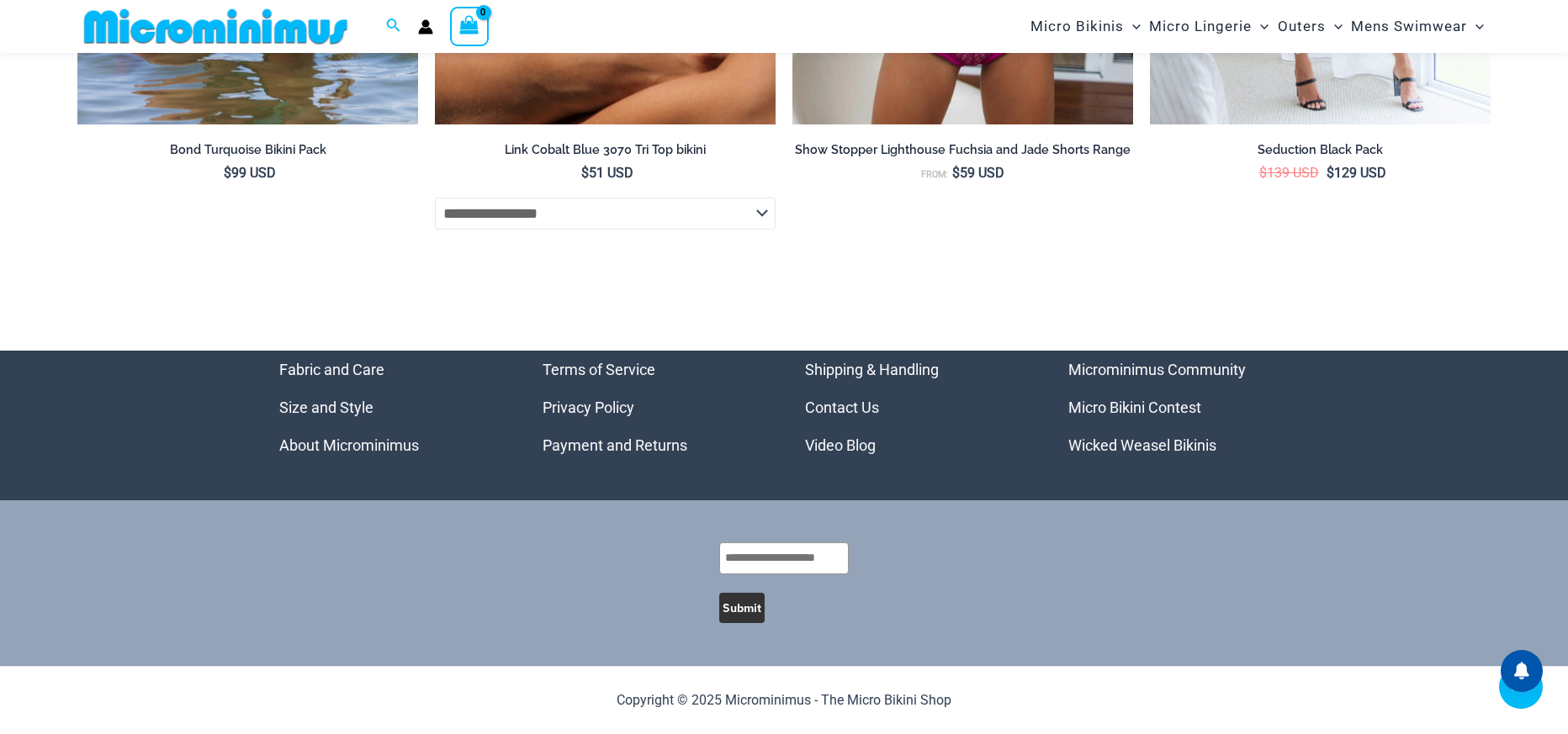
click at [239, 24] on img at bounding box center [215, 26] width 277 height 38
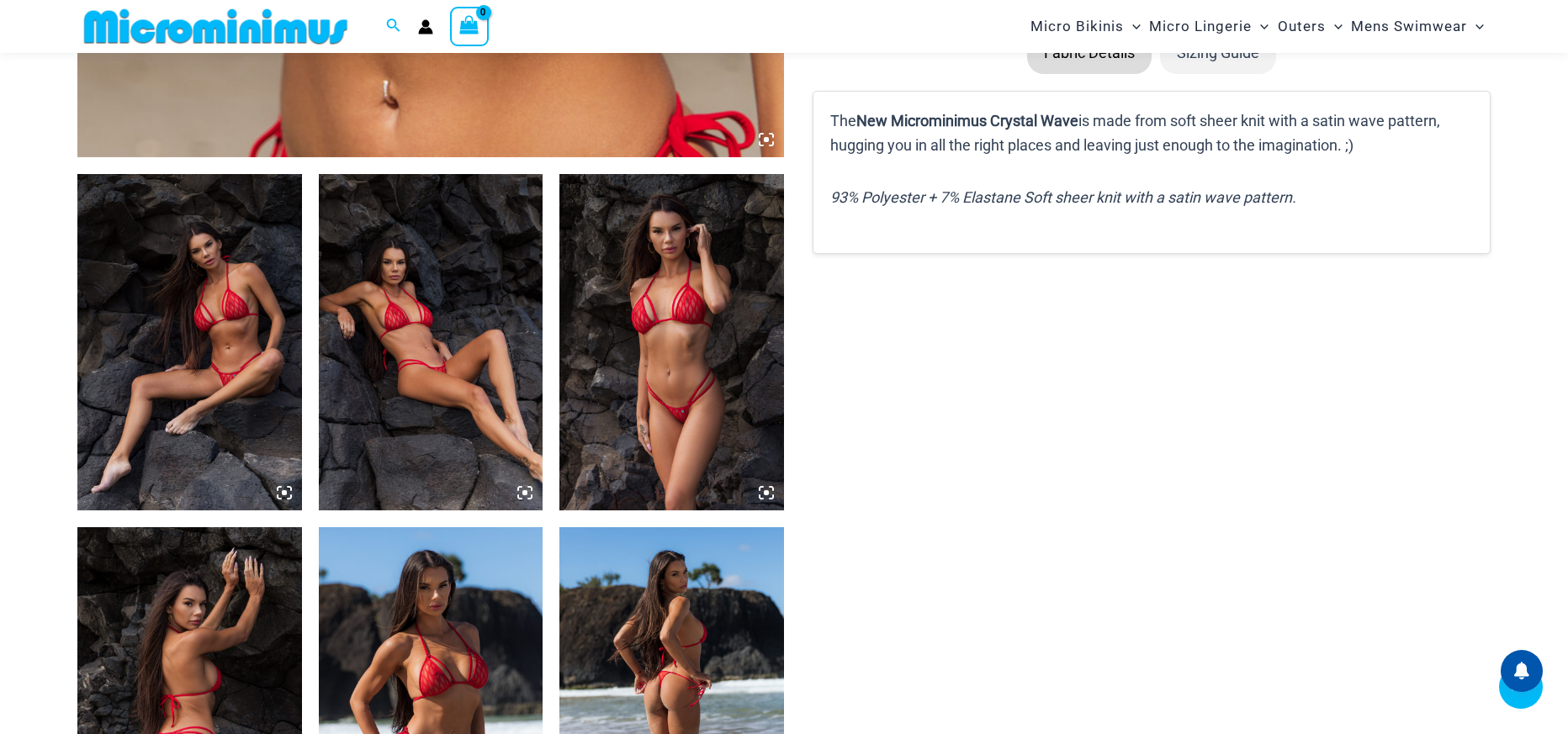
scroll to position [1050, 0]
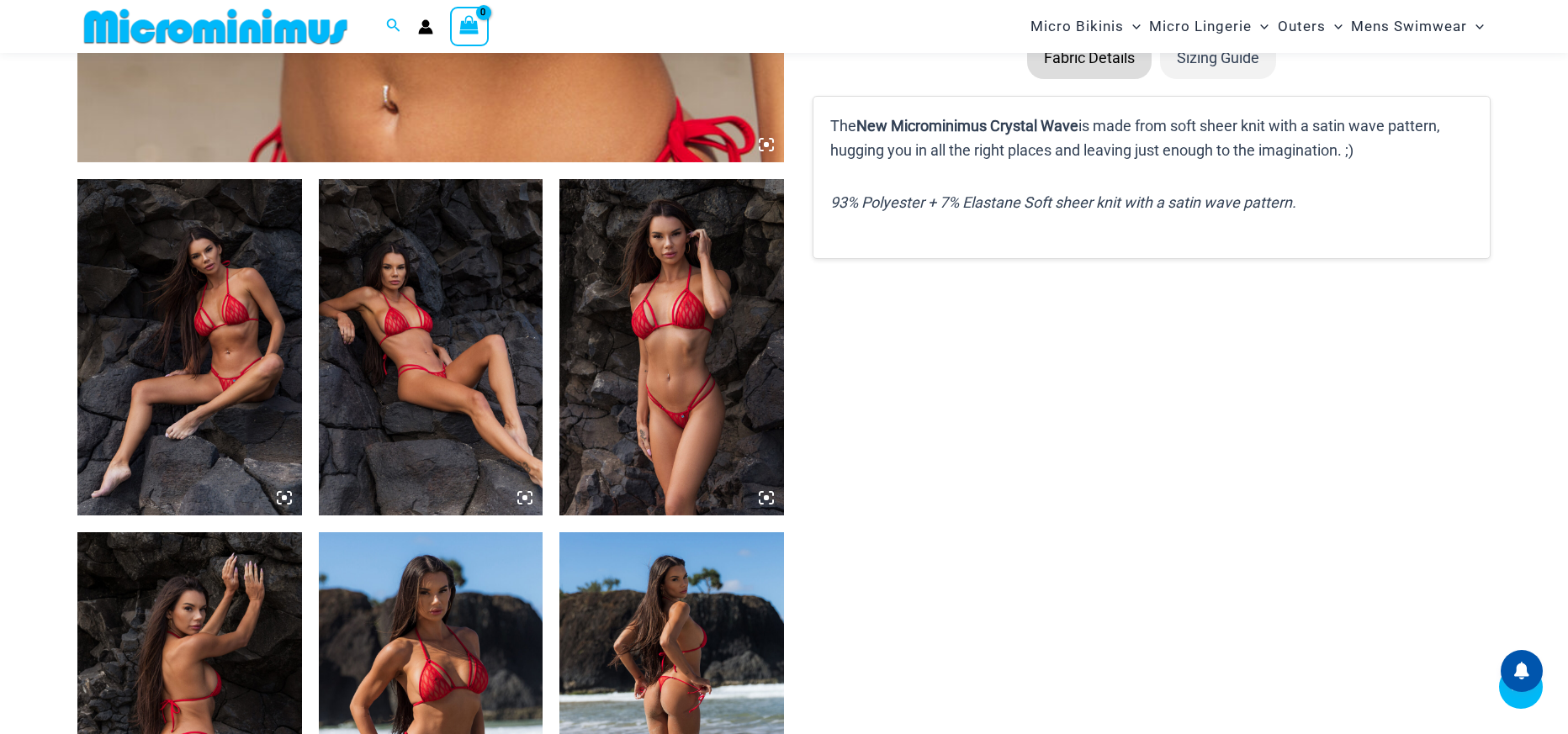
click at [454, 366] on img at bounding box center [431, 347] width 225 height 336
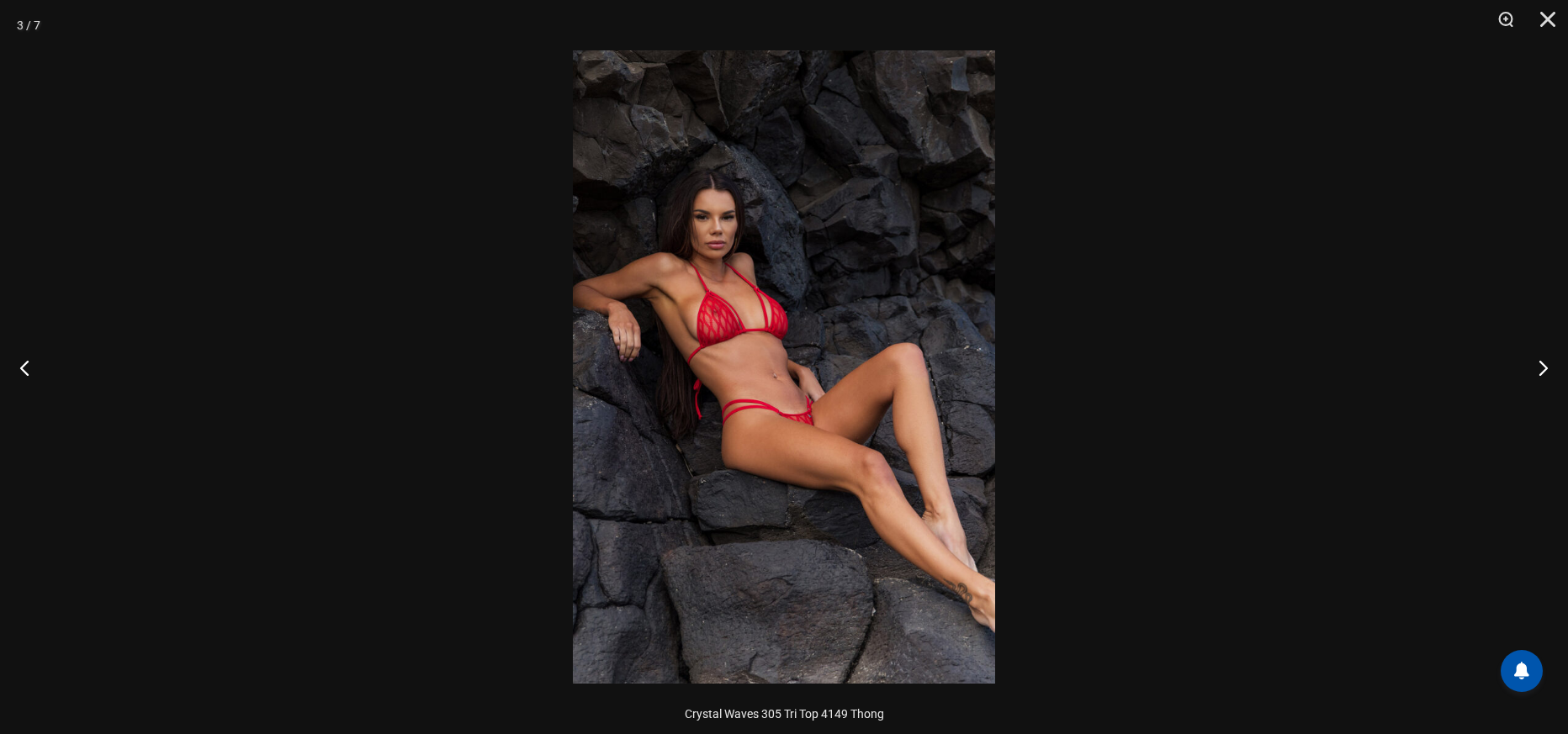
click at [814, 382] on img at bounding box center [784, 366] width 422 height 633
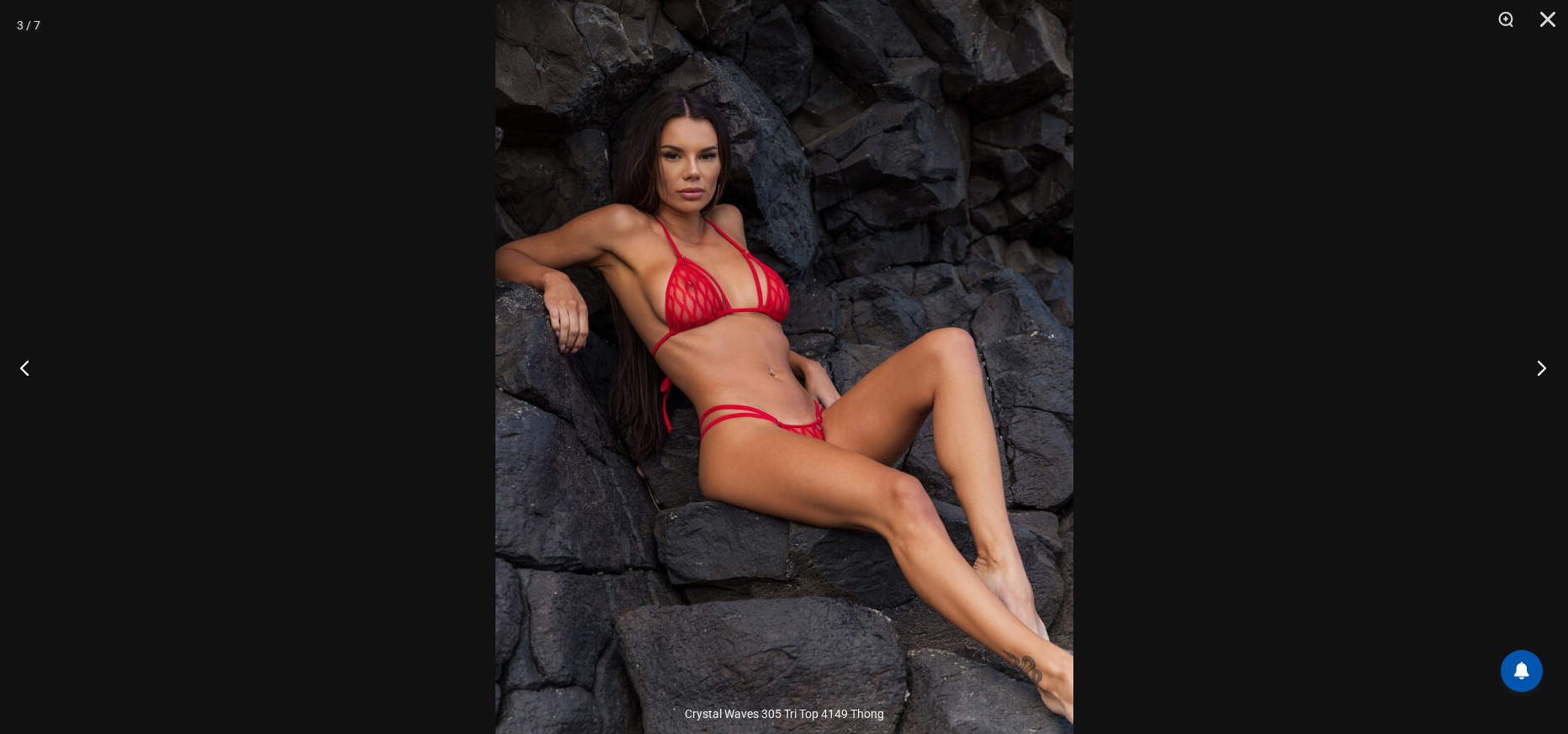
click at [1539, 377] on button "Next" at bounding box center [1536, 367] width 63 height 84
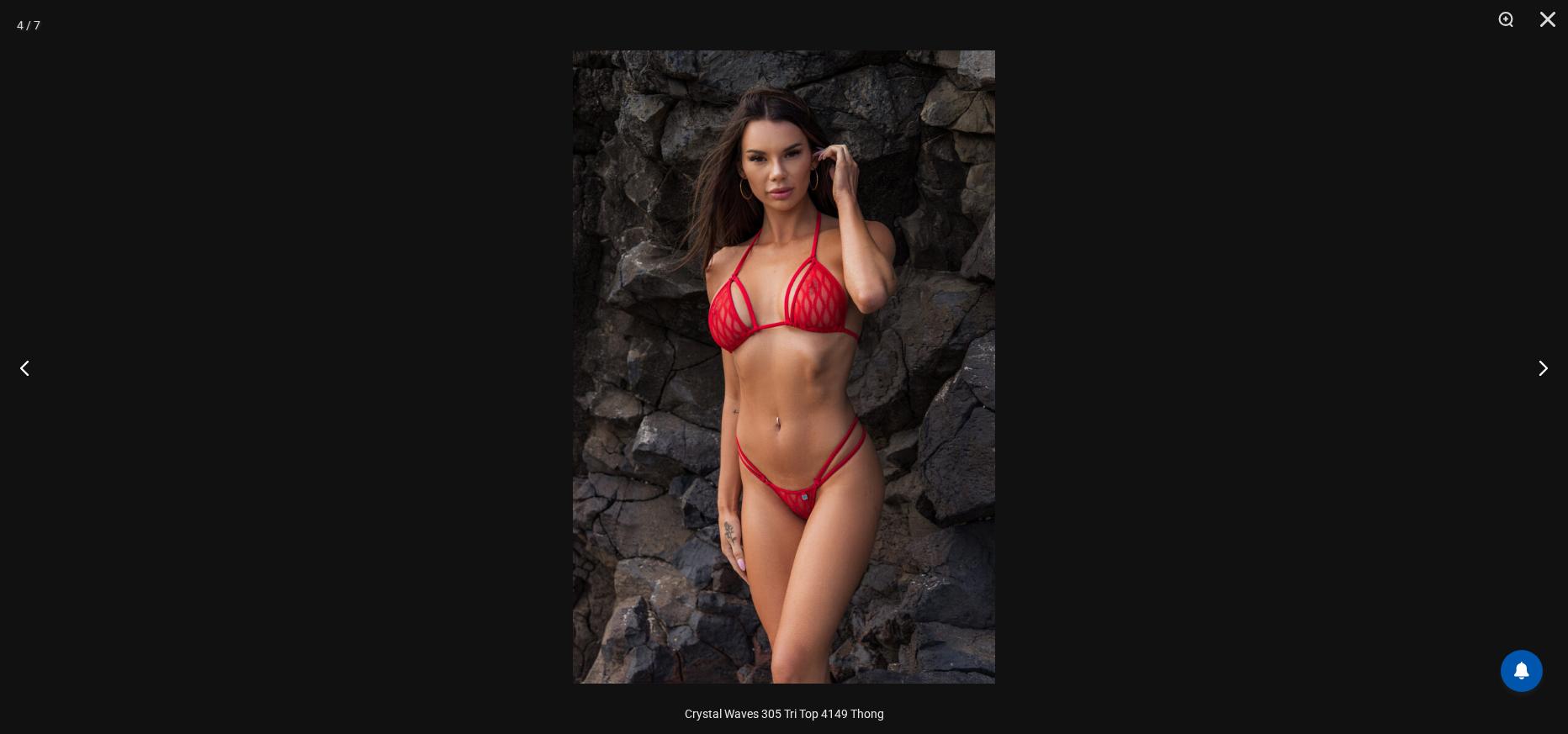
click at [768, 412] on img at bounding box center [784, 366] width 422 height 633
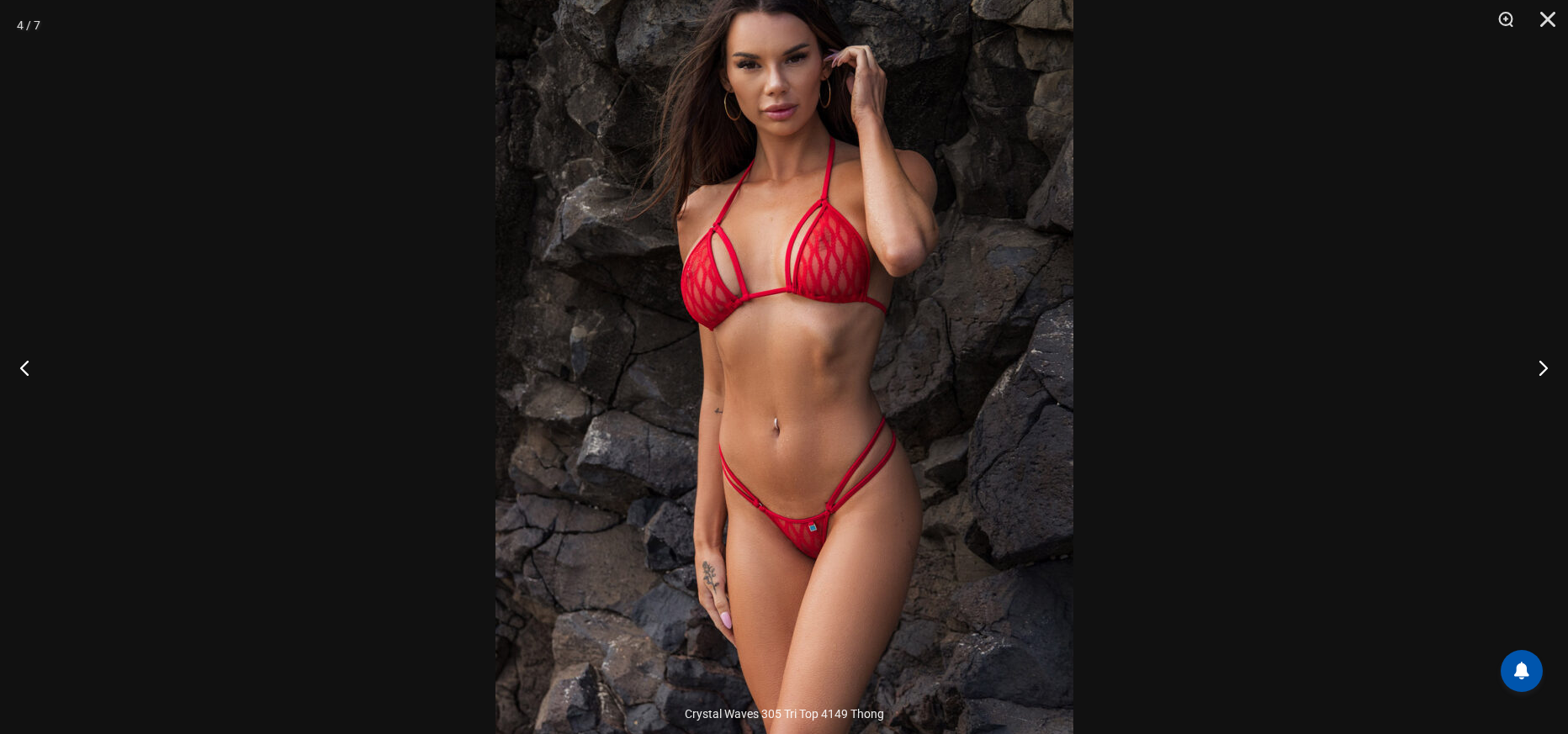
click at [1487, 365] on div at bounding box center [784, 367] width 1568 height 734
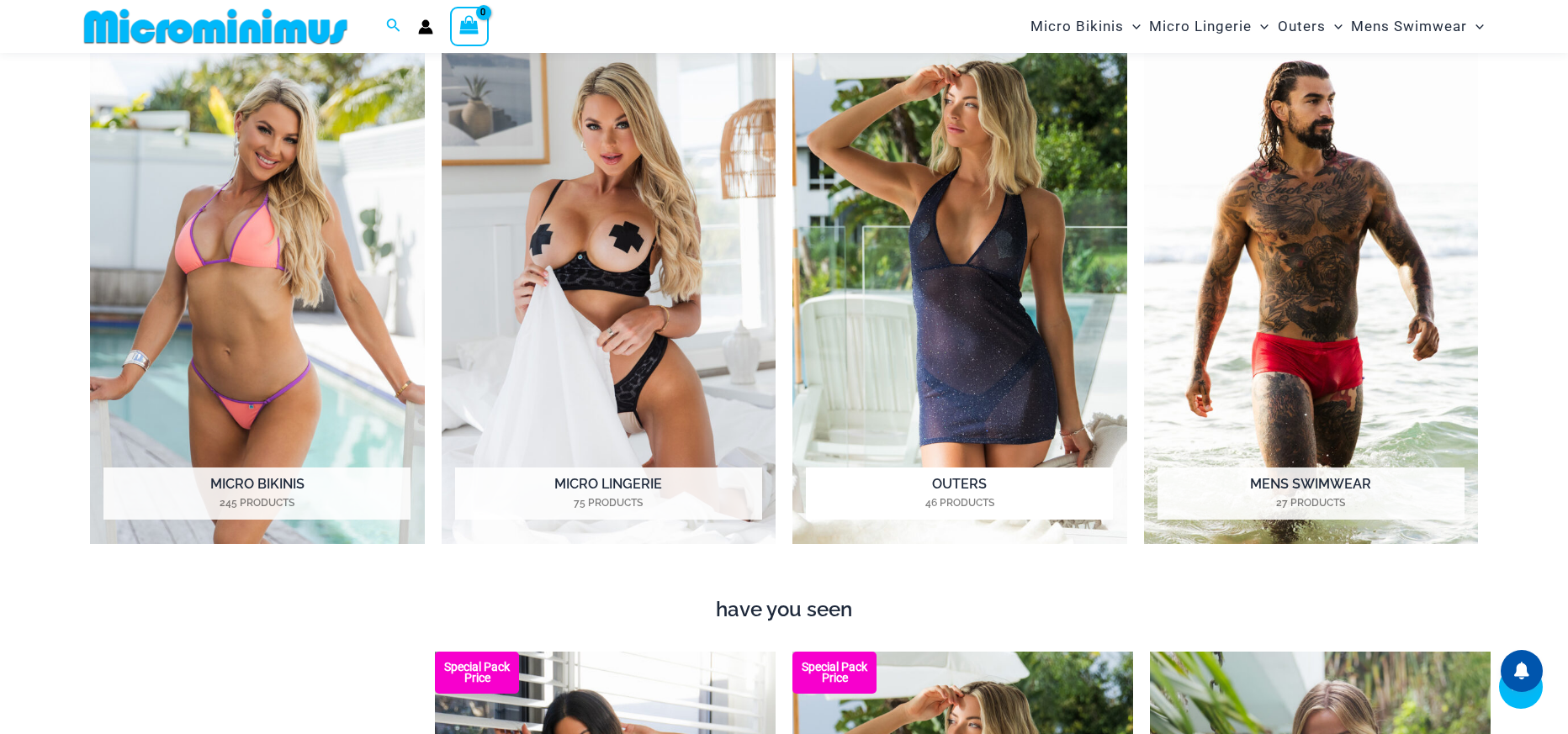
scroll to position [1498, 0]
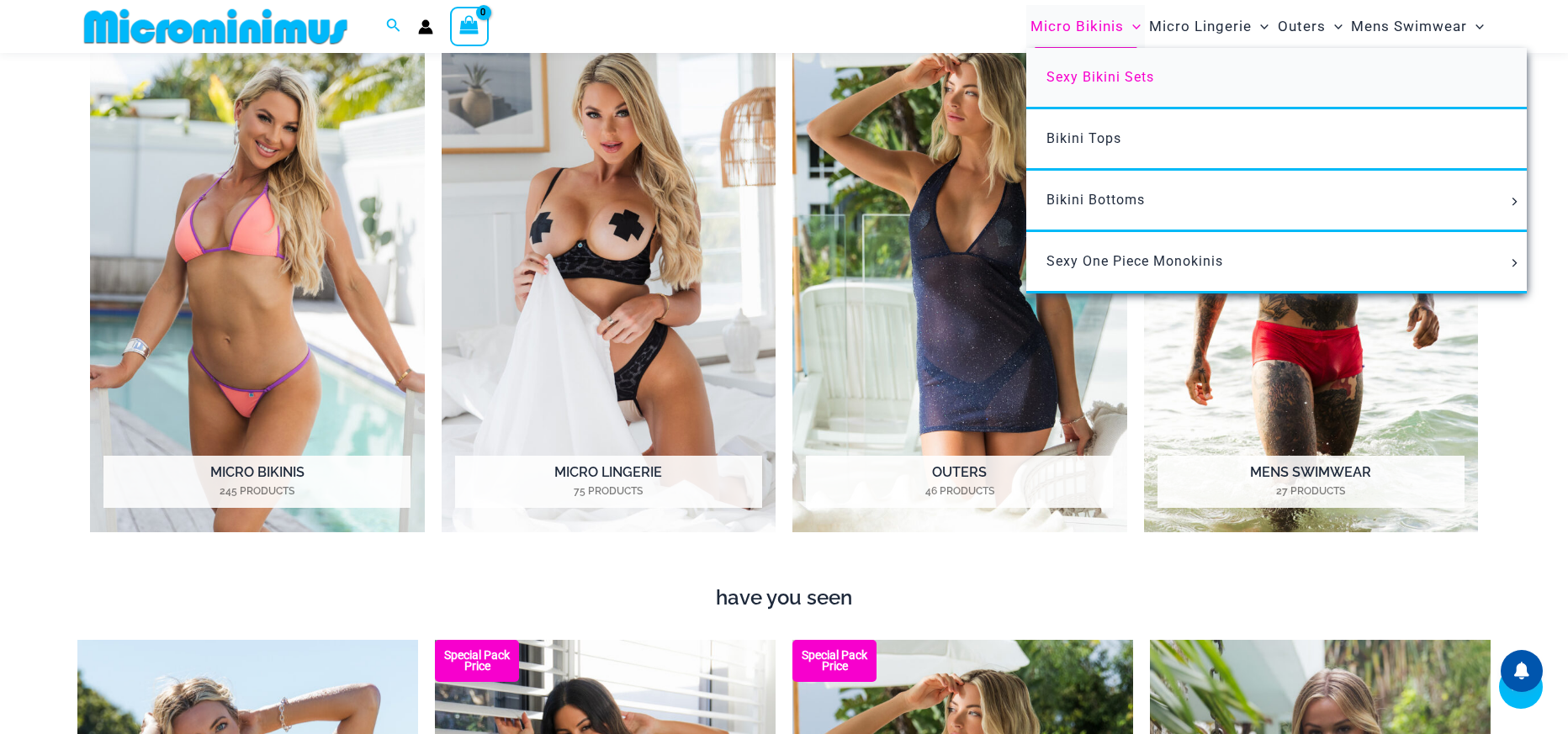
click at [1121, 84] on link "Sexy Bikini Sets" at bounding box center [1276, 78] width 500 height 61
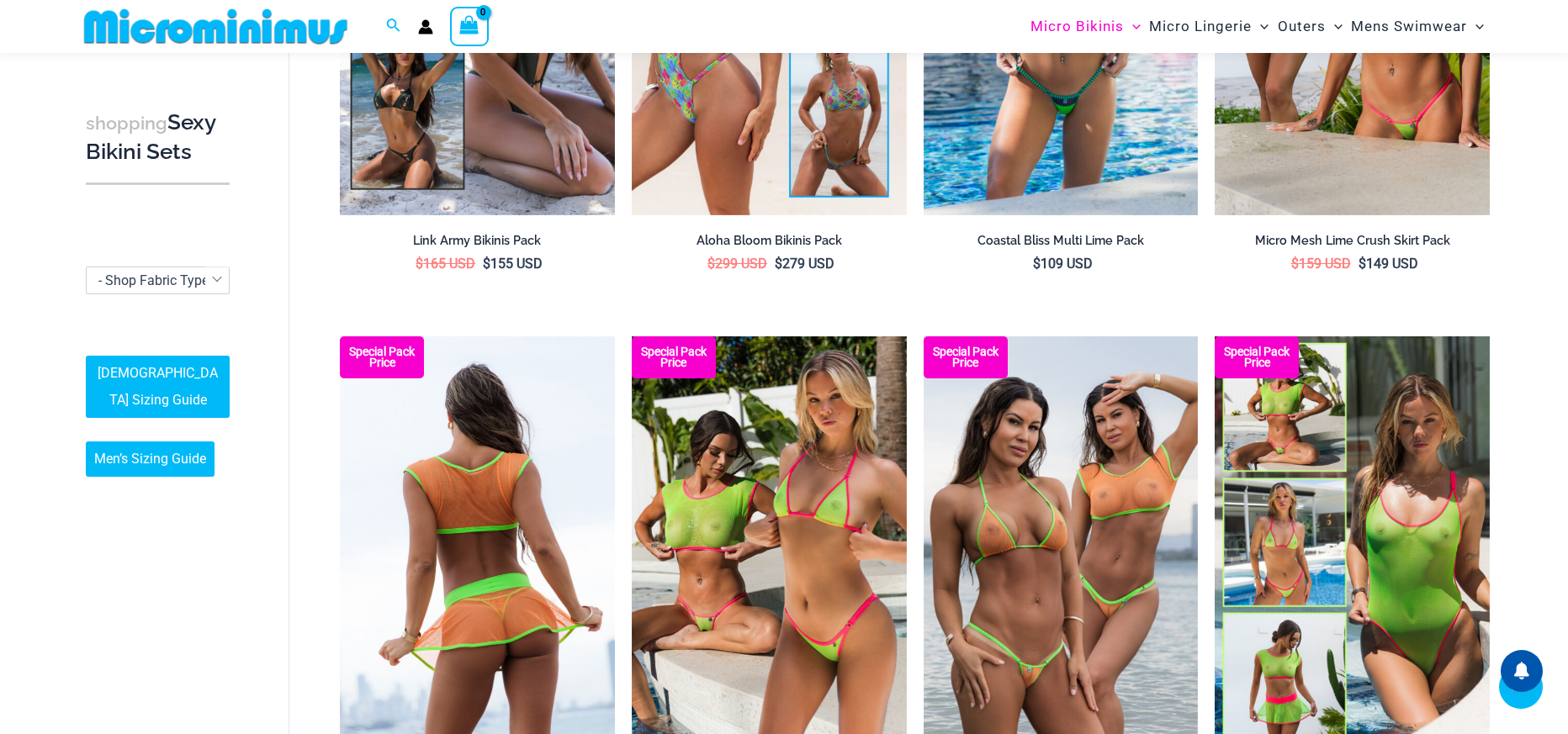
scroll to position [3964, 0]
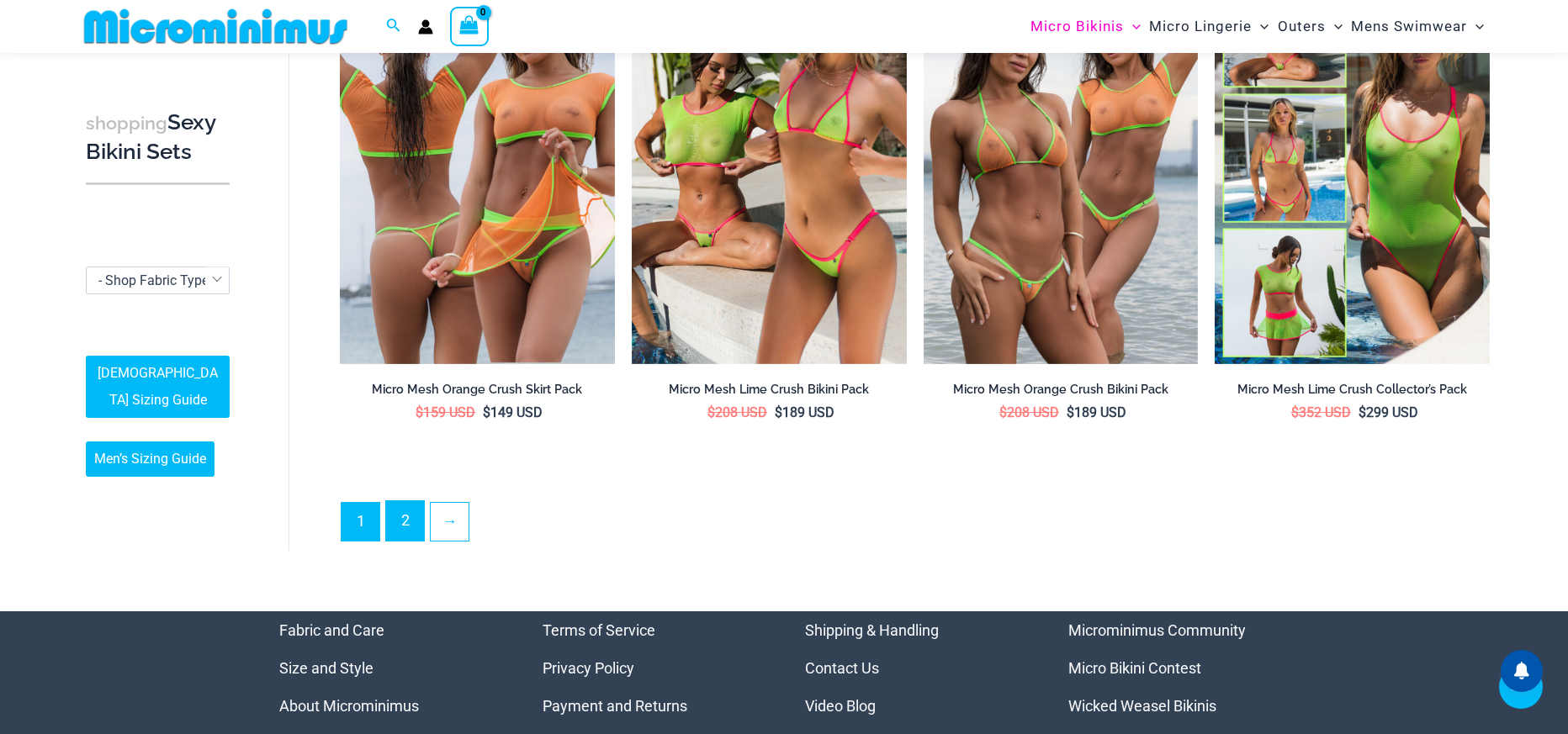
click at [408, 520] on link "2" at bounding box center [405, 521] width 38 height 40
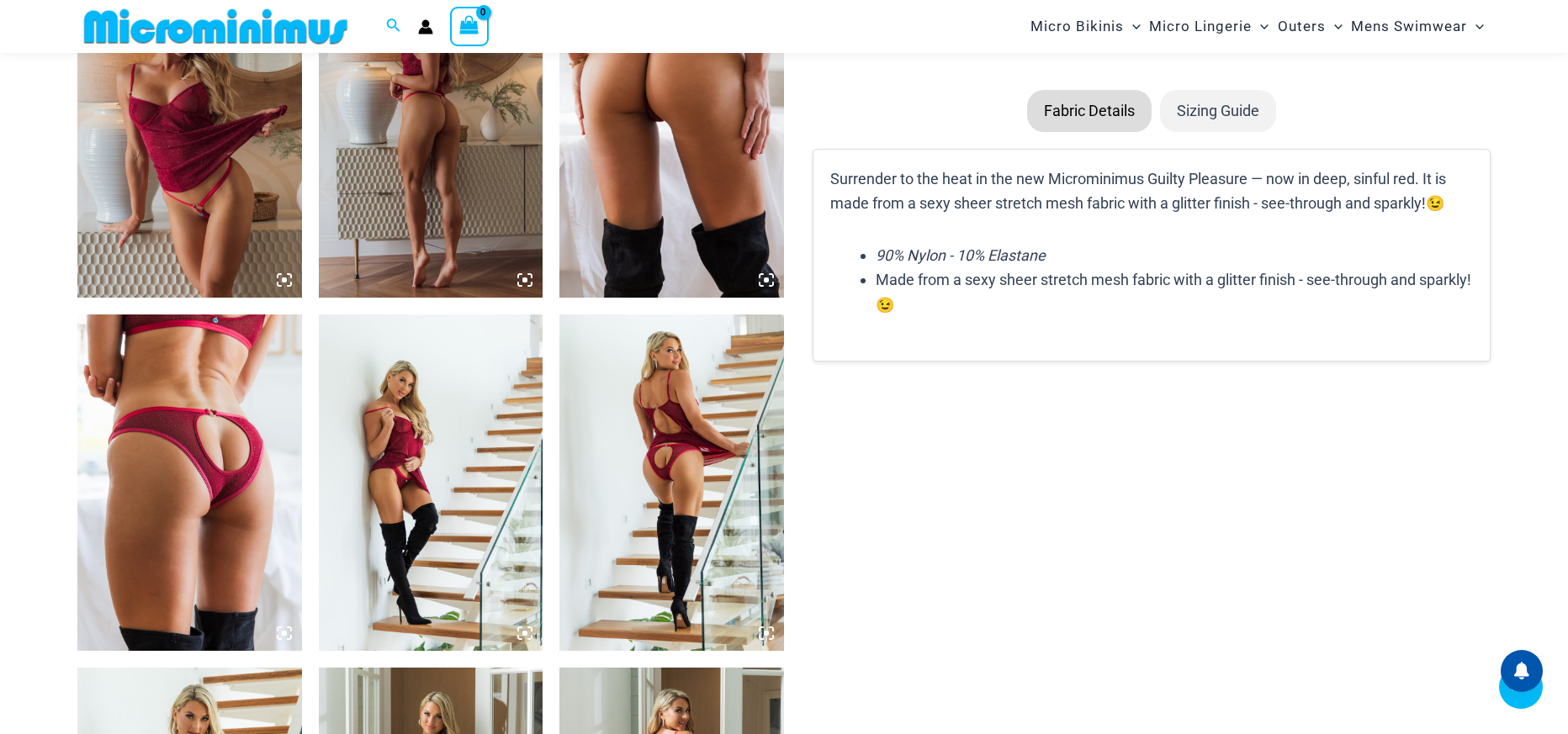
scroll to position [2396, 0]
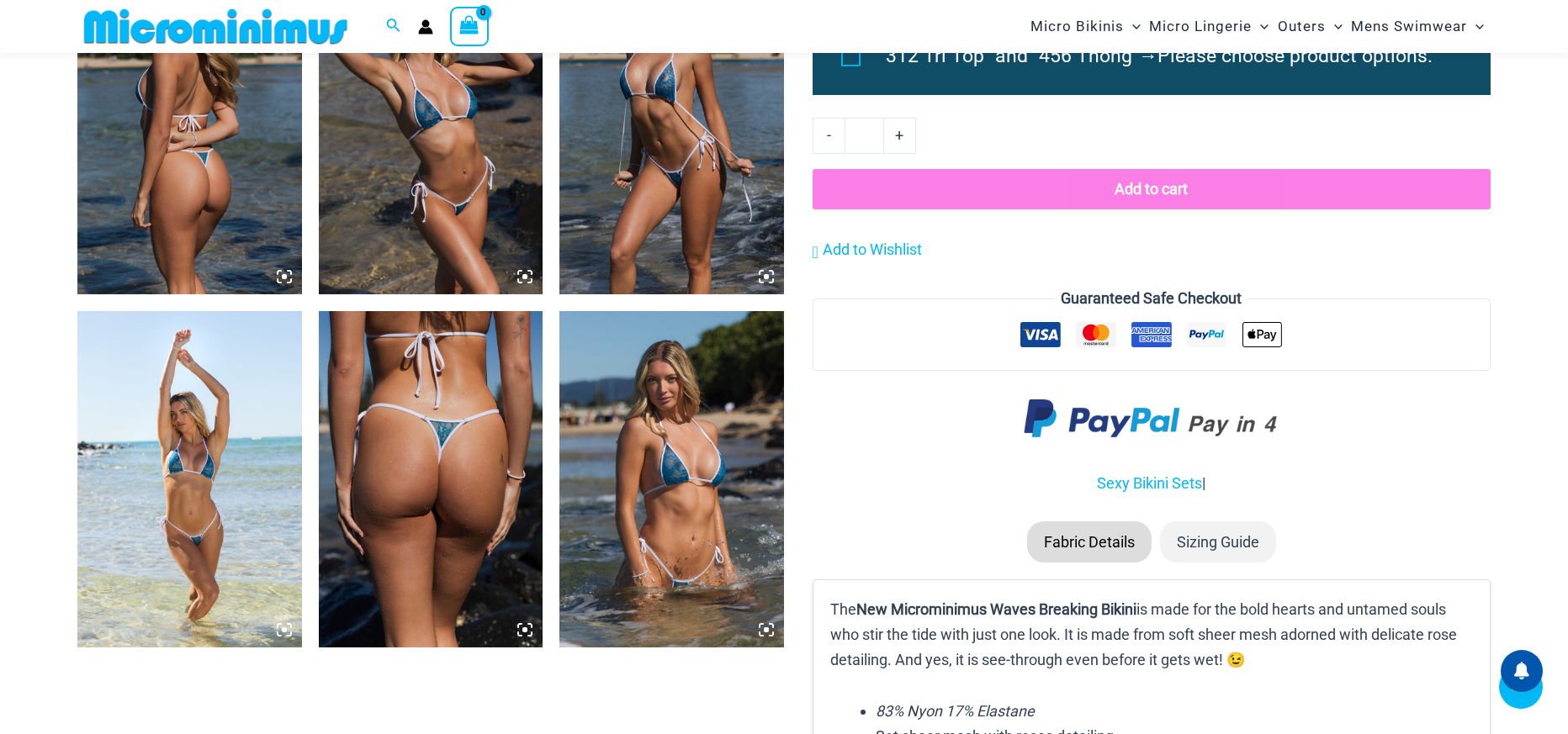
scroll to position [1609, 0]
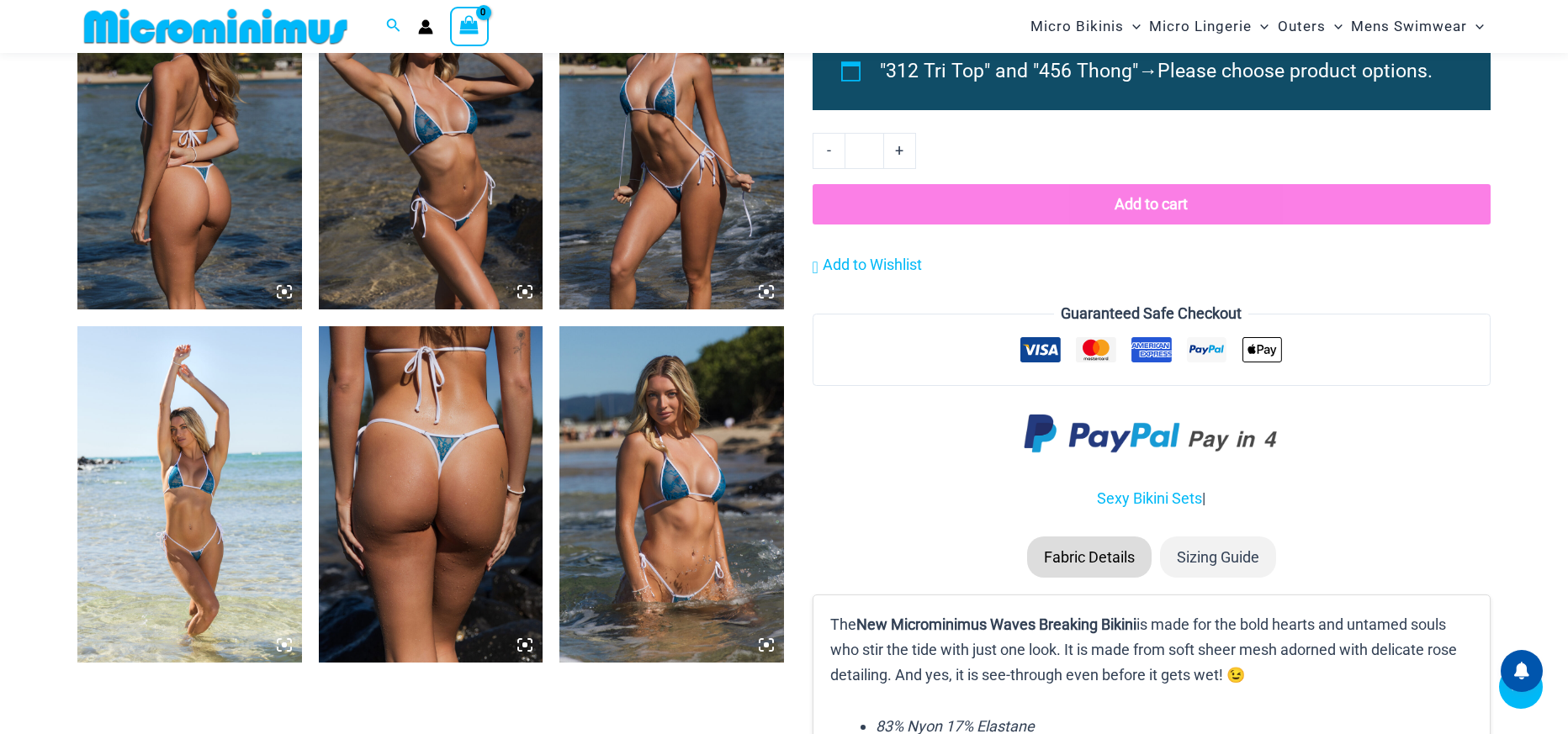
click at [723, 206] on img at bounding box center [671, 141] width 225 height 336
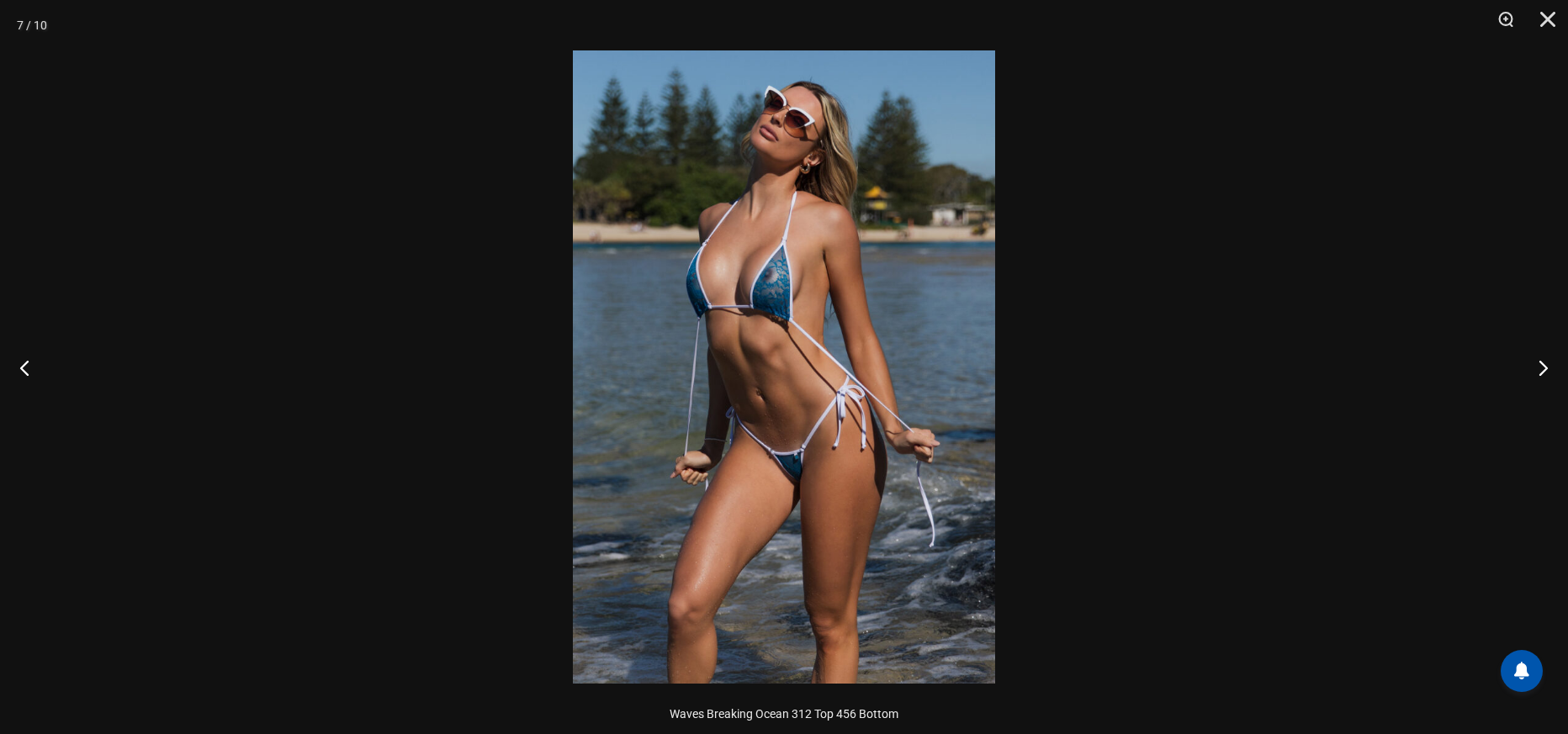
click at [759, 365] on img at bounding box center [784, 366] width 422 height 633
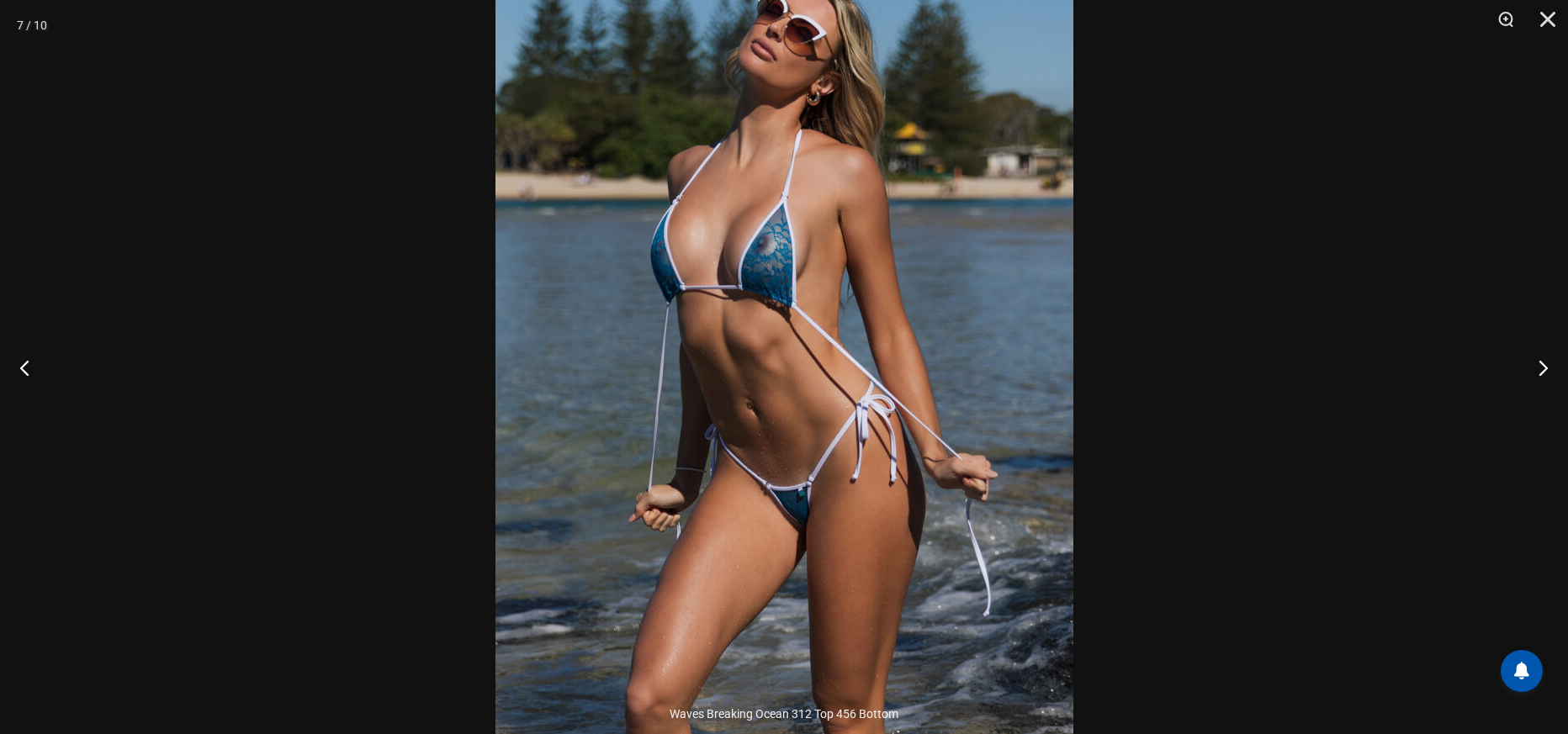
click at [1529, 412] on div at bounding box center [784, 367] width 1568 height 734
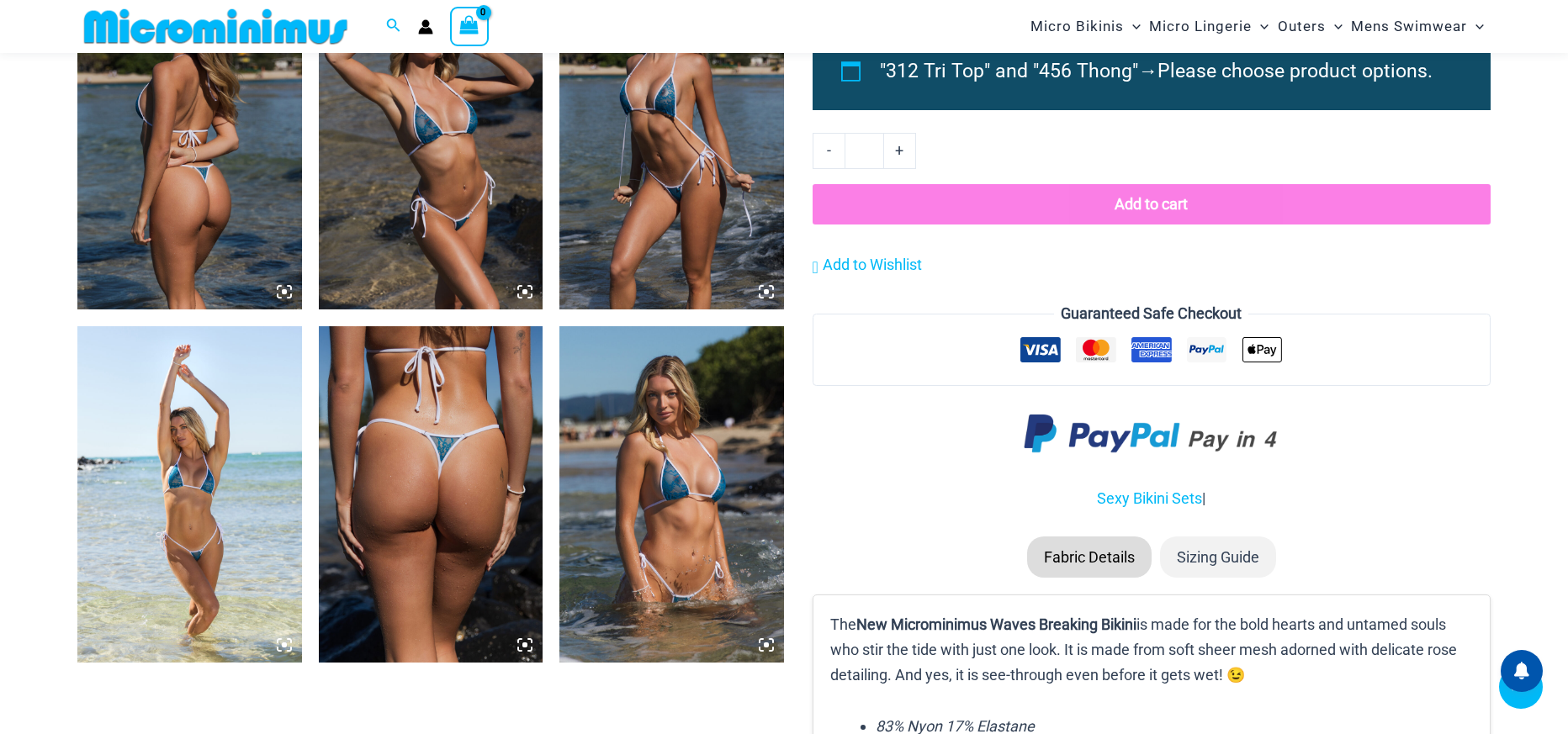
click at [727, 435] on img at bounding box center [671, 494] width 225 height 336
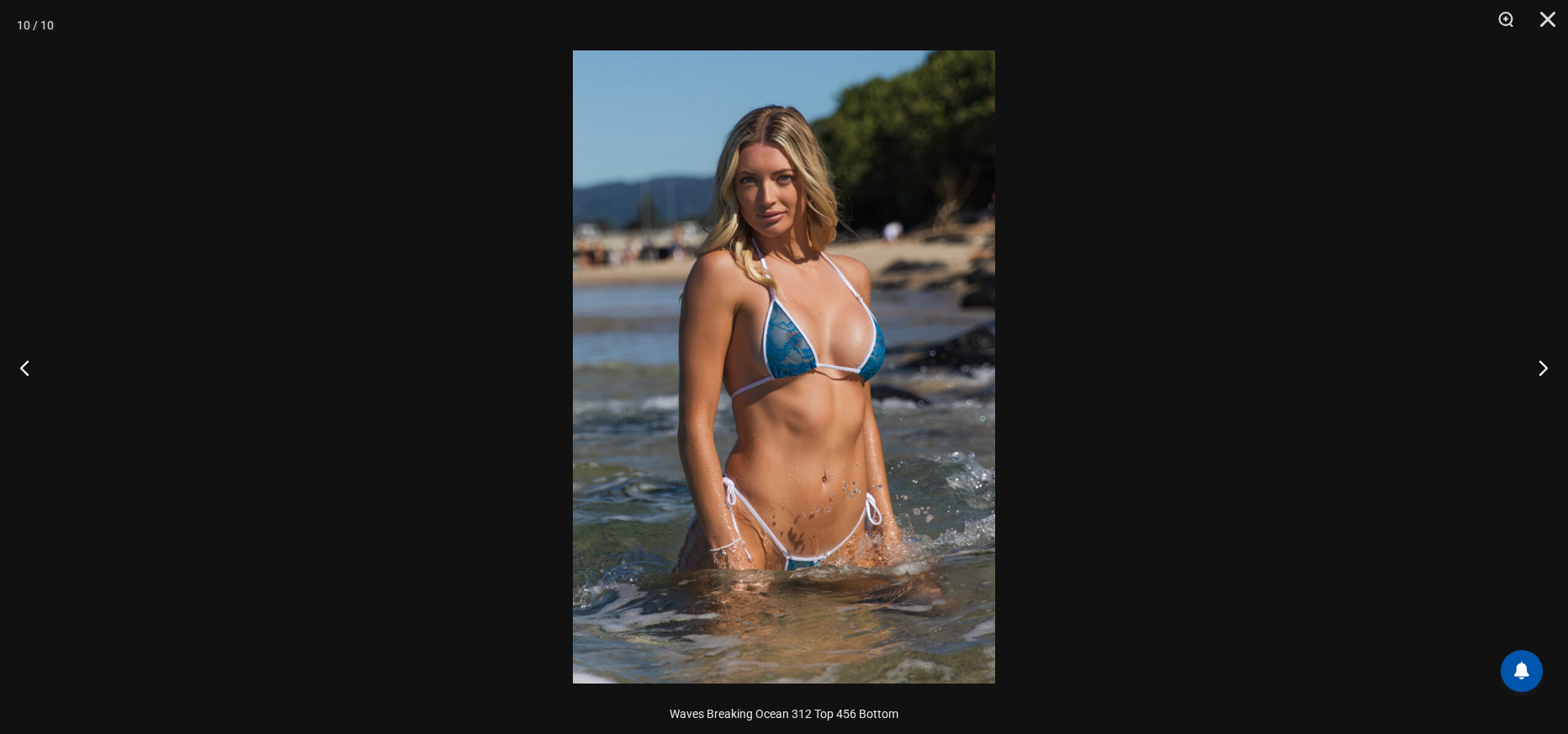
click at [820, 376] on img at bounding box center [784, 366] width 422 height 633
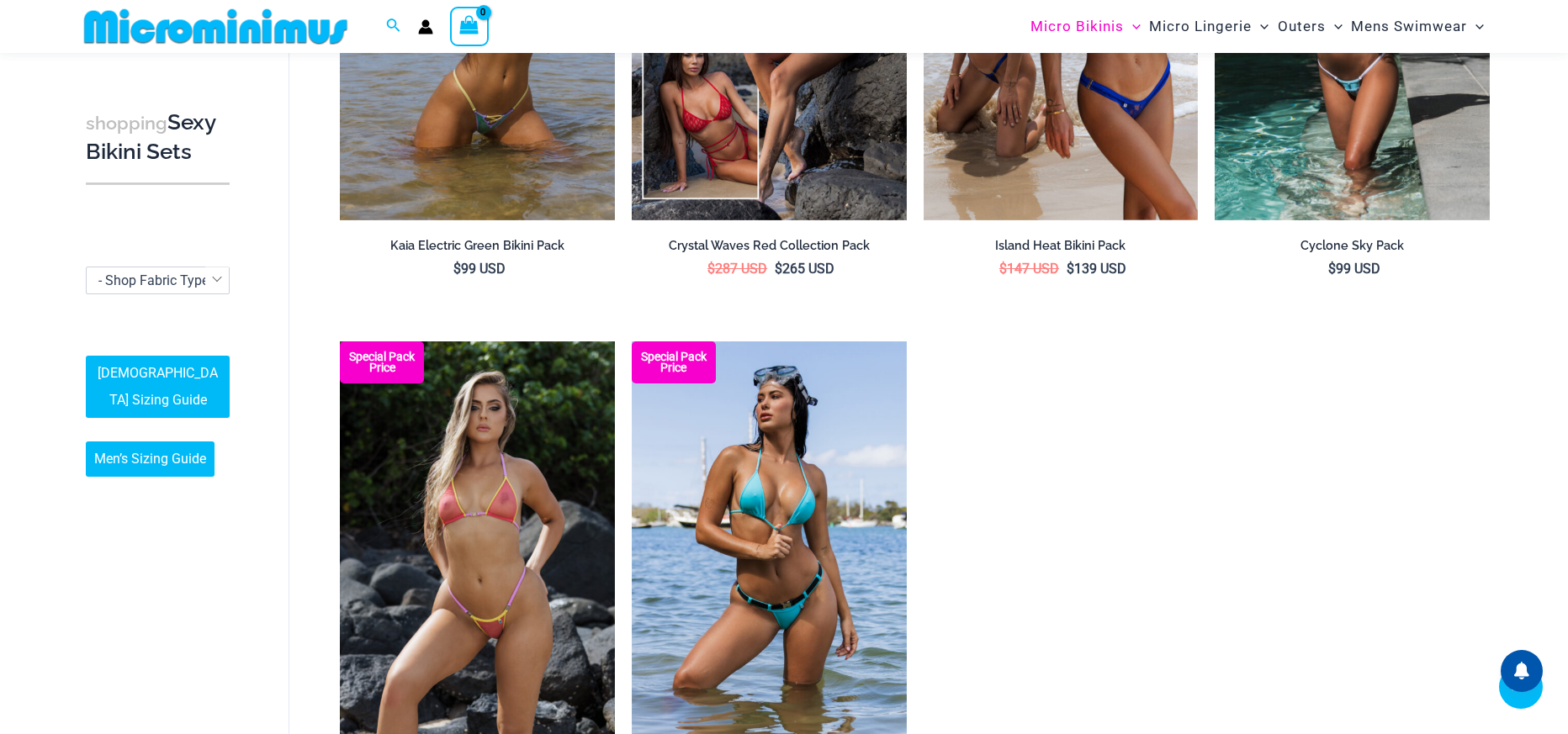
scroll to position [3011, 0]
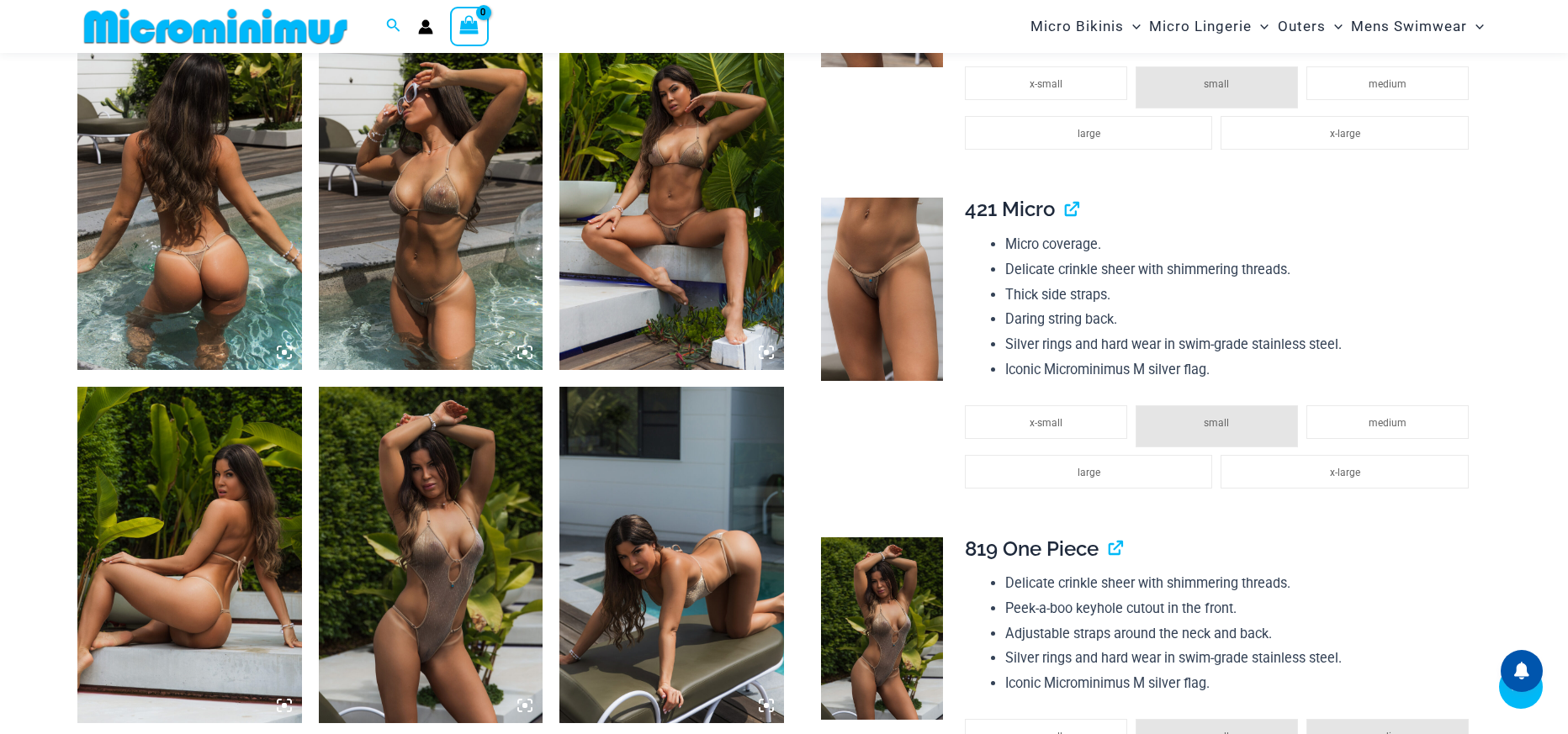
scroll to position [1329, 0]
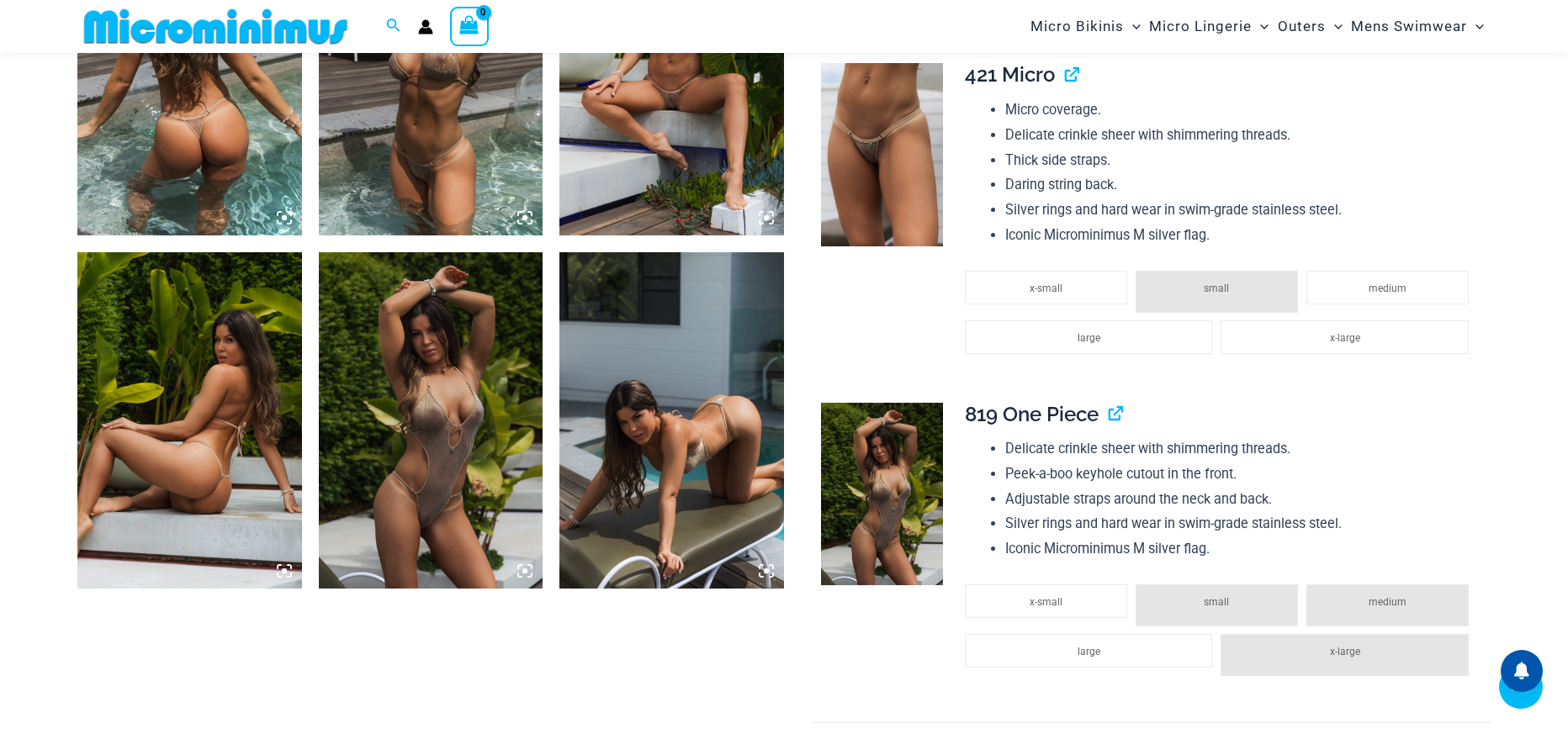
click at [457, 400] on img at bounding box center [431, 420] width 225 height 336
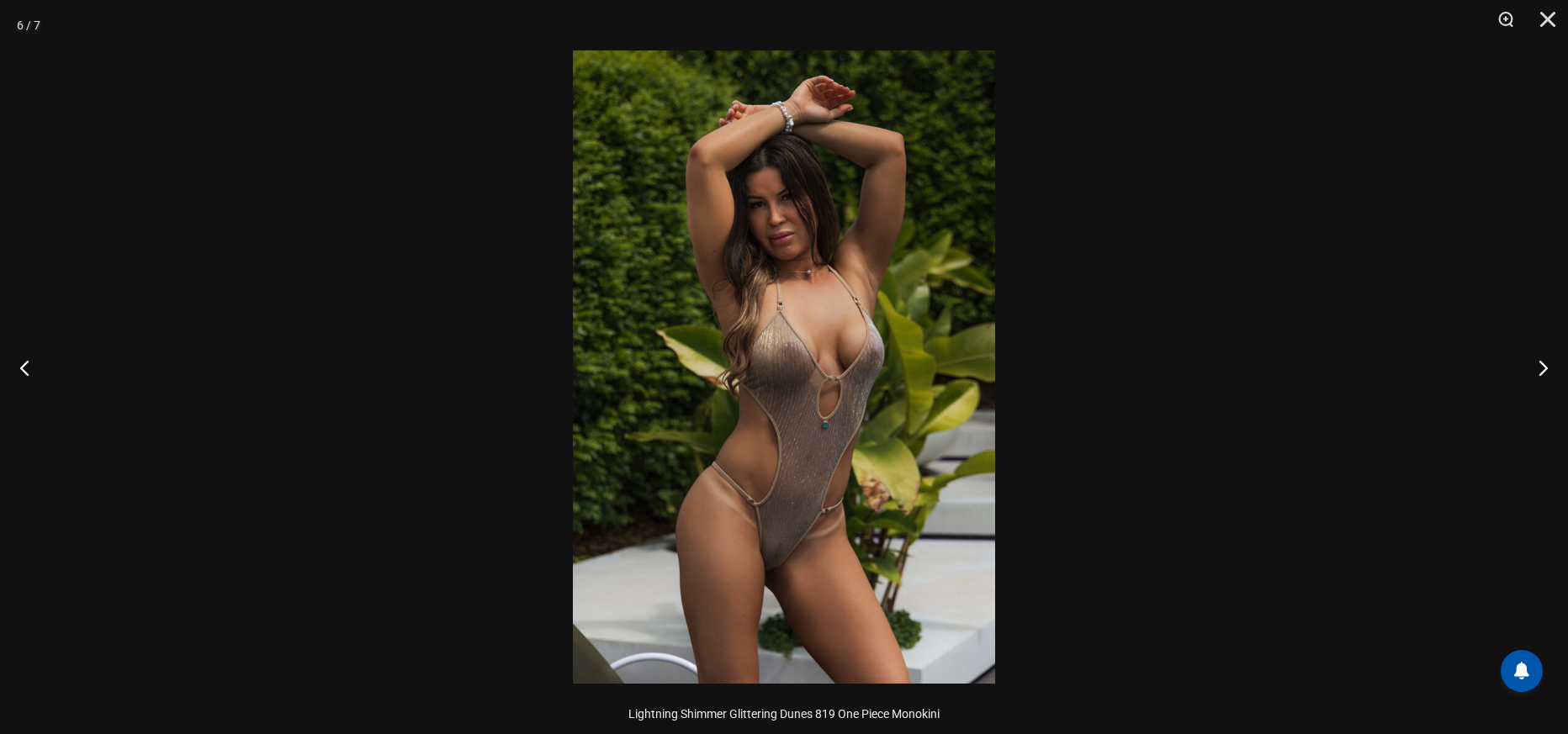
click at [858, 366] on img at bounding box center [784, 366] width 422 height 633
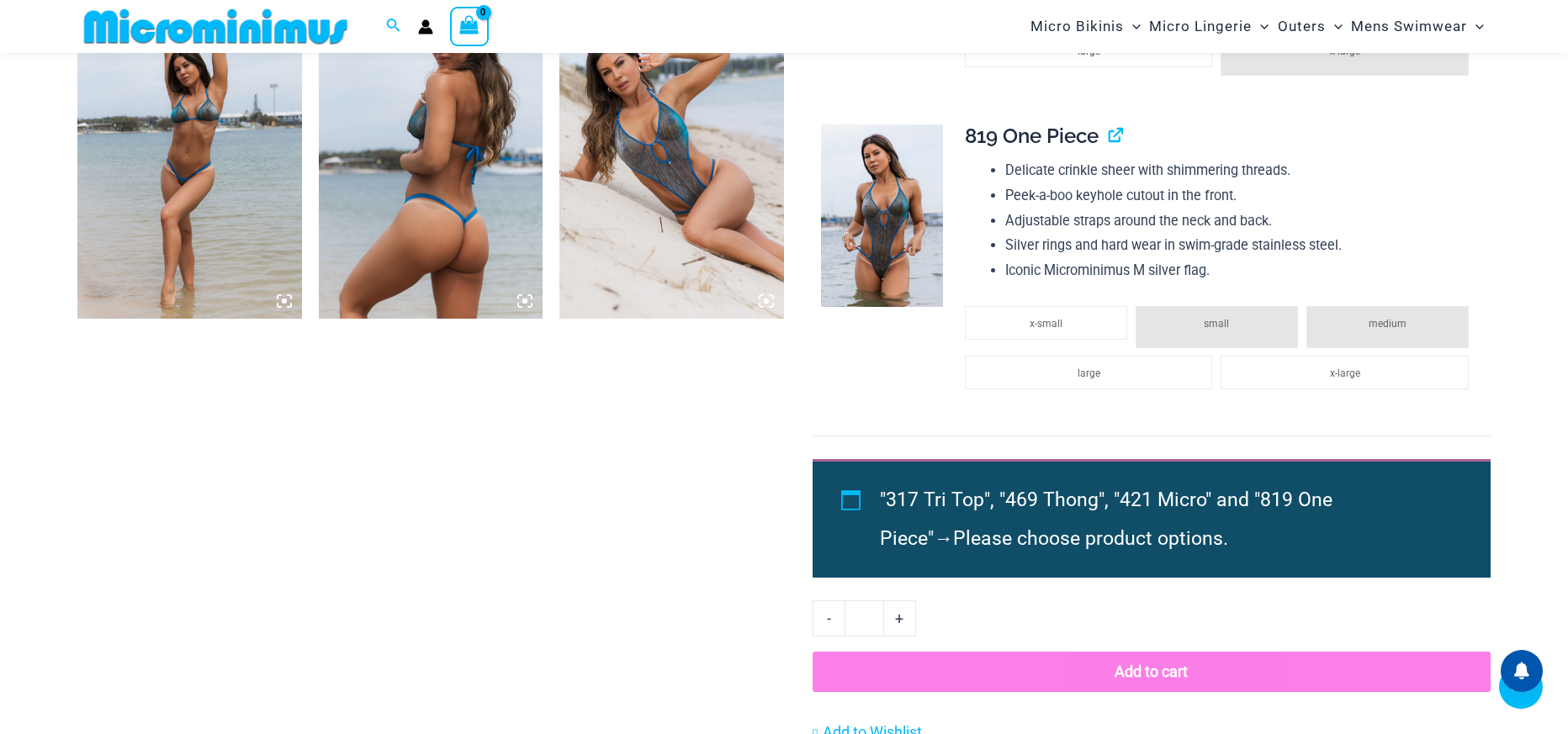
scroll to position [1834, 0]
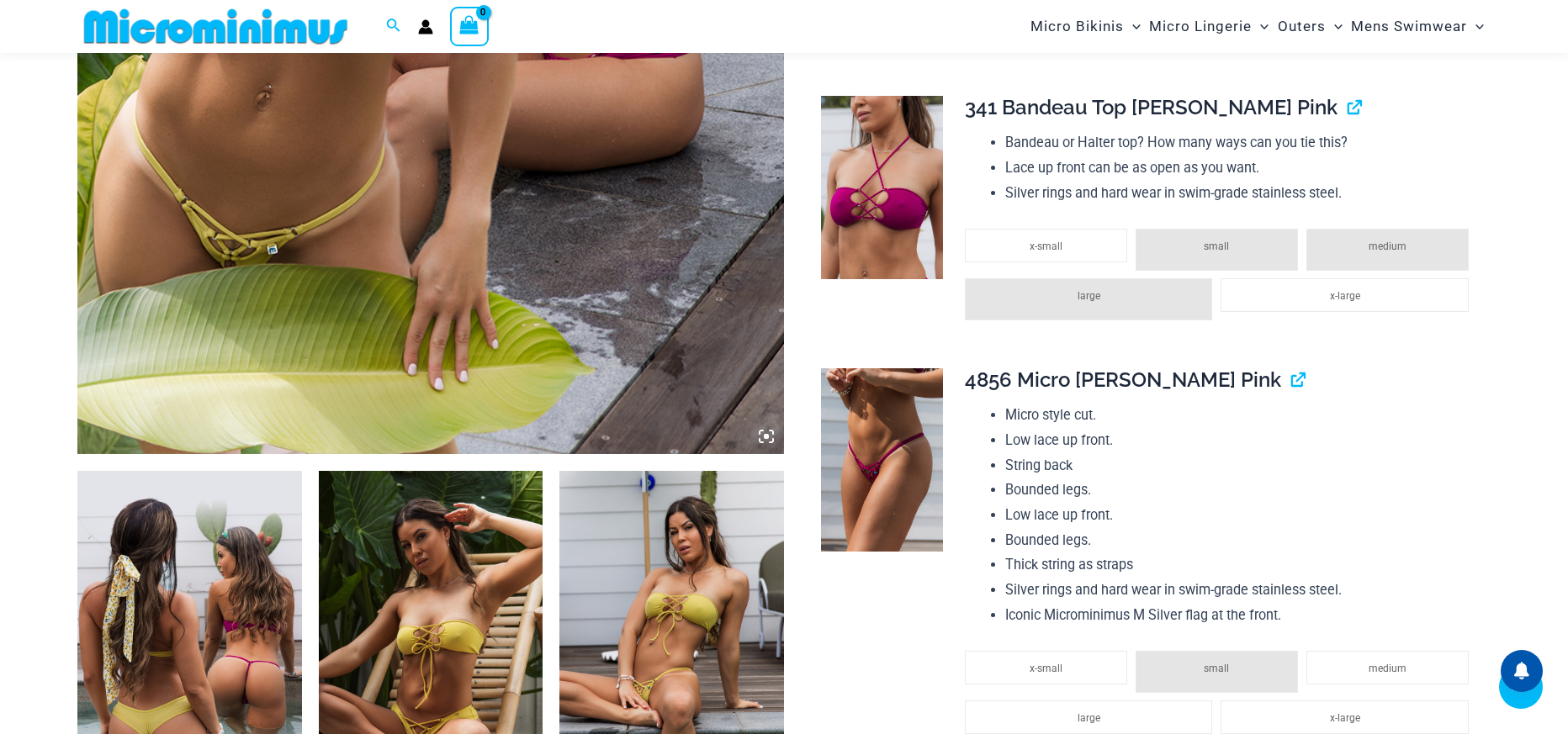
scroll to position [1218, 0]
